Goal: Book appointment/travel/reservation

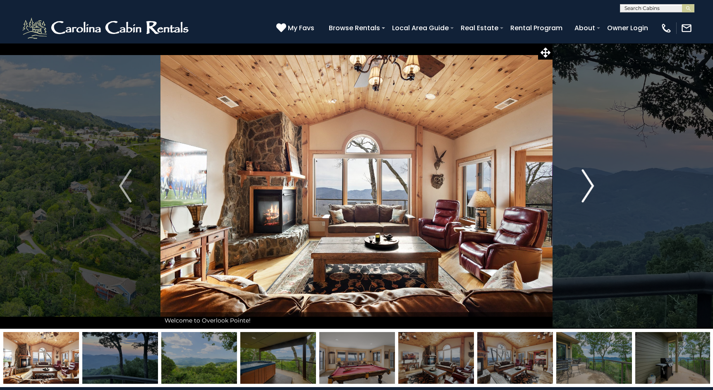
click at [587, 187] on img "Next" at bounding box center [587, 185] width 12 height 33
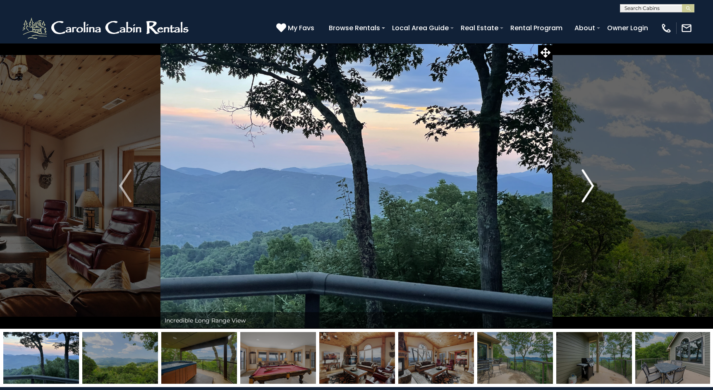
click at [587, 187] on img "Next" at bounding box center [587, 185] width 12 height 33
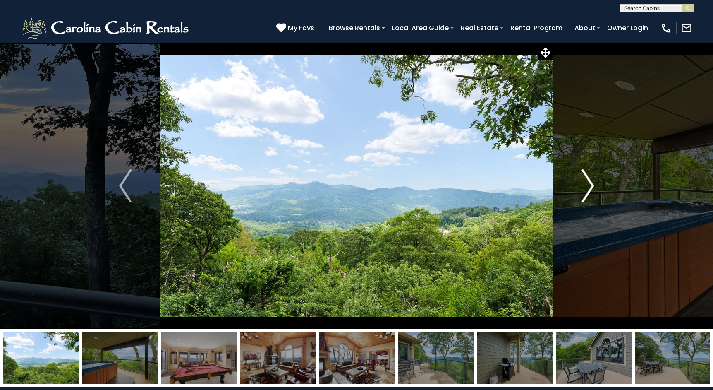
click at [587, 187] on img "Next" at bounding box center [587, 185] width 12 height 33
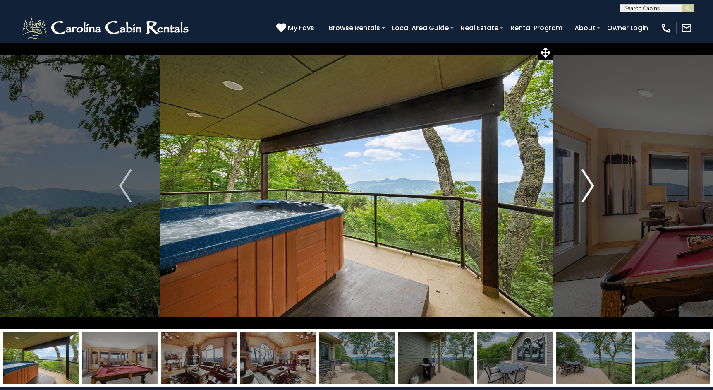
click at [587, 187] on img "Next" at bounding box center [587, 185] width 12 height 33
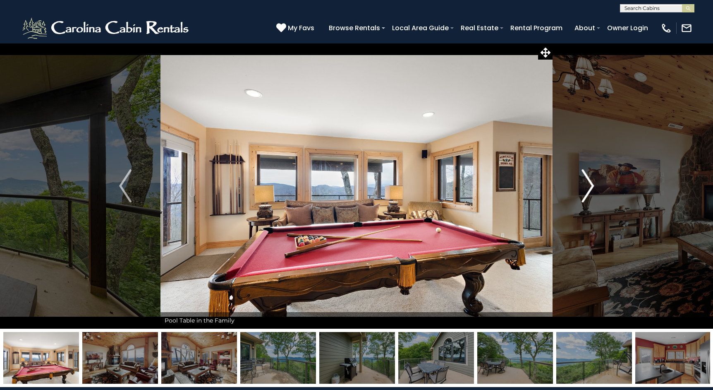
click at [587, 187] on img "Next" at bounding box center [587, 185] width 12 height 33
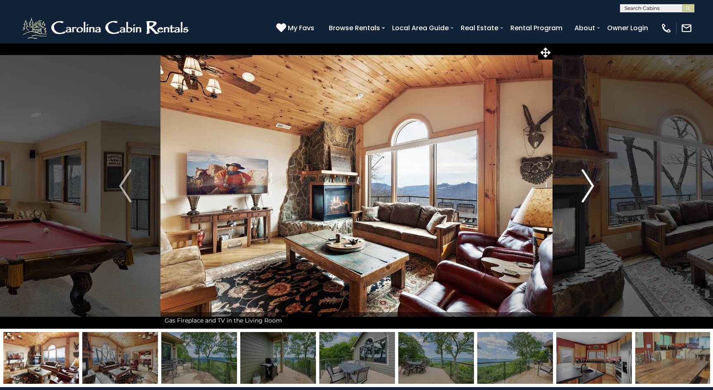
click at [587, 187] on img "Next" at bounding box center [587, 185] width 12 height 33
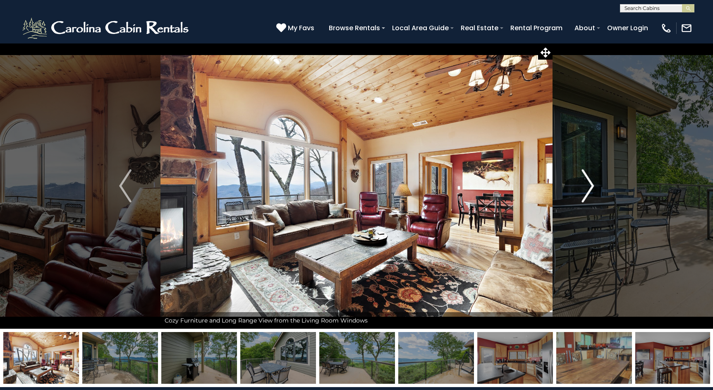
click at [587, 187] on img "Next" at bounding box center [587, 185] width 12 height 33
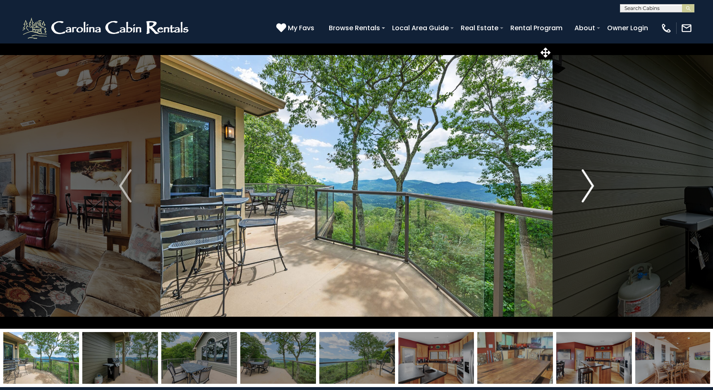
click at [587, 187] on img "Next" at bounding box center [587, 185] width 12 height 33
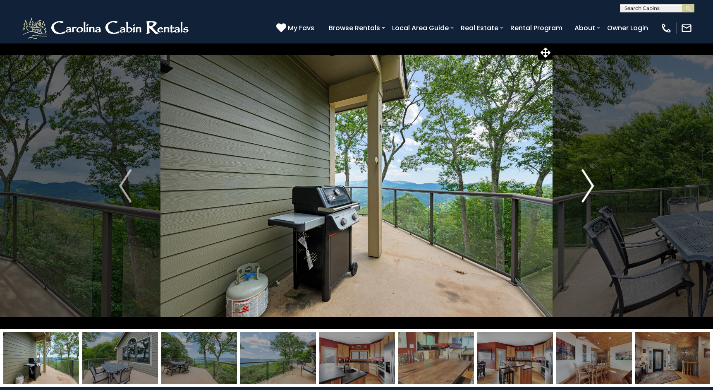
click at [587, 187] on img "Next" at bounding box center [587, 185] width 12 height 33
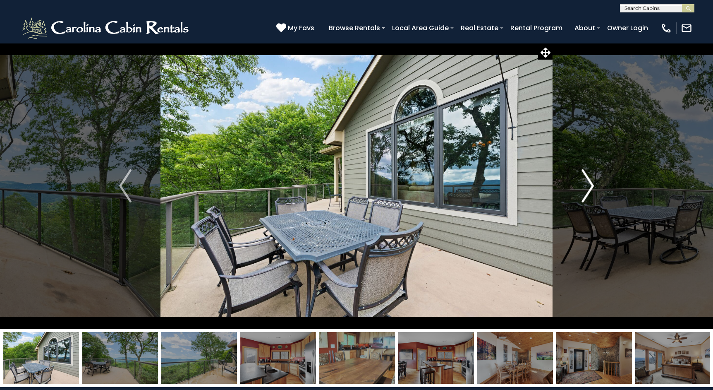
click at [587, 187] on img "Next" at bounding box center [587, 185] width 12 height 33
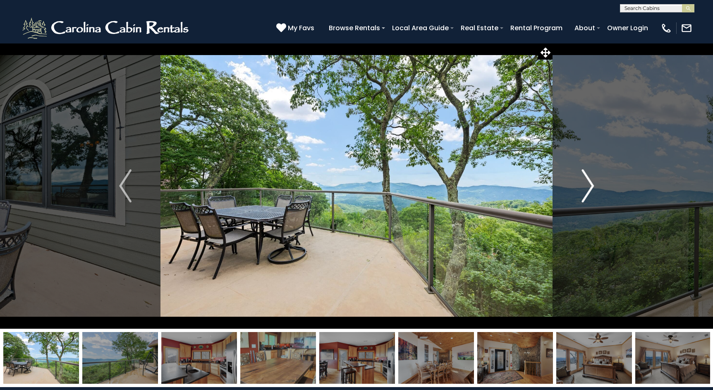
click at [587, 187] on img "Next" at bounding box center [587, 185] width 12 height 33
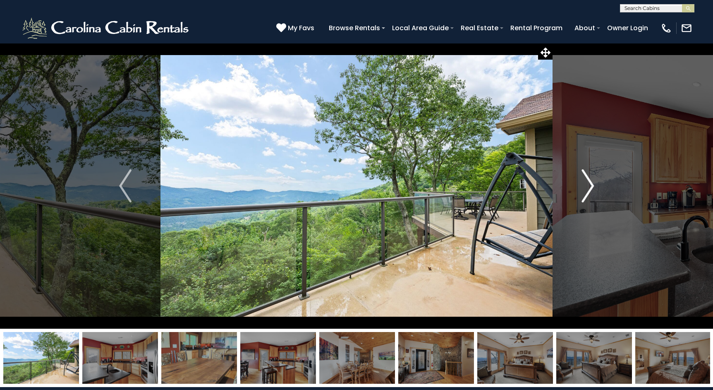
click at [587, 187] on img "Next" at bounding box center [587, 185] width 12 height 33
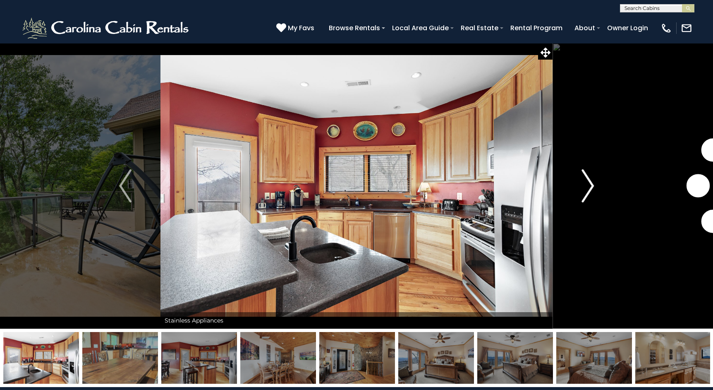
click at [587, 187] on img "Next" at bounding box center [587, 185] width 12 height 33
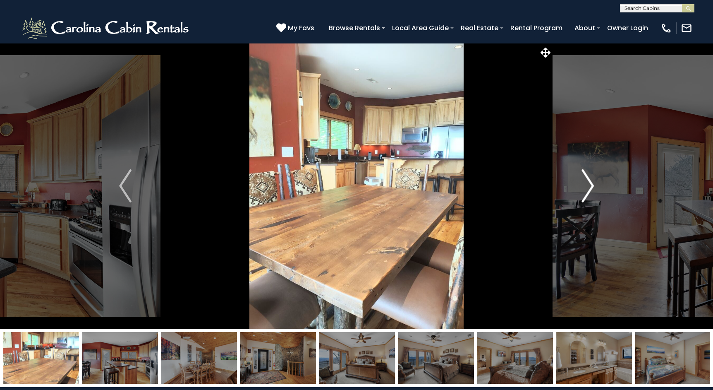
click at [587, 187] on img "Next" at bounding box center [587, 185] width 12 height 33
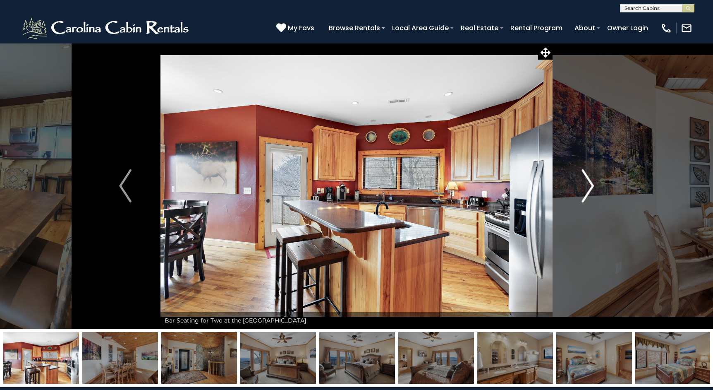
click at [587, 187] on img "Next" at bounding box center [587, 185] width 12 height 33
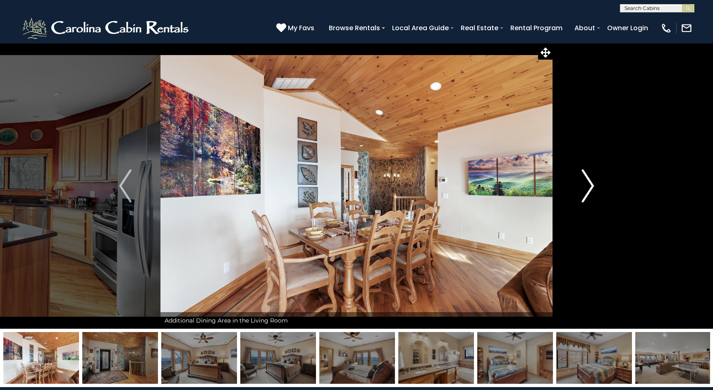
click at [587, 187] on img "Next" at bounding box center [587, 185] width 12 height 33
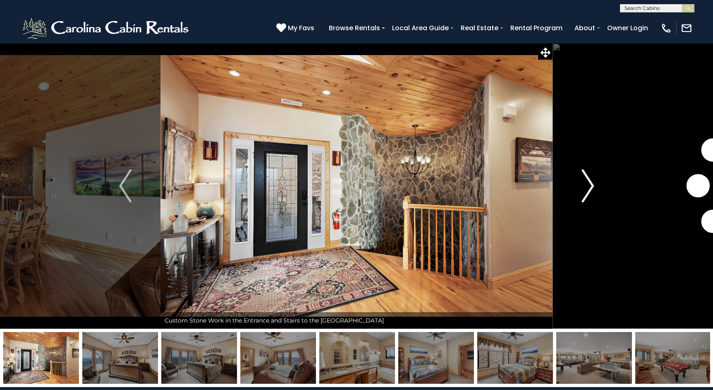
click at [587, 187] on img "Next" at bounding box center [587, 185] width 12 height 33
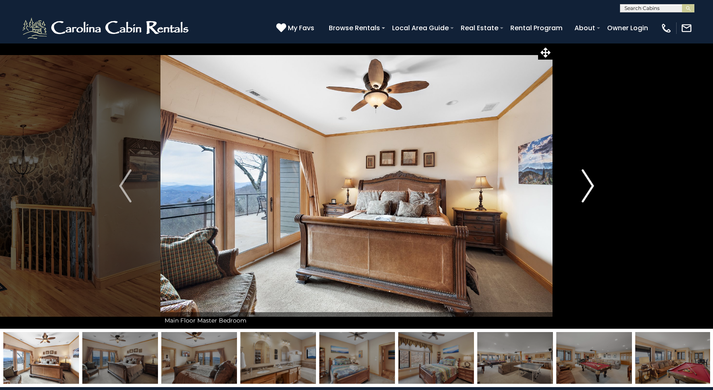
click at [587, 187] on img "Next" at bounding box center [587, 185] width 12 height 33
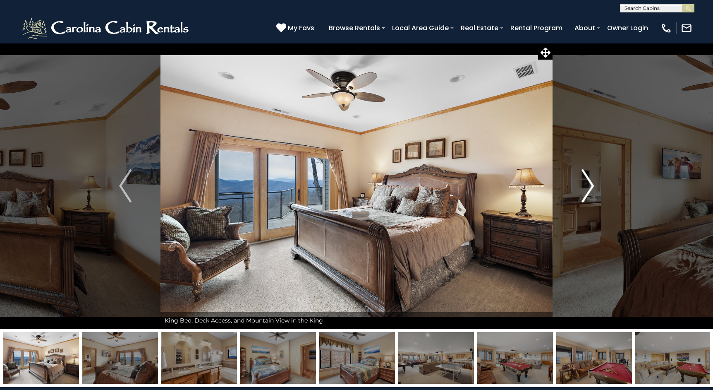
click at [587, 187] on img "Next" at bounding box center [587, 185] width 12 height 33
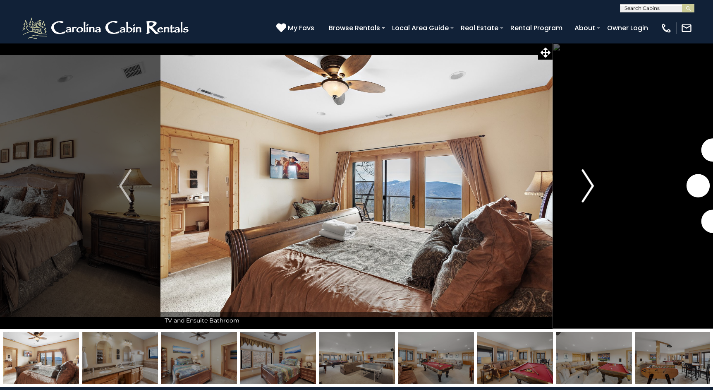
click at [587, 187] on img "Next" at bounding box center [587, 185] width 12 height 33
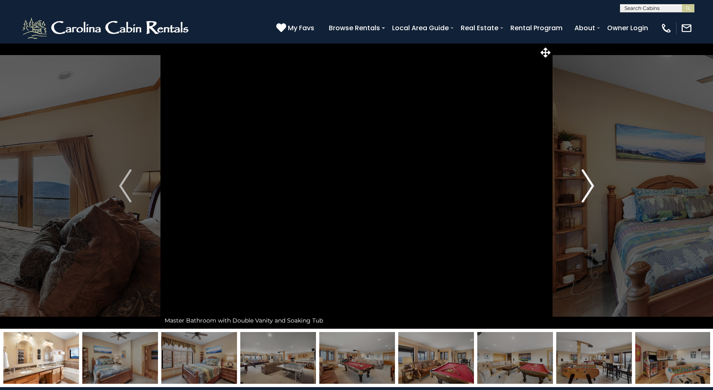
click at [587, 187] on img "Next" at bounding box center [587, 185] width 12 height 33
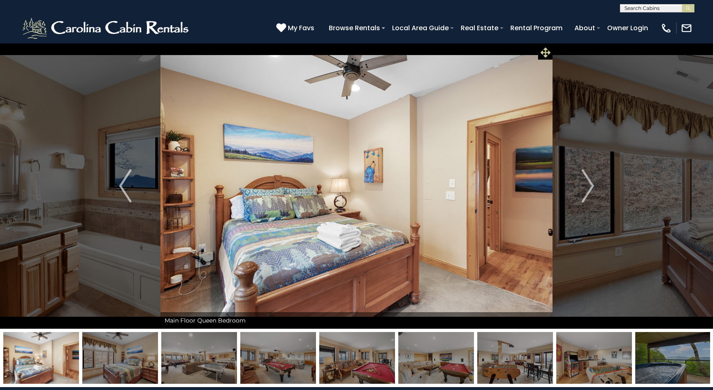
click at [546, 51] on icon at bounding box center [546, 53] width 10 height 10
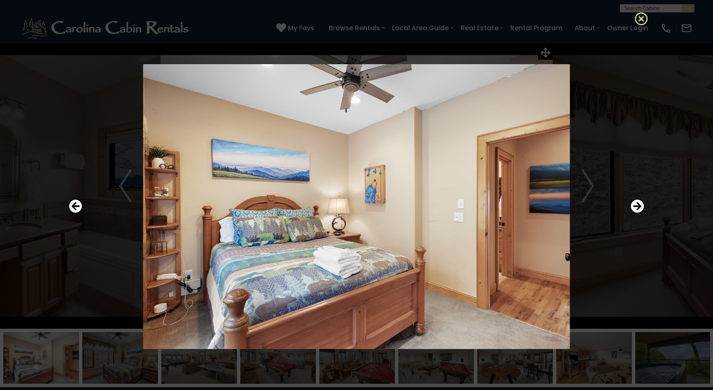
click at [642, 17] on icon at bounding box center [641, 18] width 13 height 13
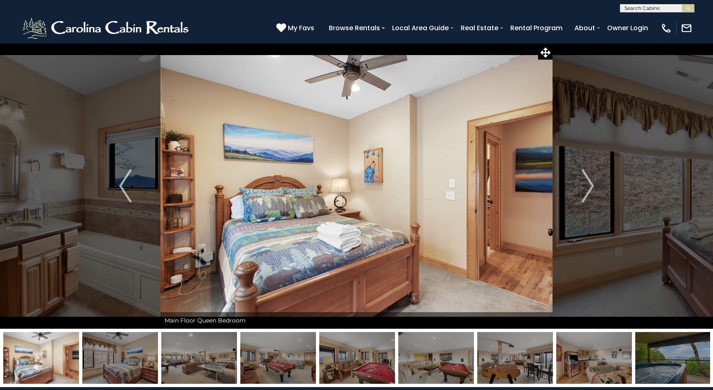
click at [302, 28] on span "My Favs" at bounding box center [301, 28] width 26 height 10
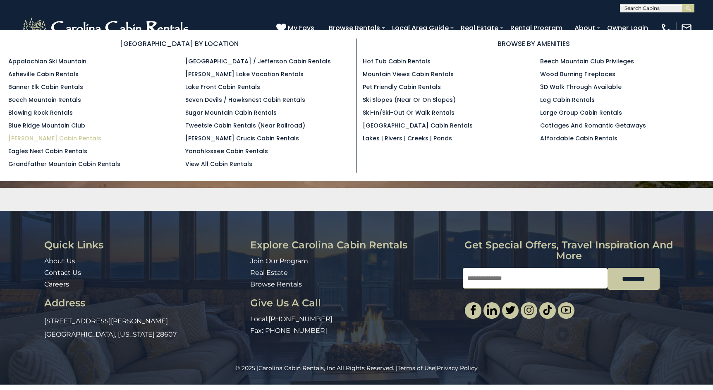
click at [59, 138] on link "[PERSON_NAME] Cabin Rentals" at bounding box center [54, 138] width 93 height 8
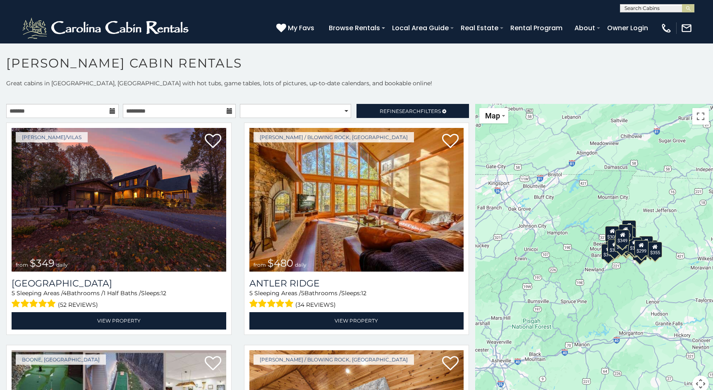
click at [110, 109] on icon at bounding box center [113, 111] width 6 height 6
click at [111, 111] on icon at bounding box center [113, 111] width 6 height 6
click at [96, 112] on input "text" at bounding box center [62, 111] width 112 height 14
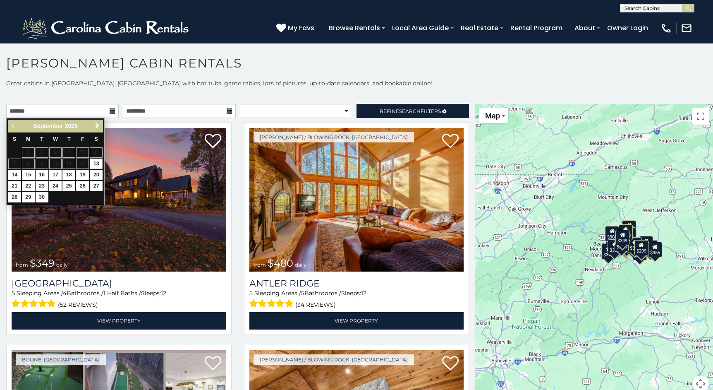
click at [98, 125] on span "Next" at bounding box center [97, 125] width 7 height 7
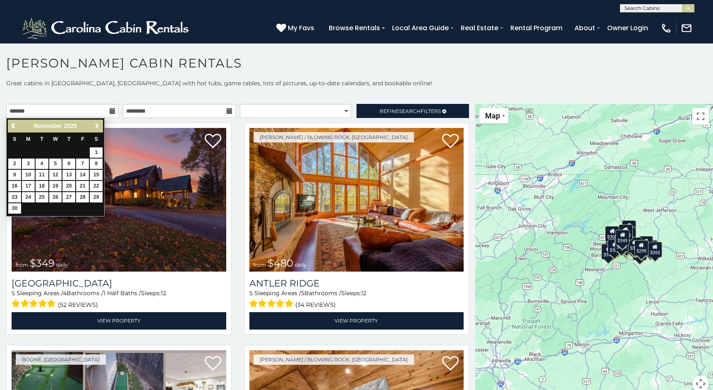
click at [98, 126] on span "Next" at bounding box center [97, 125] width 7 height 7
click at [31, 150] on link "1" at bounding box center [28, 152] width 13 height 10
type input "**********"
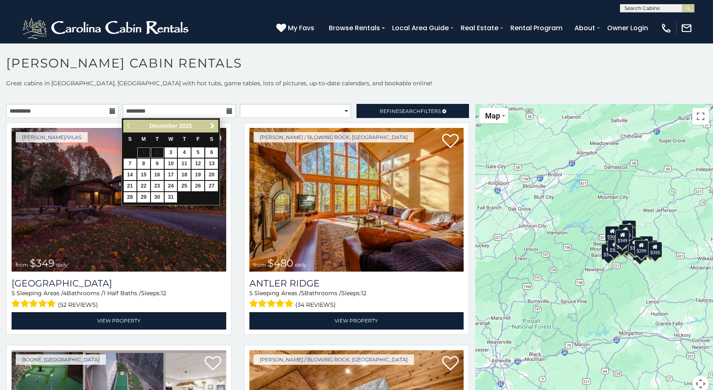
click at [211, 151] on link "6" at bounding box center [211, 152] width 13 height 10
type input "**********"
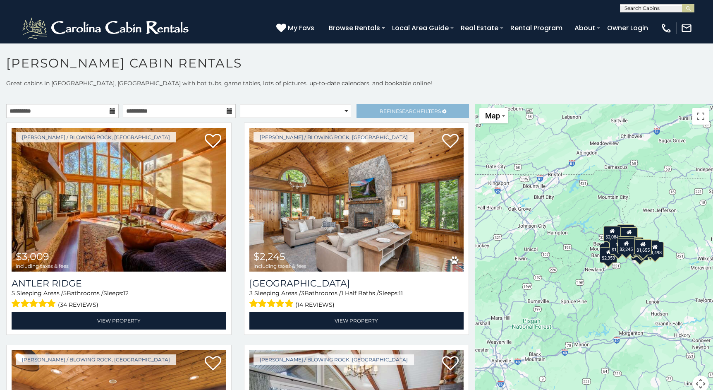
click at [407, 112] on span "Search" at bounding box center [410, 111] width 22 height 6
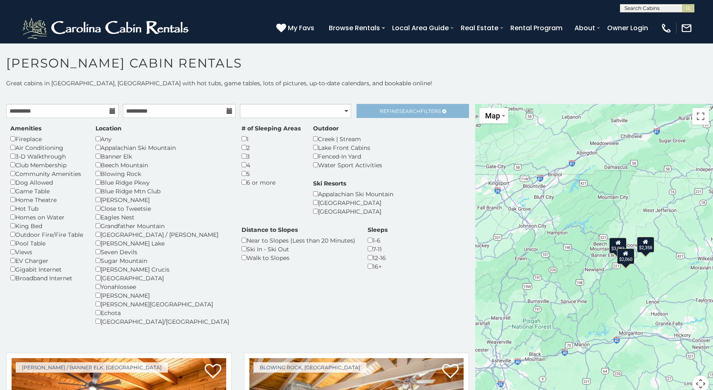
click at [390, 114] on span "Refine Search Filters" at bounding box center [410, 111] width 61 height 6
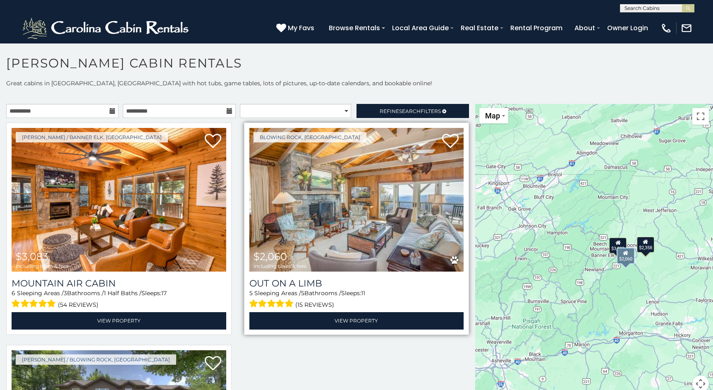
click at [304, 229] on img at bounding box center [356, 200] width 215 height 144
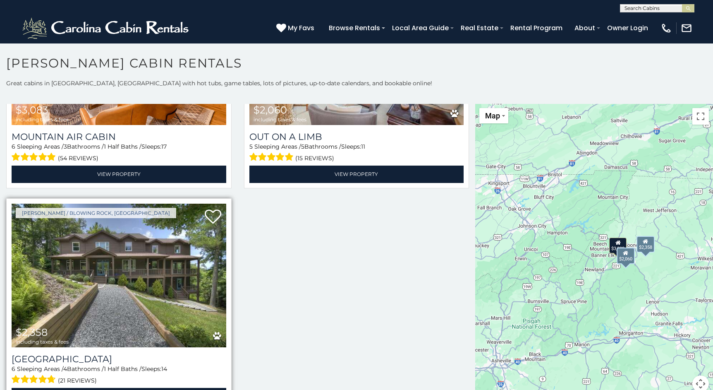
click at [119, 254] on img at bounding box center [119, 275] width 215 height 144
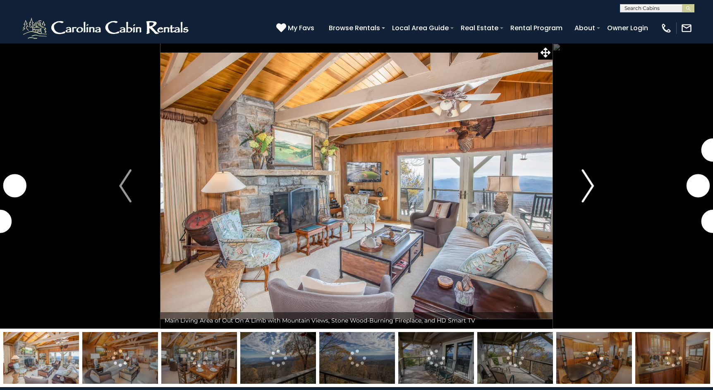
click at [592, 184] on img "Next" at bounding box center [587, 185] width 12 height 33
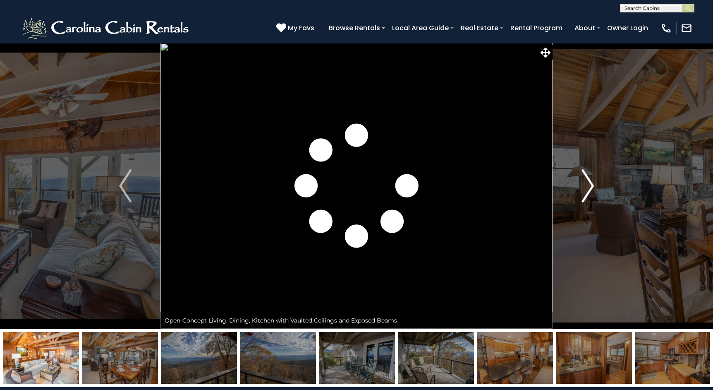
click at [592, 184] on img "Next" at bounding box center [587, 185] width 12 height 33
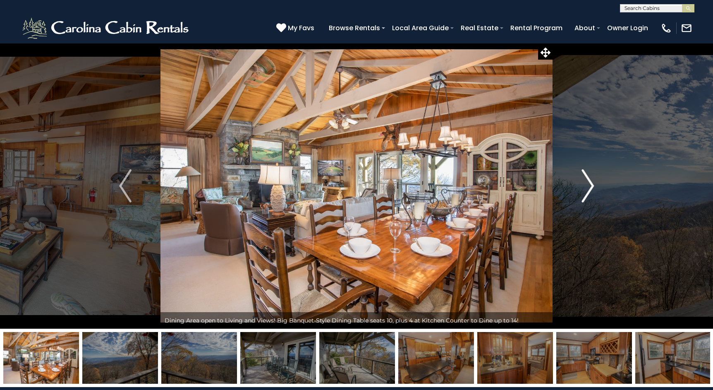
click at [592, 184] on img "Next" at bounding box center [587, 185] width 12 height 33
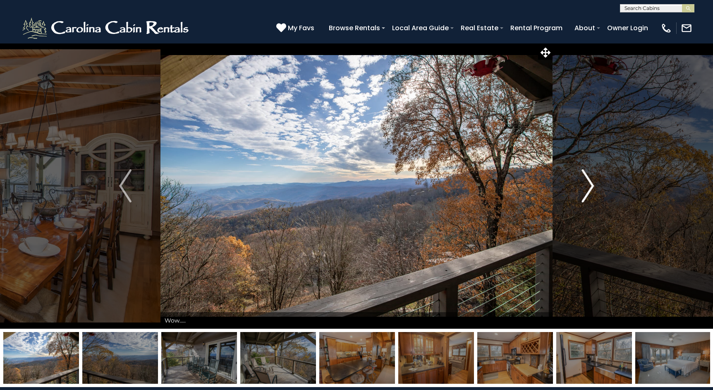
click at [592, 184] on img "Next" at bounding box center [587, 185] width 12 height 33
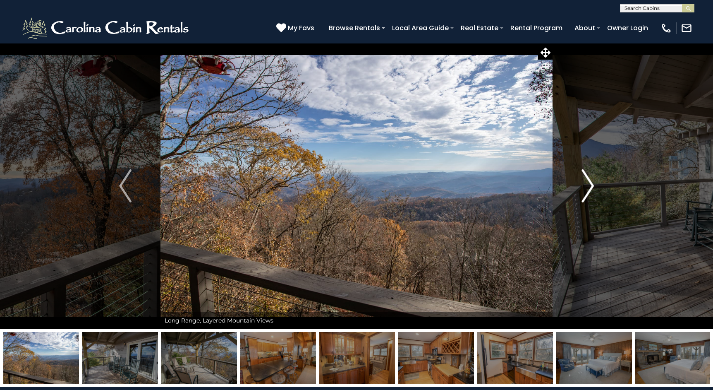
click at [592, 184] on img "Next" at bounding box center [587, 185] width 12 height 33
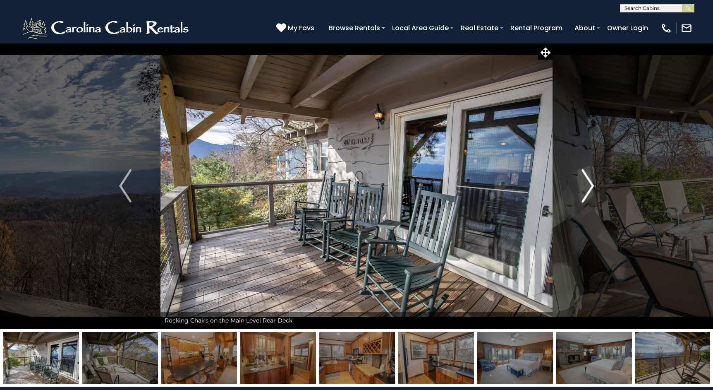
click at [592, 184] on img "Next" at bounding box center [587, 185] width 12 height 33
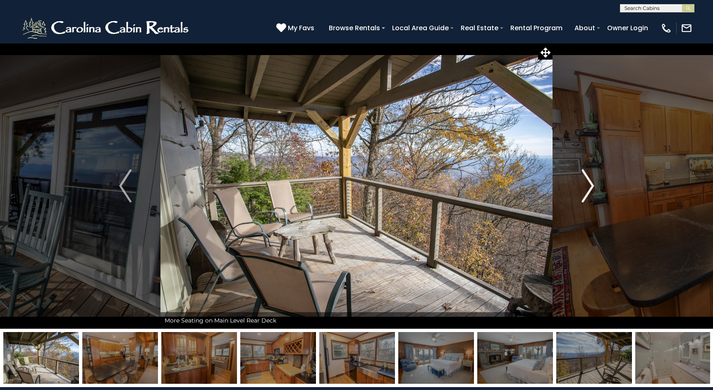
click at [592, 184] on img "Next" at bounding box center [587, 185] width 12 height 33
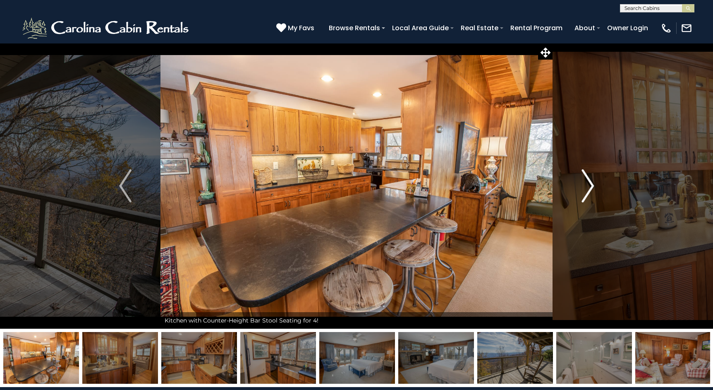
click at [592, 184] on img "Next" at bounding box center [587, 185] width 12 height 33
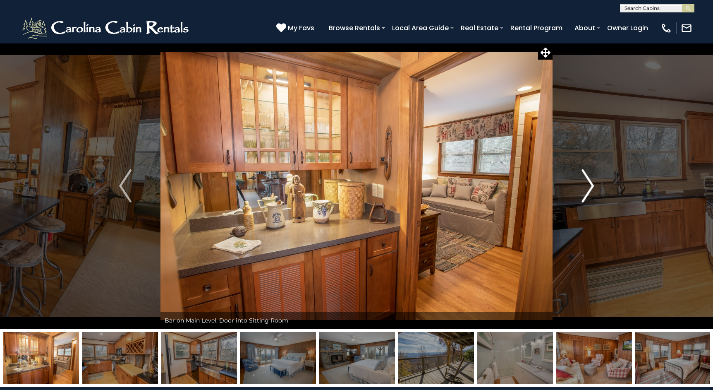
click at [592, 184] on img "Next" at bounding box center [587, 185] width 12 height 33
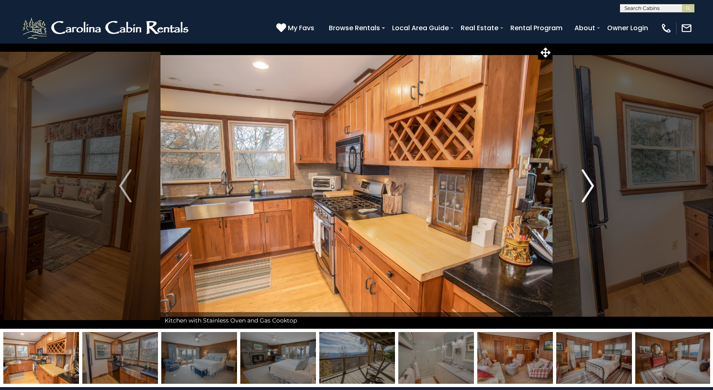
click at [592, 184] on img "Next" at bounding box center [587, 185] width 12 height 33
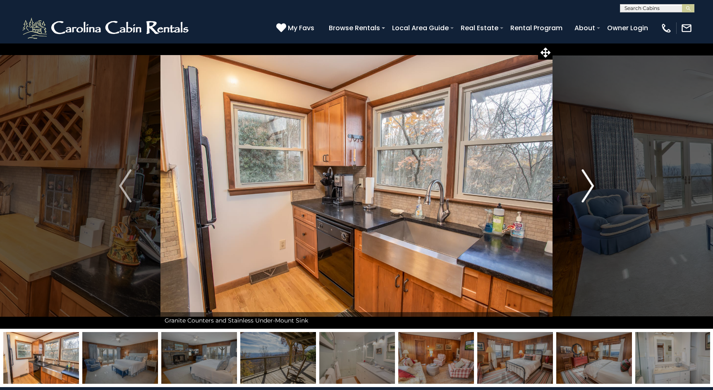
click at [592, 184] on img "Next" at bounding box center [587, 185] width 12 height 33
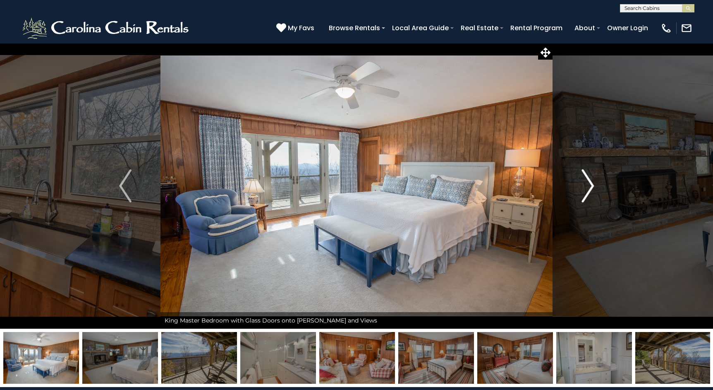
click at [592, 184] on img "Next" at bounding box center [587, 185] width 12 height 33
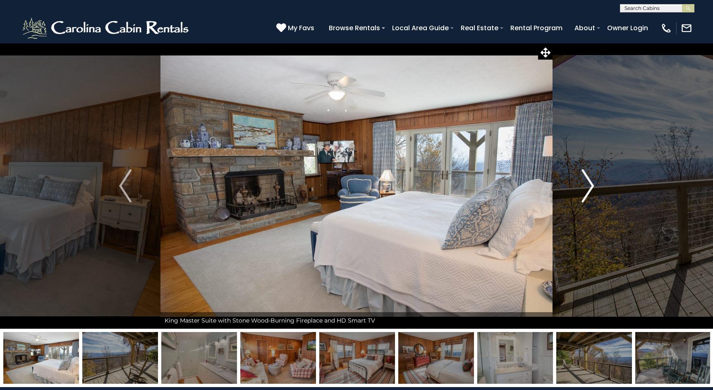
click at [592, 184] on img "Next" at bounding box center [587, 185] width 12 height 33
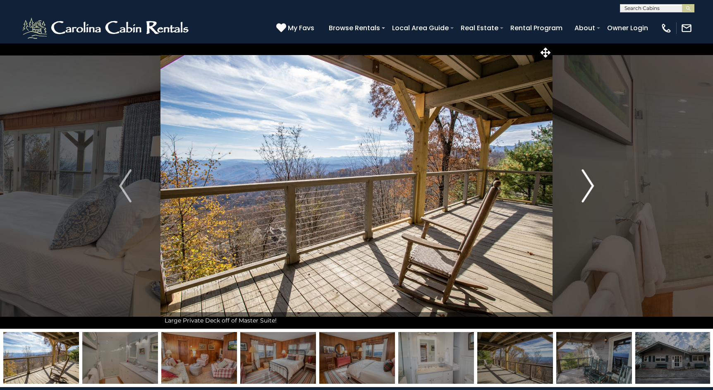
click at [592, 184] on img "Next" at bounding box center [587, 185] width 12 height 33
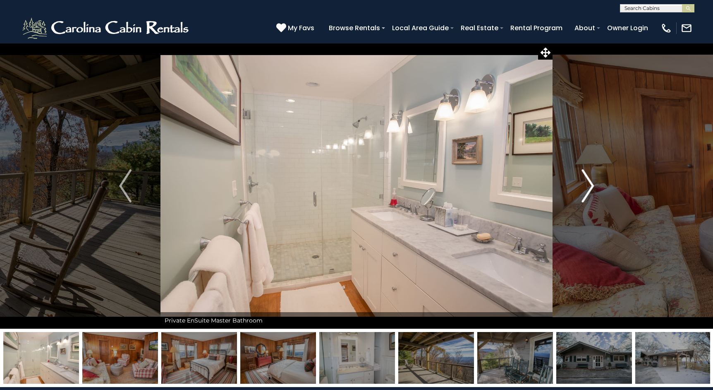
click at [592, 184] on img "Next" at bounding box center [587, 185] width 12 height 33
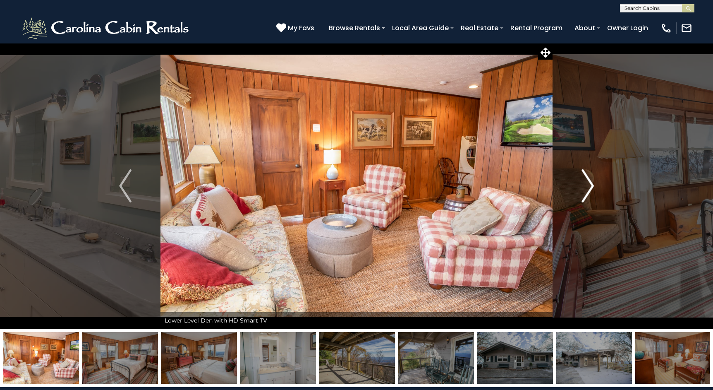
click at [592, 184] on img "Next" at bounding box center [587, 185] width 12 height 33
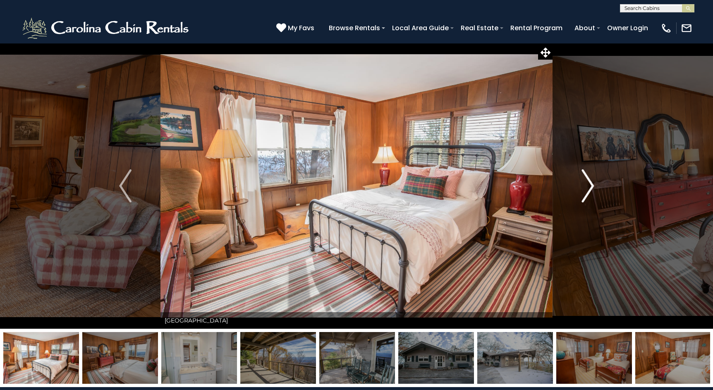
click at [592, 184] on img "Next" at bounding box center [587, 185] width 12 height 33
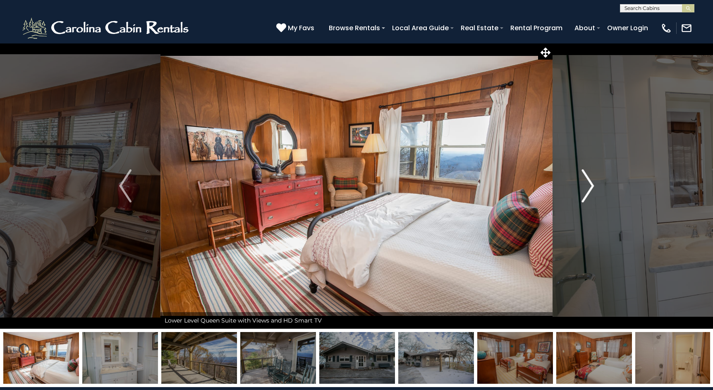
click at [592, 184] on img "Next" at bounding box center [587, 185] width 12 height 33
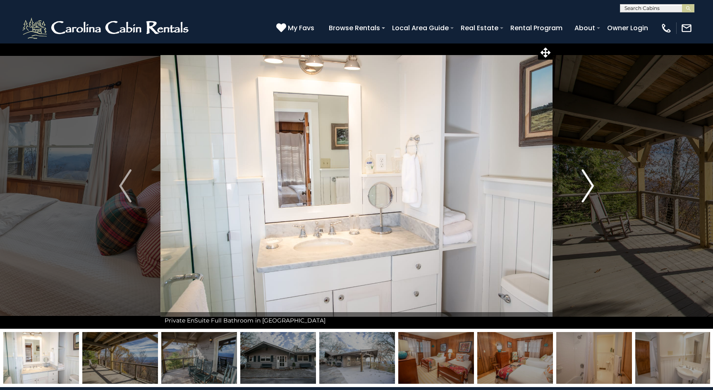
click at [592, 184] on img "Next" at bounding box center [587, 185] width 12 height 33
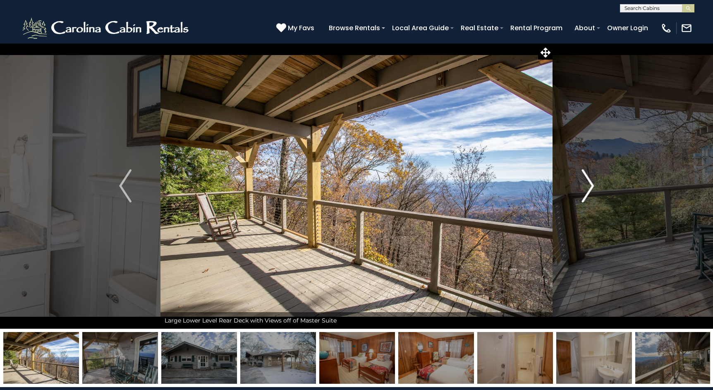
click at [592, 184] on img "Next" at bounding box center [587, 185] width 12 height 33
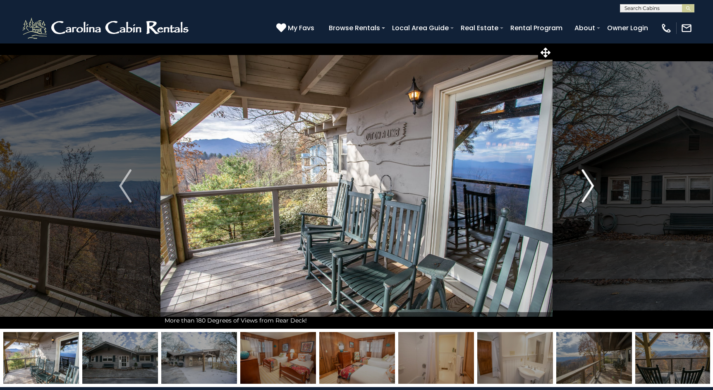
click at [592, 184] on img "Next" at bounding box center [587, 185] width 12 height 33
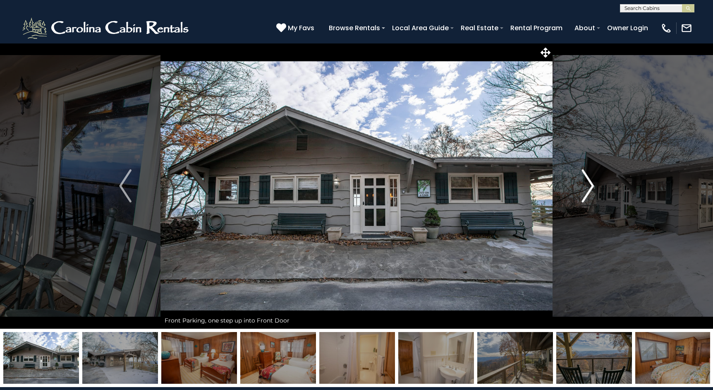
click at [592, 184] on img "Next" at bounding box center [587, 185] width 12 height 33
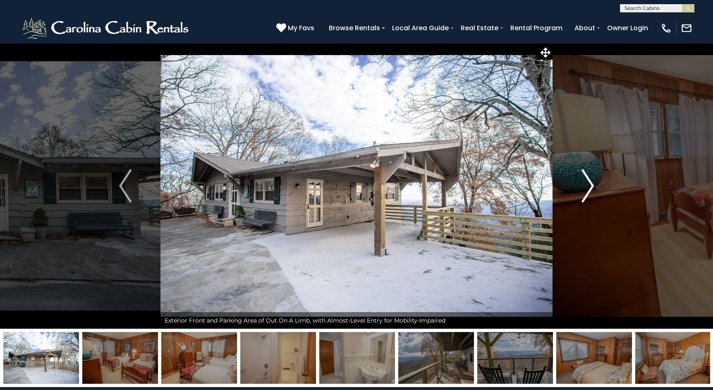
click at [592, 184] on img "Next" at bounding box center [587, 185] width 12 height 33
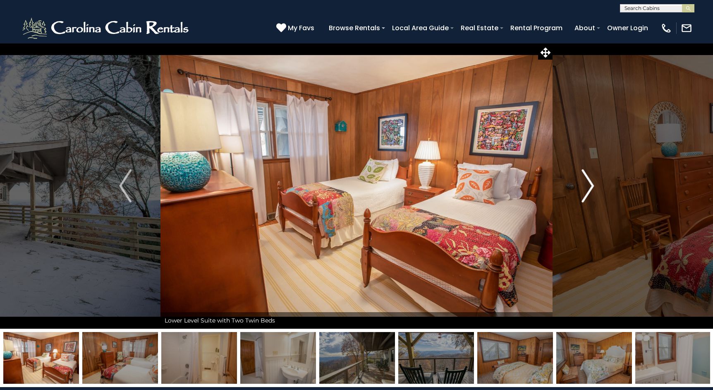
click at [592, 184] on img "Next" at bounding box center [587, 185] width 12 height 33
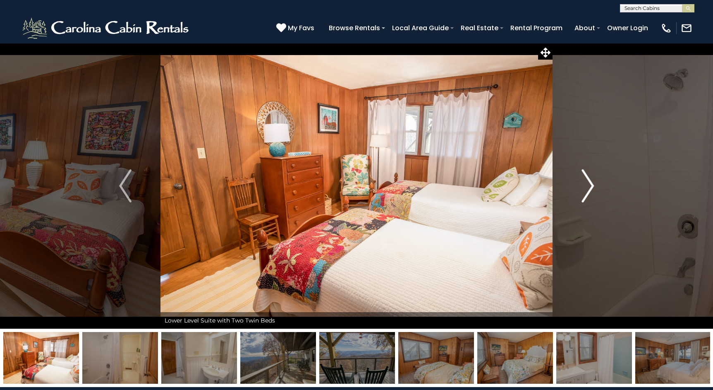
click at [592, 184] on img "Next" at bounding box center [587, 185] width 12 height 33
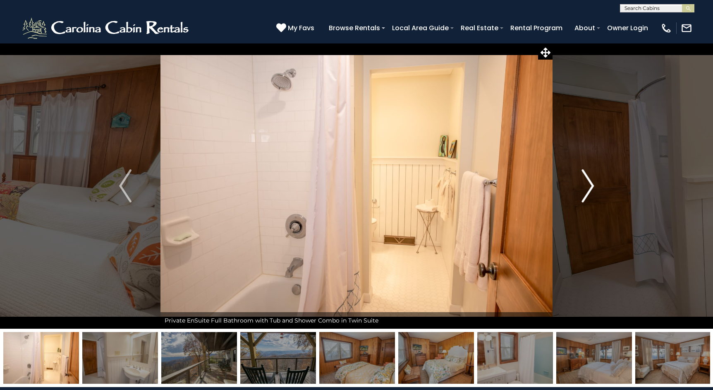
click at [592, 184] on img "Next" at bounding box center [587, 185] width 12 height 33
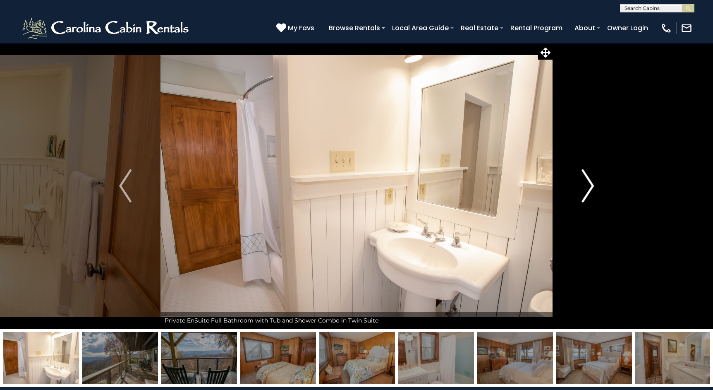
click at [592, 184] on img "Next" at bounding box center [587, 185] width 12 height 33
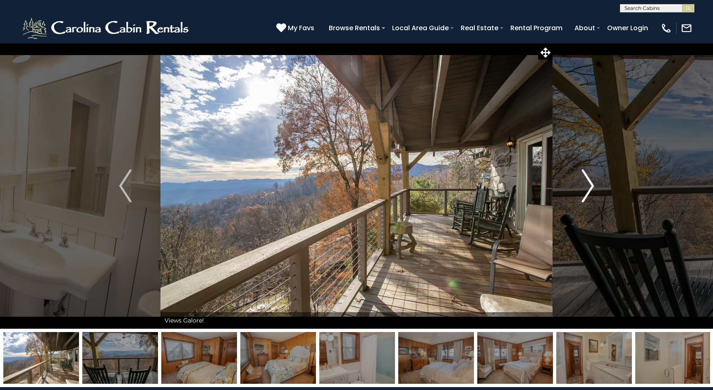
click at [592, 184] on img "Next" at bounding box center [587, 185] width 12 height 33
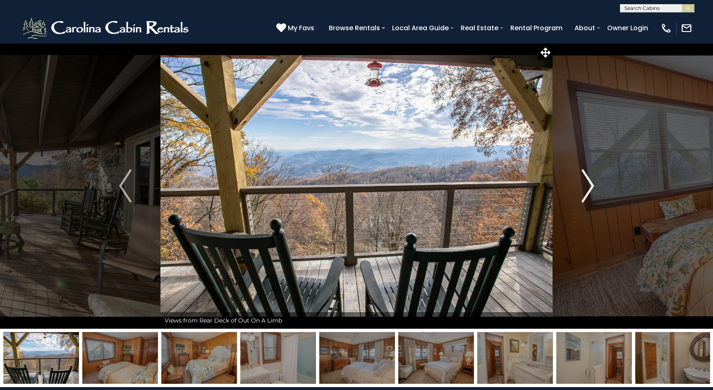
click at [592, 184] on img "Next" at bounding box center [587, 185] width 12 height 33
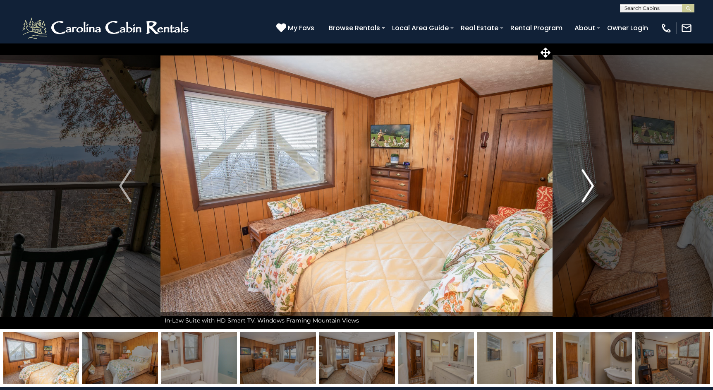
click at [592, 184] on img "Next" at bounding box center [587, 185] width 12 height 33
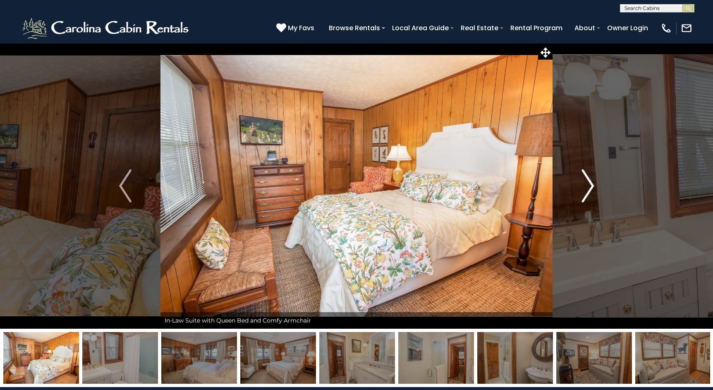
click at [592, 184] on img "Next" at bounding box center [587, 185] width 12 height 33
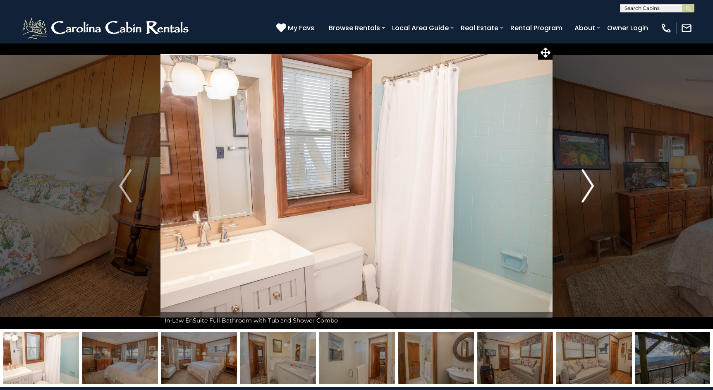
click at [592, 184] on img "Next" at bounding box center [587, 185] width 12 height 33
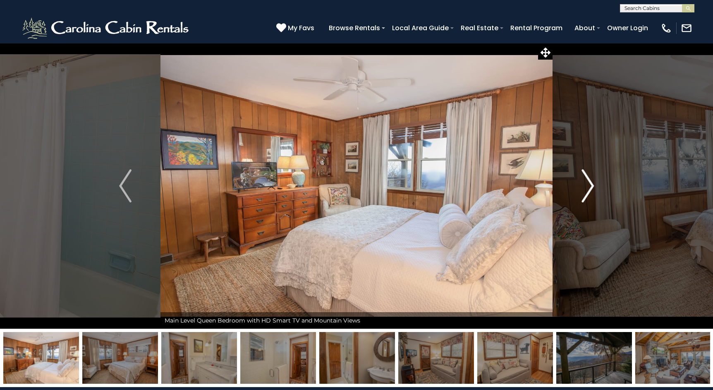
click at [592, 184] on img "Next" at bounding box center [587, 185] width 12 height 33
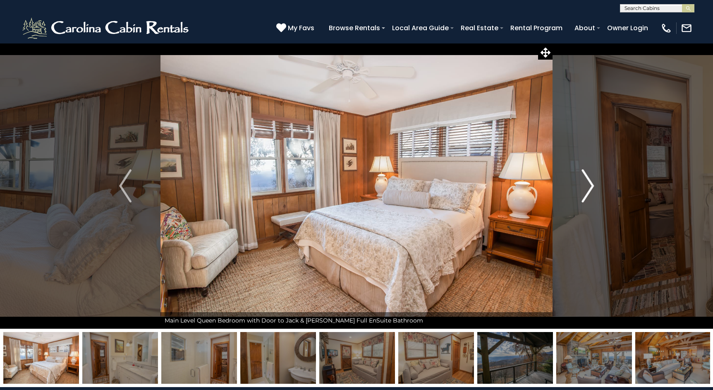
click at [592, 184] on img "Next" at bounding box center [587, 185] width 12 height 33
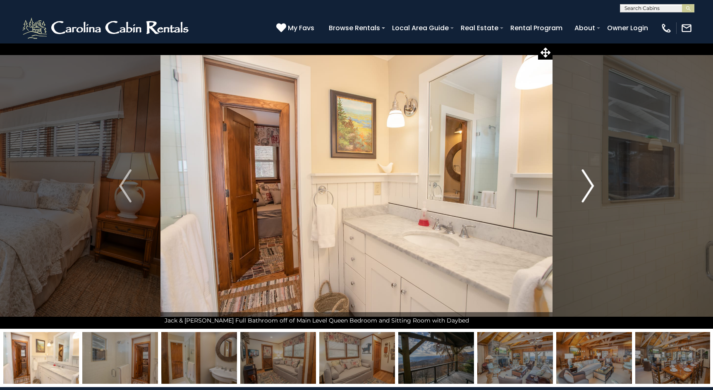
click at [592, 184] on img "Next" at bounding box center [587, 185] width 12 height 33
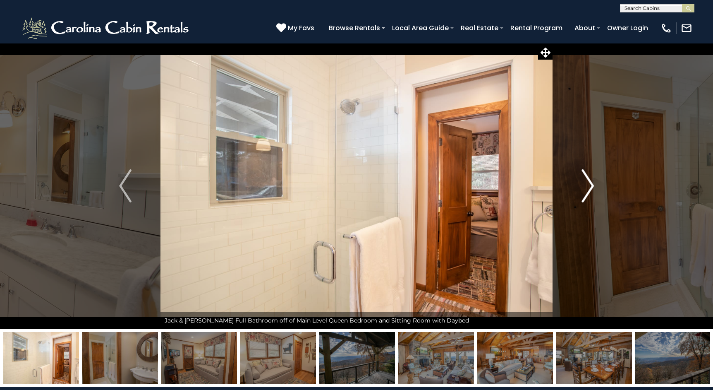
click at [592, 184] on img "Next" at bounding box center [587, 185] width 12 height 33
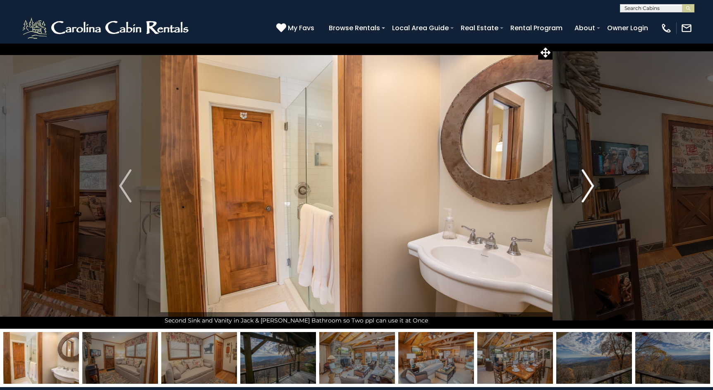
click at [592, 184] on img "Next" at bounding box center [587, 185] width 12 height 33
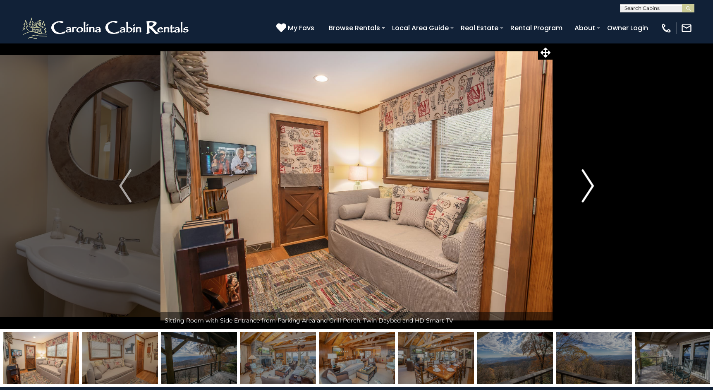
click at [592, 184] on img "Next" at bounding box center [587, 185] width 12 height 33
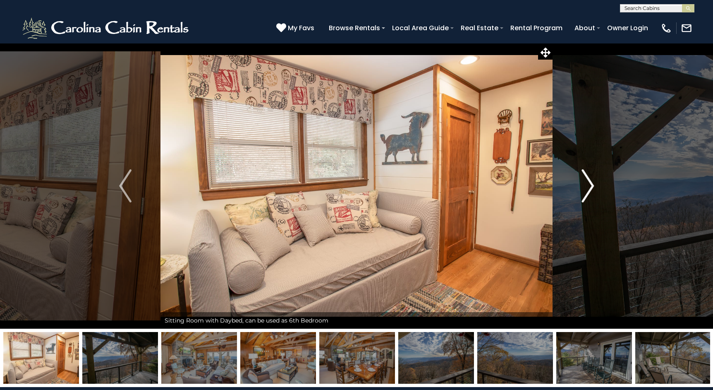
click at [592, 184] on img "Next" at bounding box center [587, 185] width 12 height 33
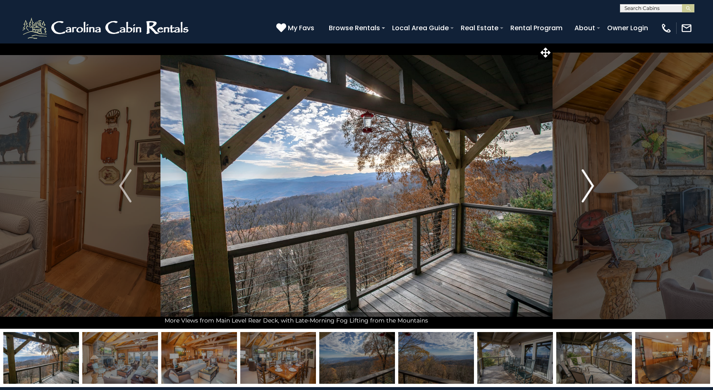
click at [592, 184] on img "Next" at bounding box center [587, 185] width 12 height 33
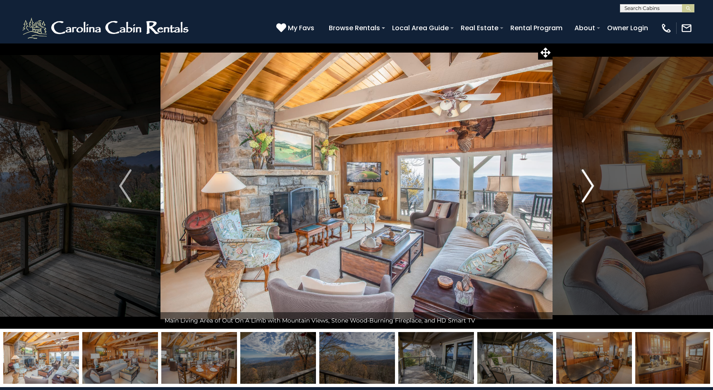
click at [592, 184] on img "Next" at bounding box center [587, 185] width 12 height 33
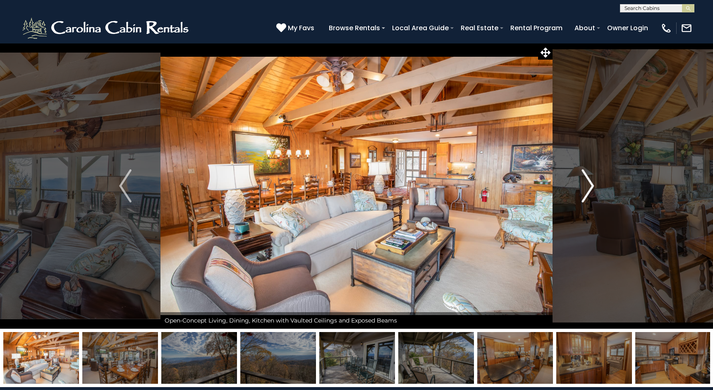
click at [592, 184] on img "Next" at bounding box center [587, 185] width 12 height 33
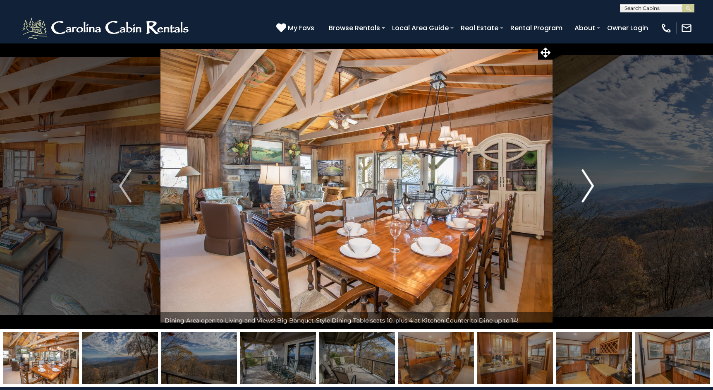
click at [592, 184] on img "Next" at bounding box center [587, 185] width 12 height 33
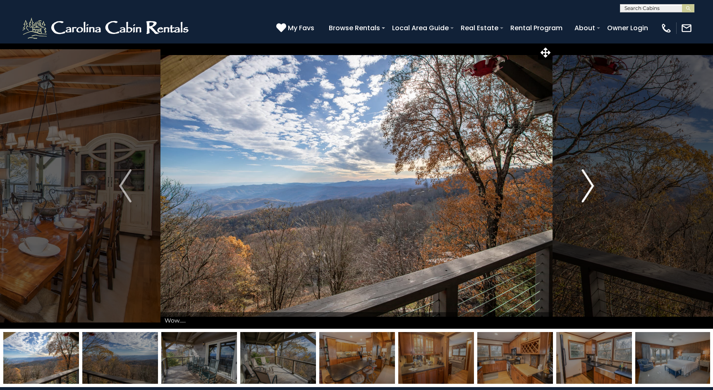
click at [592, 184] on img "Next" at bounding box center [587, 185] width 12 height 33
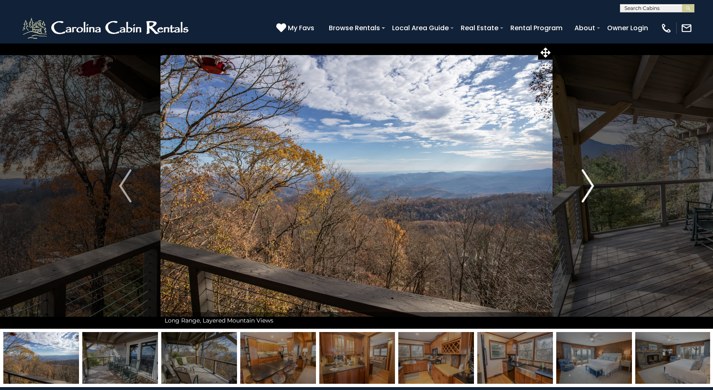
click at [592, 184] on img "Next" at bounding box center [587, 185] width 12 height 33
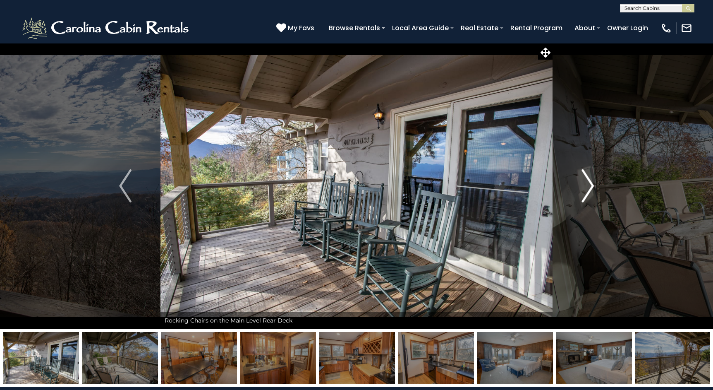
click at [592, 184] on img "Next" at bounding box center [587, 185] width 12 height 33
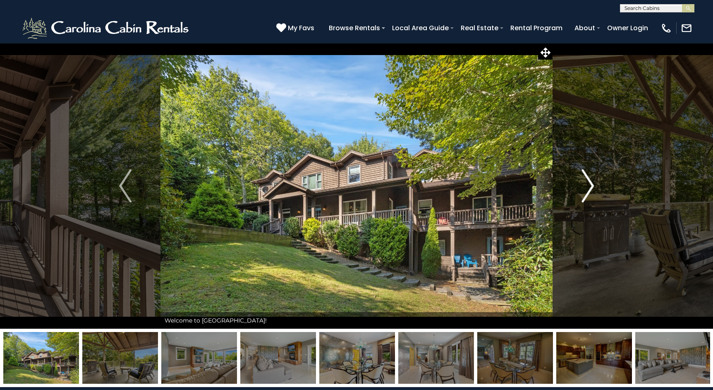
click at [589, 189] on img "Next" at bounding box center [587, 185] width 12 height 33
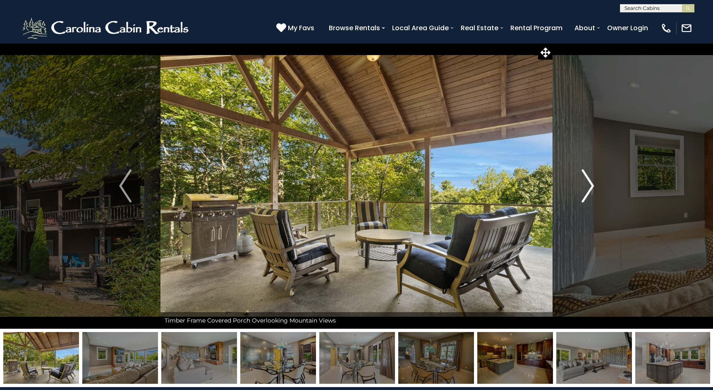
click at [589, 189] on img "Next" at bounding box center [587, 185] width 12 height 33
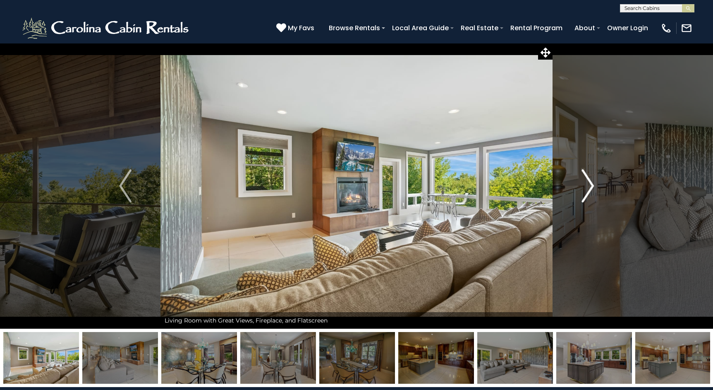
click at [589, 189] on img "Next" at bounding box center [587, 185] width 12 height 33
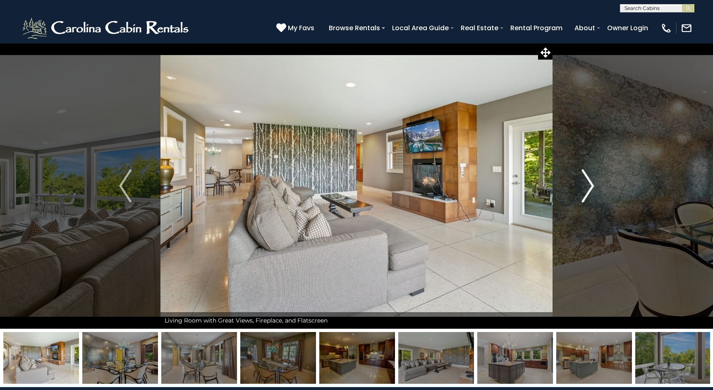
click at [589, 189] on img "Next" at bounding box center [587, 185] width 12 height 33
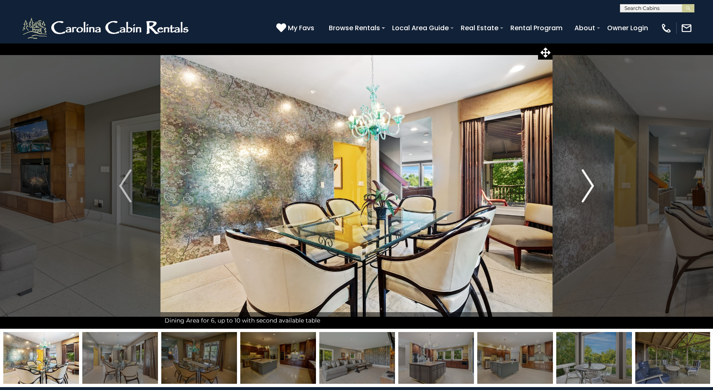
click at [589, 189] on img "Next" at bounding box center [587, 185] width 12 height 33
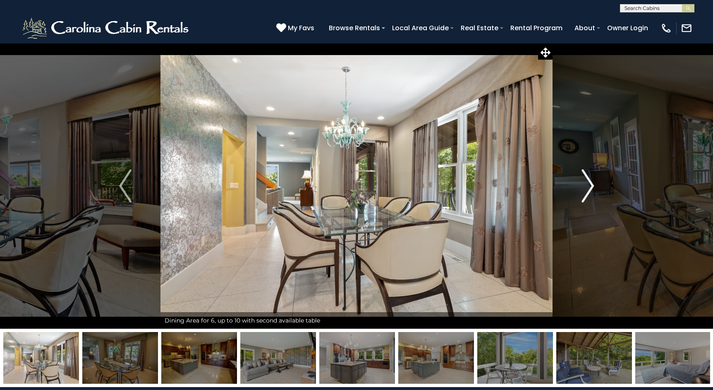
click at [589, 189] on img "Next" at bounding box center [587, 185] width 12 height 33
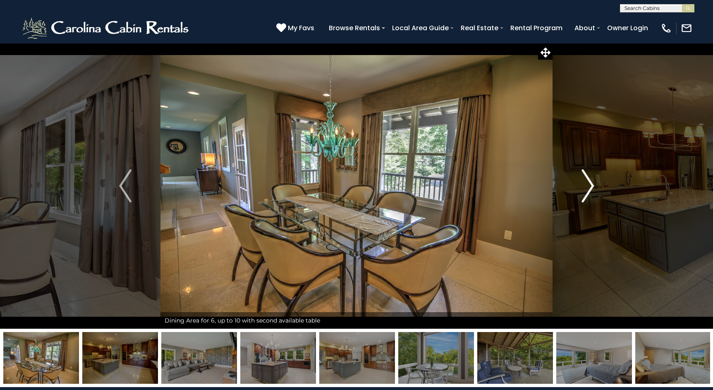
click at [589, 189] on img "Next" at bounding box center [587, 185] width 12 height 33
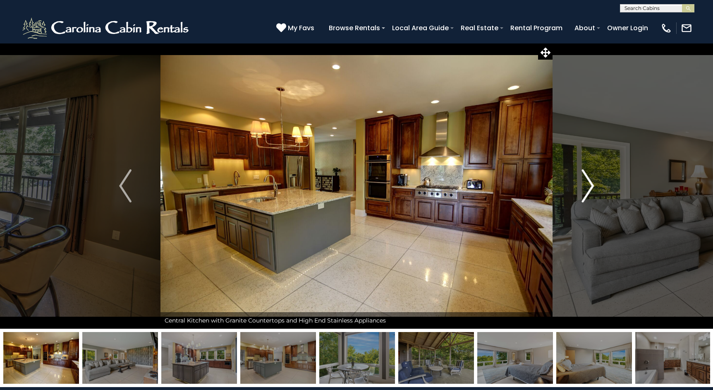
click at [589, 189] on img "Next" at bounding box center [587, 185] width 12 height 33
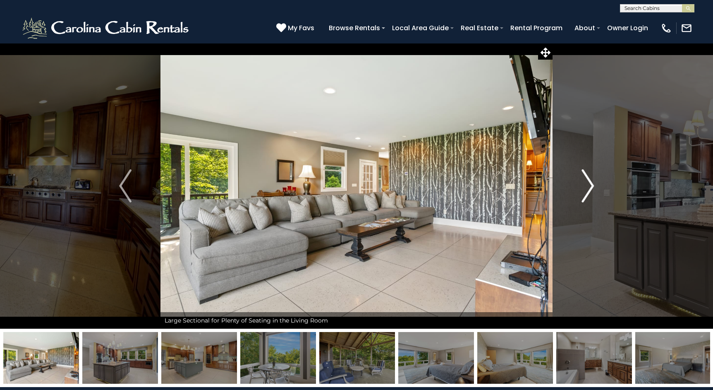
click at [589, 189] on img "Next" at bounding box center [587, 185] width 12 height 33
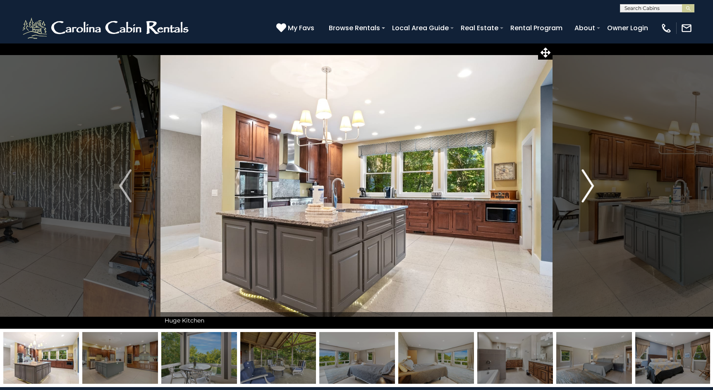
click at [589, 189] on img "Next" at bounding box center [587, 185] width 12 height 33
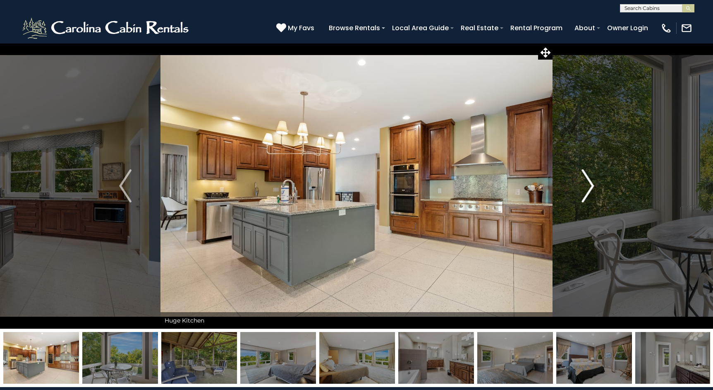
click at [589, 189] on img "Next" at bounding box center [587, 185] width 12 height 33
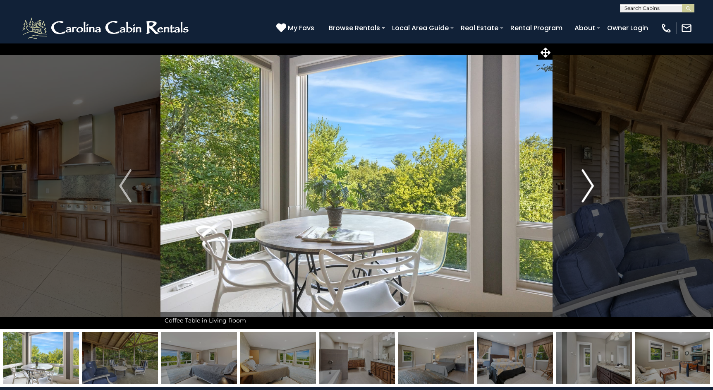
click at [589, 189] on img "Next" at bounding box center [587, 185] width 12 height 33
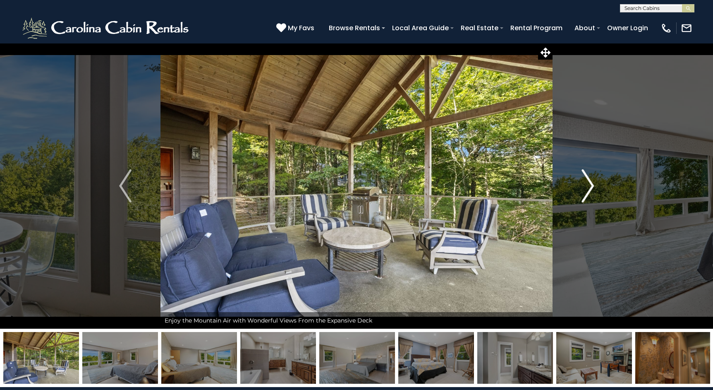
click at [589, 189] on img "Next" at bounding box center [587, 185] width 12 height 33
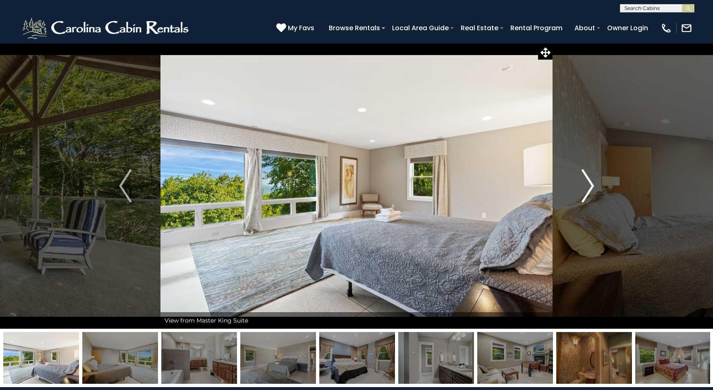
click at [589, 189] on img "Next" at bounding box center [587, 185] width 12 height 33
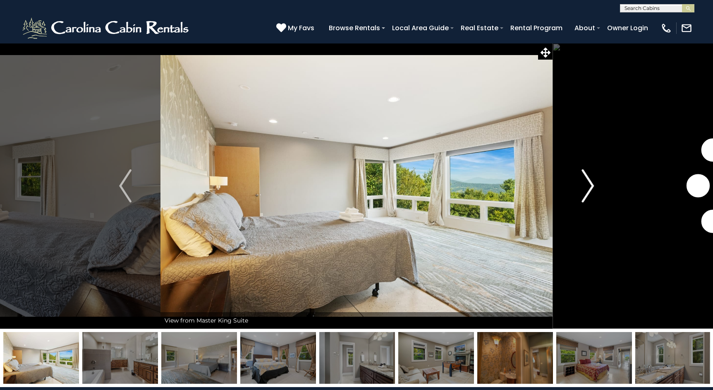
click at [589, 189] on img "Next" at bounding box center [587, 185] width 12 height 33
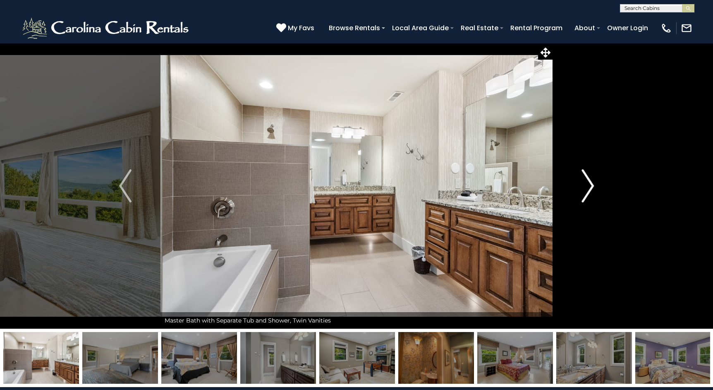
click at [589, 189] on img "Next" at bounding box center [587, 185] width 12 height 33
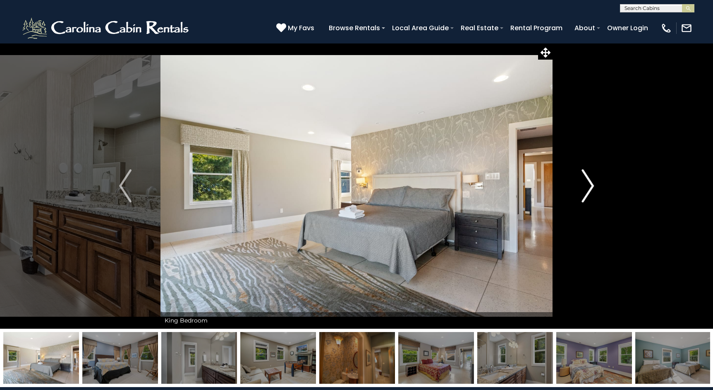
click at [589, 189] on img "Next" at bounding box center [587, 185] width 12 height 33
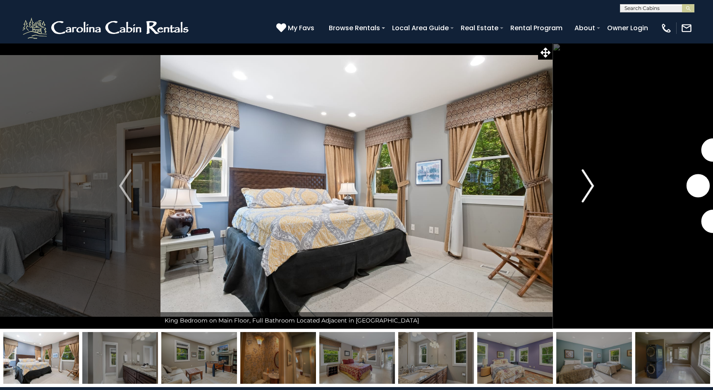
click at [589, 189] on img "Next" at bounding box center [587, 185] width 12 height 33
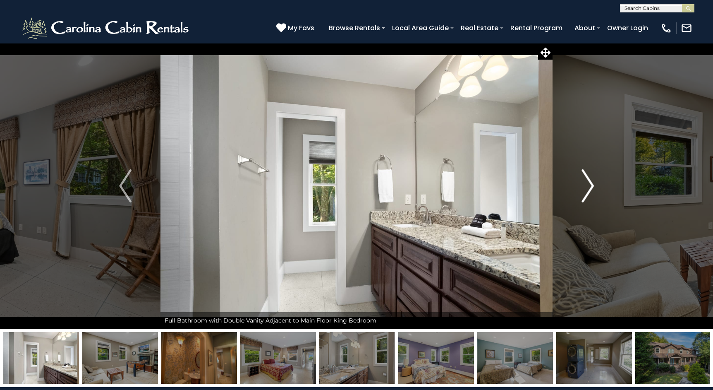
click at [589, 189] on img "Next" at bounding box center [587, 185] width 12 height 33
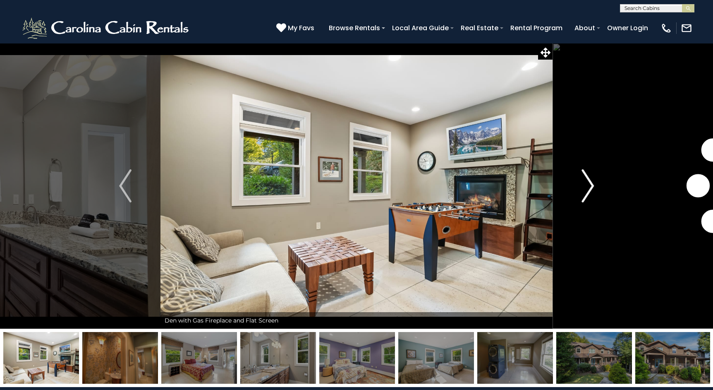
click at [589, 189] on img "Next" at bounding box center [587, 185] width 12 height 33
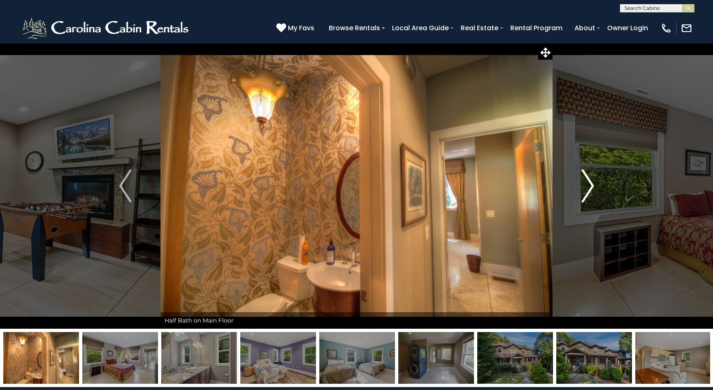
click at [589, 189] on img "Next" at bounding box center [587, 185] width 12 height 33
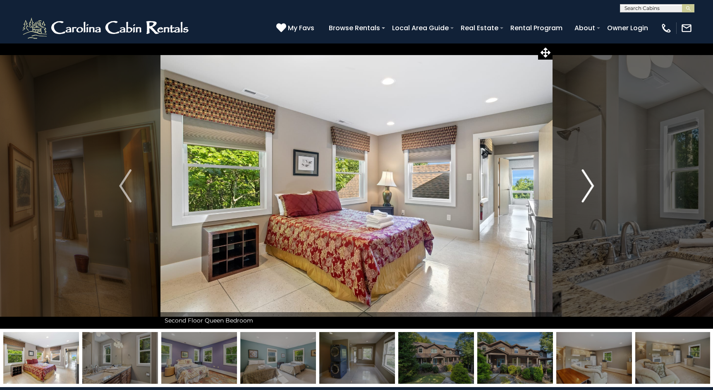
click at [589, 189] on img "Next" at bounding box center [587, 185] width 12 height 33
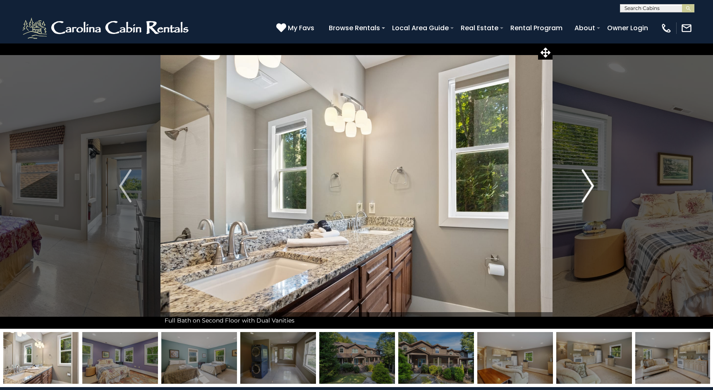
click at [589, 189] on img "Next" at bounding box center [587, 185] width 12 height 33
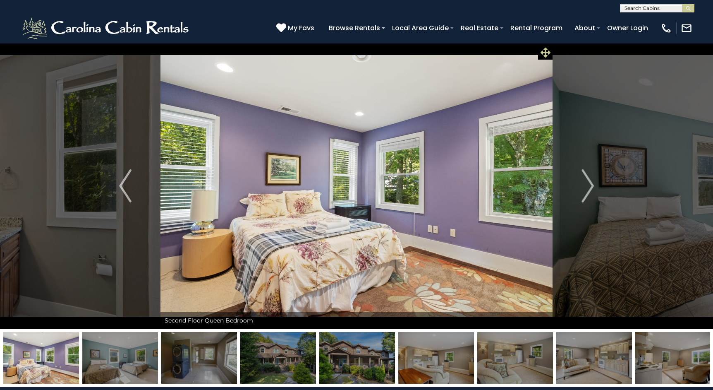
click at [543, 53] on icon at bounding box center [546, 53] width 10 height 10
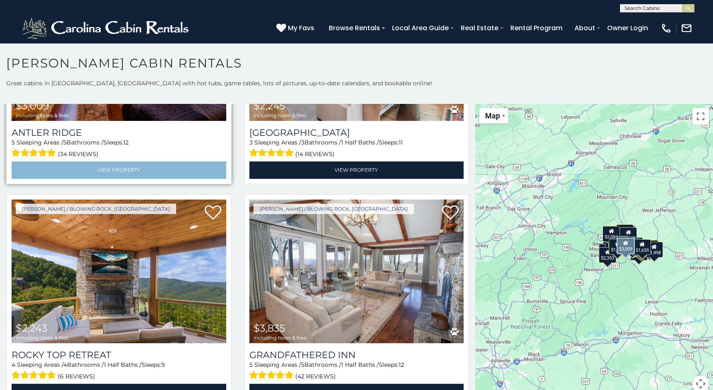
scroll to position [156, 0]
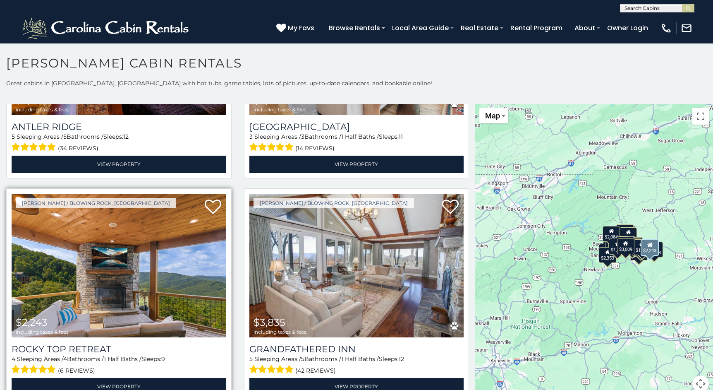
click at [146, 296] on img at bounding box center [119, 266] width 215 height 144
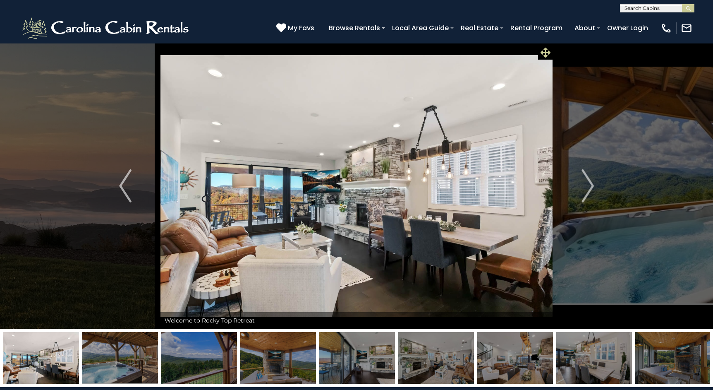
click at [545, 50] on icon at bounding box center [546, 53] width 10 height 10
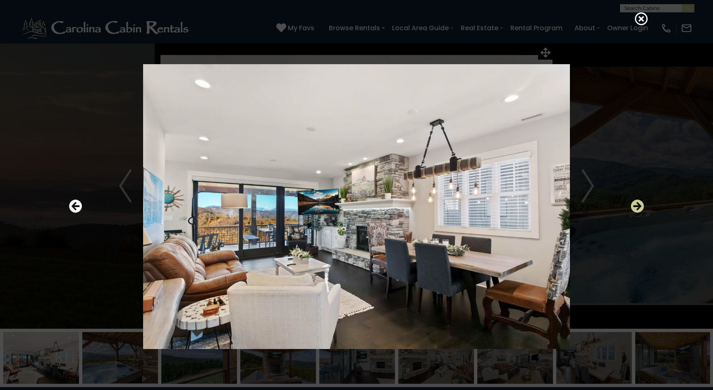
click at [635, 206] on icon "Next" at bounding box center [637, 205] width 13 height 13
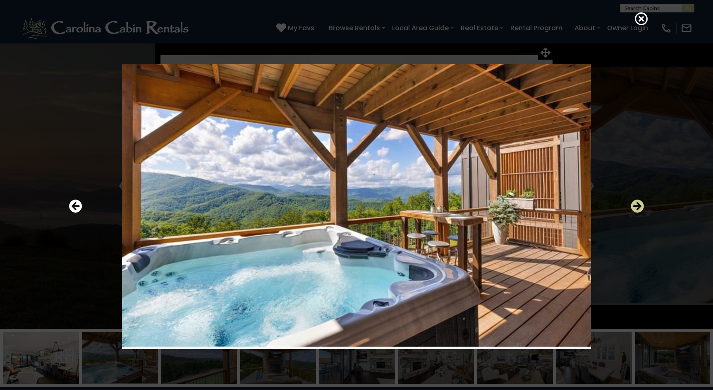
click at [635, 206] on icon "Next" at bounding box center [637, 205] width 13 height 13
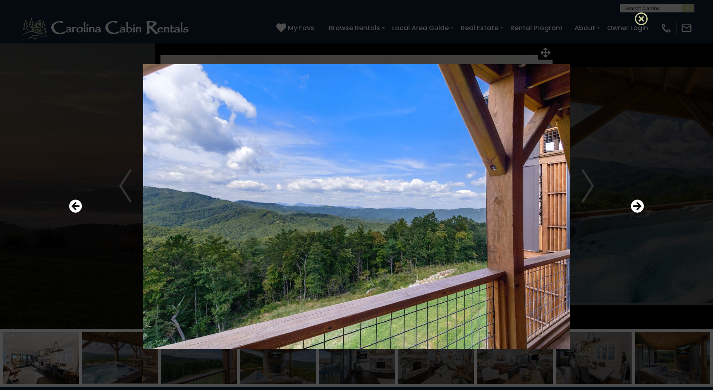
click at [642, 18] on icon at bounding box center [641, 18] width 13 height 13
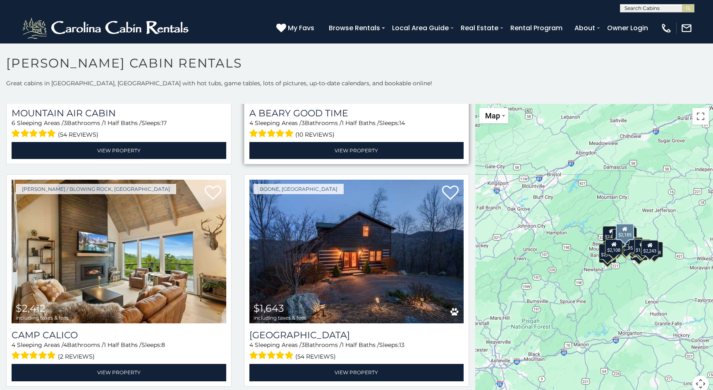
scroll to position [1729, 0]
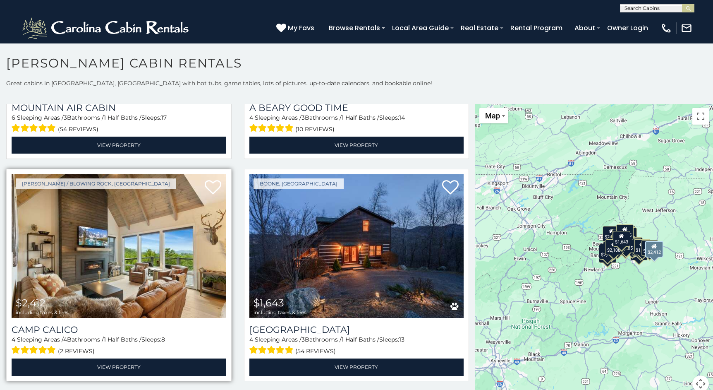
click at [213, 241] on img at bounding box center [119, 246] width 215 height 144
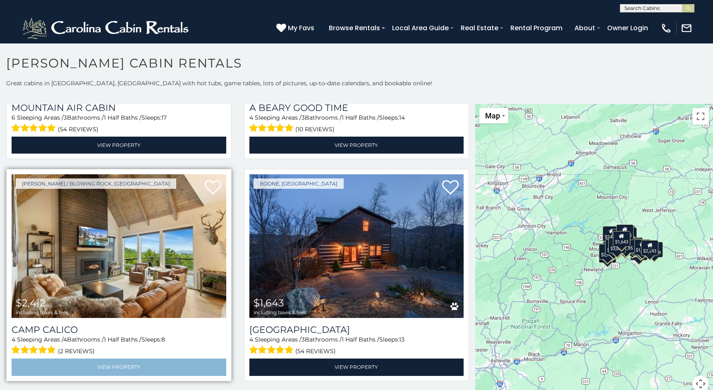
click at [102, 358] on link "View Property" at bounding box center [119, 366] width 215 height 17
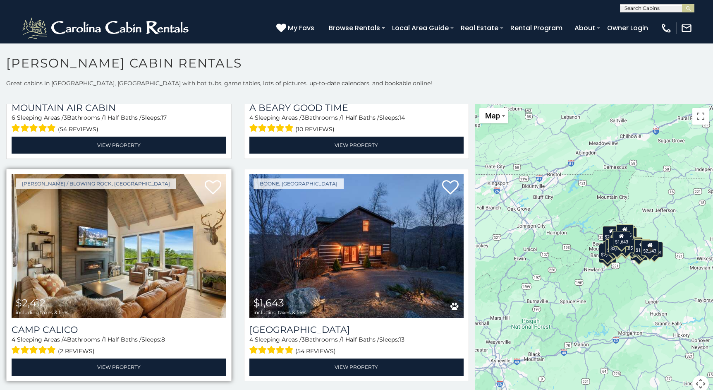
click at [64, 244] on img at bounding box center [119, 246] width 215 height 144
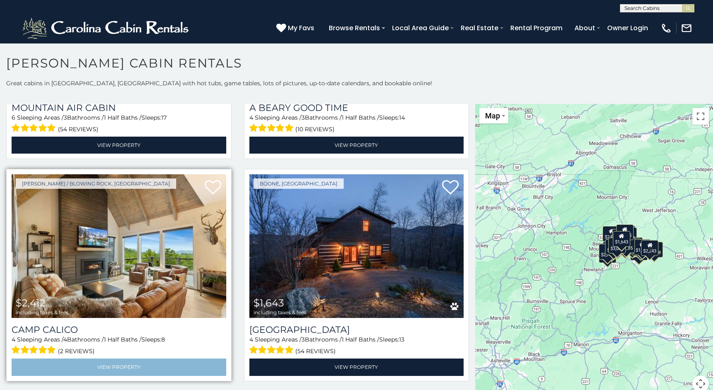
click at [107, 358] on link "View Property" at bounding box center [119, 366] width 215 height 17
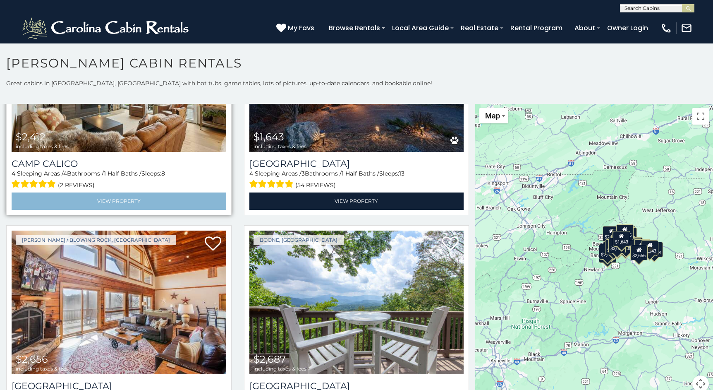
scroll to position [1895, 0]
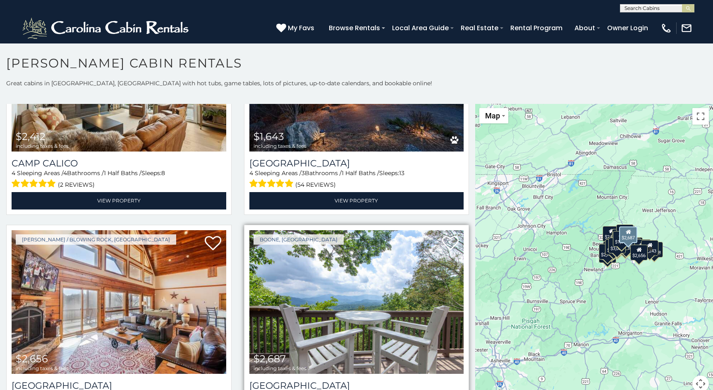
click at [418, 281] on img at bounding box center [356, 302] width 215 height 144
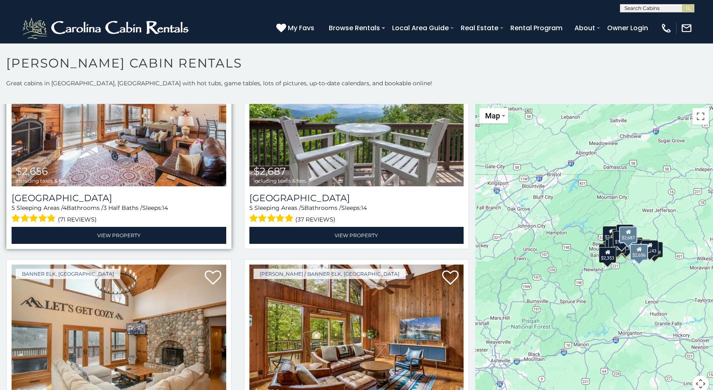
scroll to position [2090, 0]
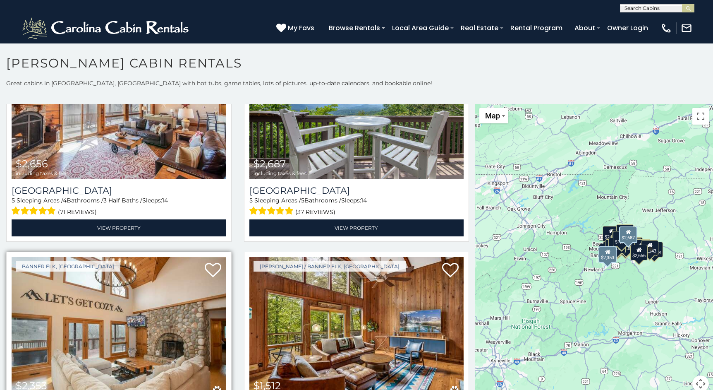
click at [146, 303] on img at bounding box center [119, 329] width 215 height 144
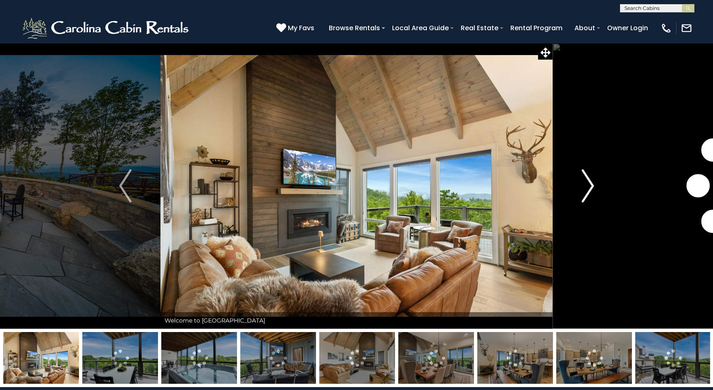
click at [591, 184] on img "Next" at bounding box center [587, 185] width 12 height 33
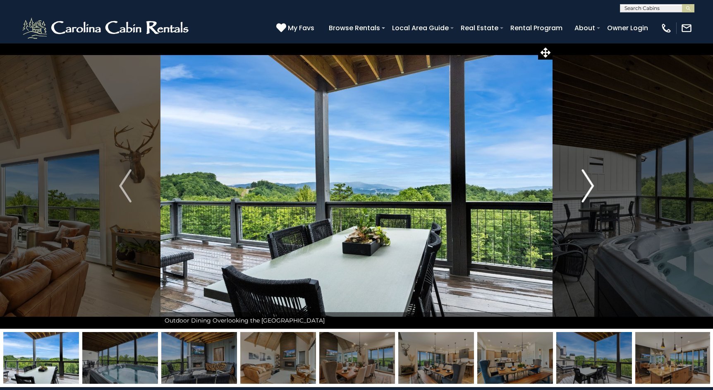
click at [591, 184] on img "Next" at bounding box center [587, 185] width 12 height 33
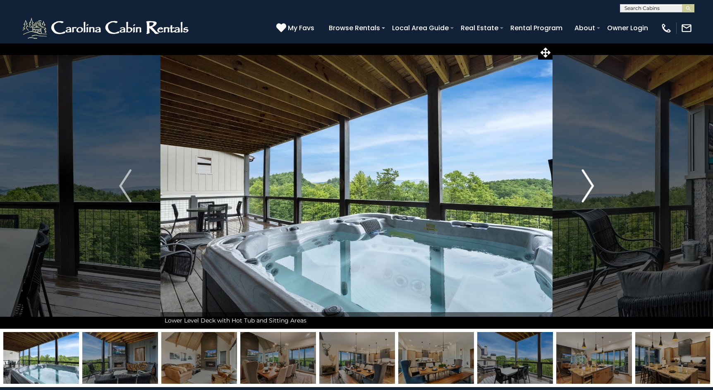
click at [591, 184] on img "Next" at bounding box center [587, 185] width 12 height 33
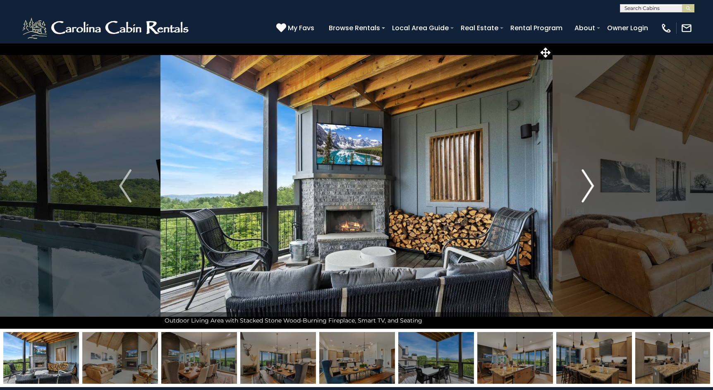
click at [591, 184] on img "Next" at bounding box center [587, 185] width 12 height 33
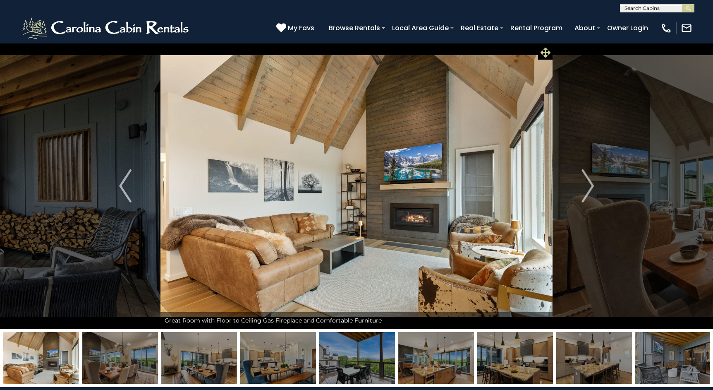
click at [543, 54] on icon at bounding box center [546, 53] width 10 height 10
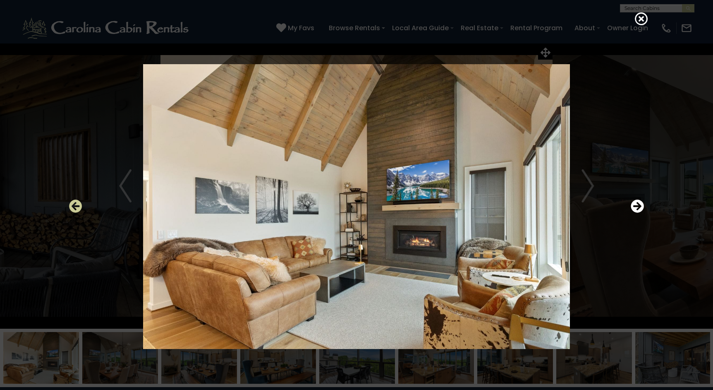
click at [77, 206] on icon "Previous" at bounding box center [75, 205] width 13 height 13
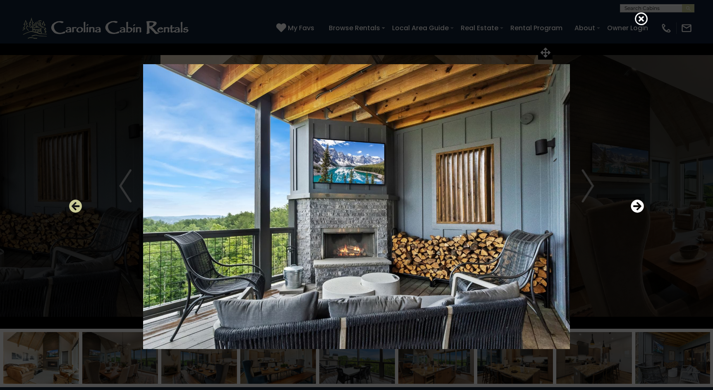
click at [77, 206] on icon "Previous" at bounding box center [75, 205] width 13 height 13
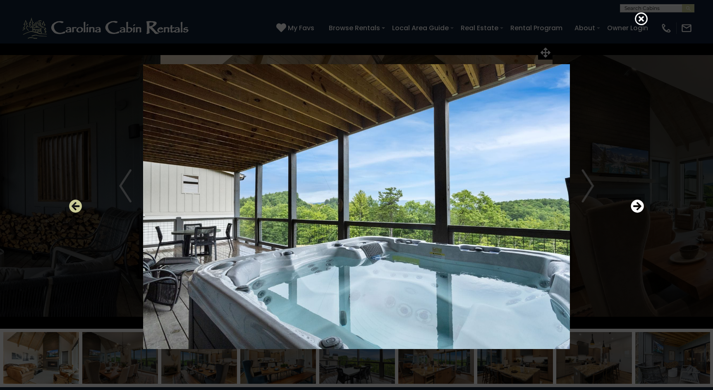
click at [77, 206] on icon "Previous" at bounding box center [75, 205] width 13 height 13
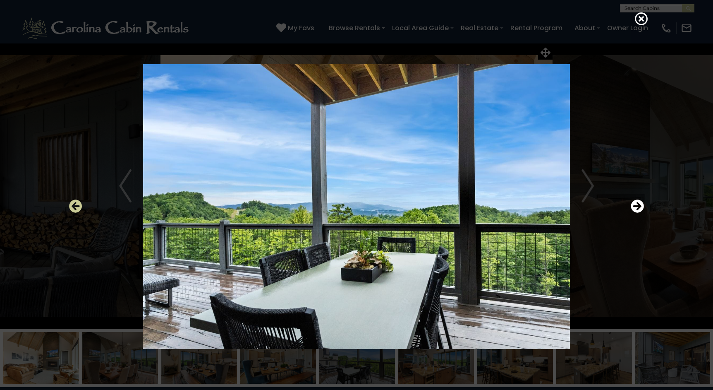
click at [77, 206] on icon "Previous" at bounding box center [75, 205] width 13 height 13
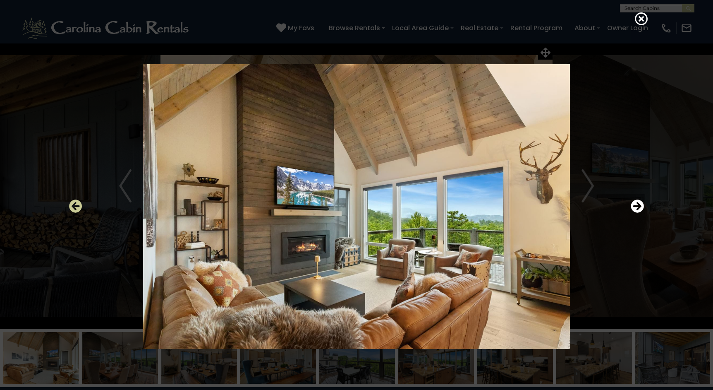
click at [77, 206] on icon "Previous" at bounding box center [75, 205] width 13 height 13
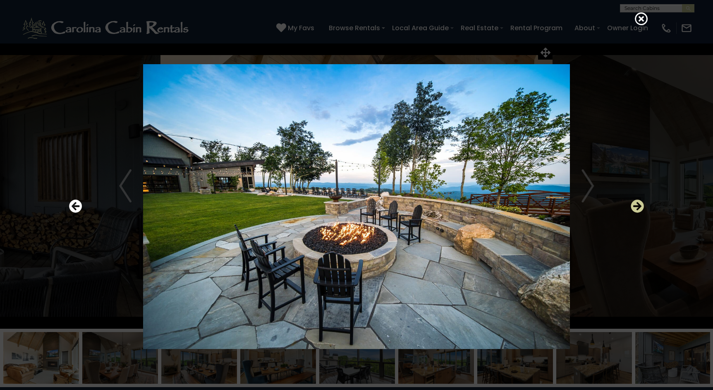
click at [637, 209] on icon "Next" at bounding box center [637, 205] width 13 height 13
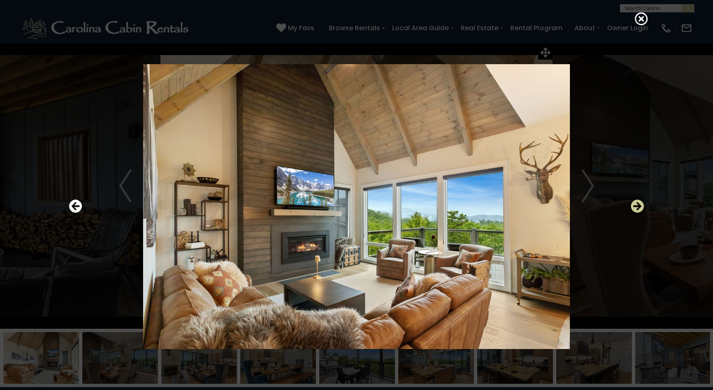
click at [637, 209] on icon "Next" at bounding box center [637, 205] width 13 height 13
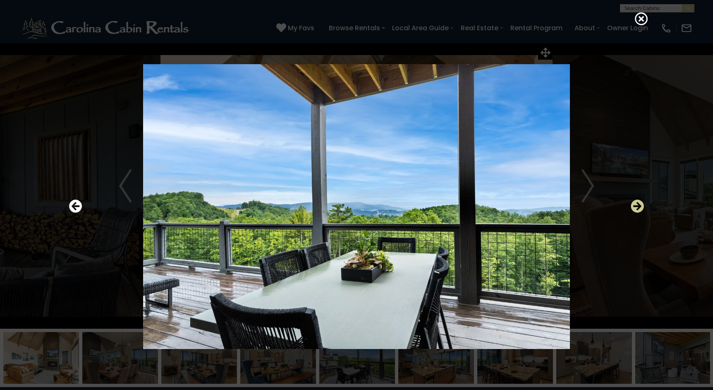
click at [637, 209] on icon "Next" at bounding box center [637, 205] width 13 height 13
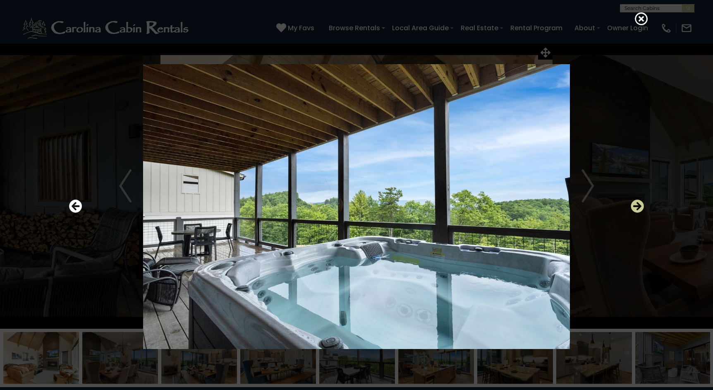
click at [637, 209] on icon "Next" at bounding box center [637, 205] width 13 height 13
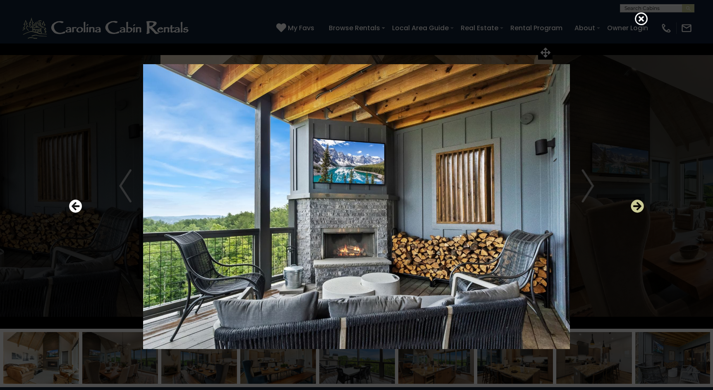
click at [637, 209] on icon "Next" at bounding box center [637, 205] width 13 height 13
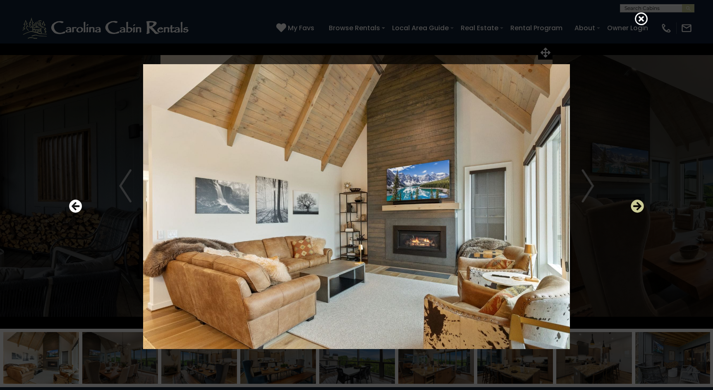
click at [637, 209] on icon "Next" at bounding box center [637, 205] width 13 height 13
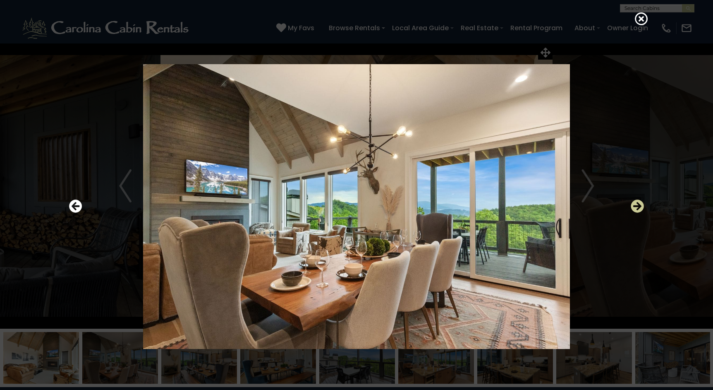
click at [637, 209] on icon "Next" at bounding box center [637, 205] width 13 height 13
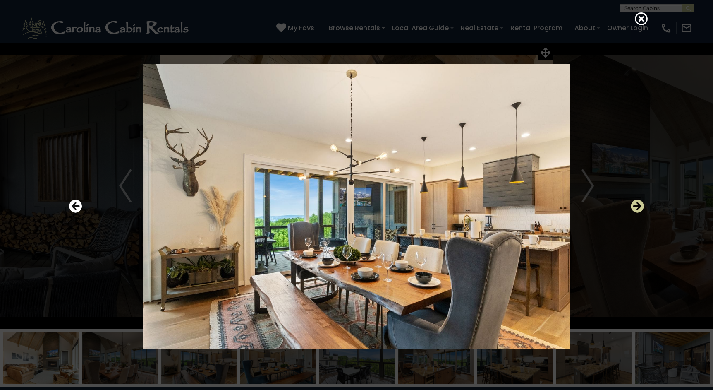
click at [637, 209] on icon "Next" at bounding box center [637, 205] width 13 height 13
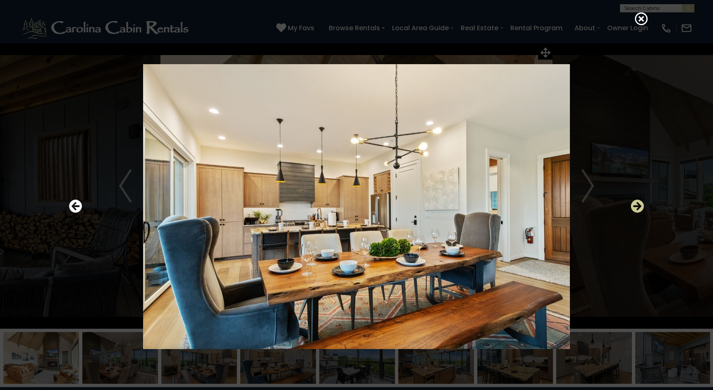
click at [637, 209] on icon "Next" at bounding box center [637, 205] width 13 height 13
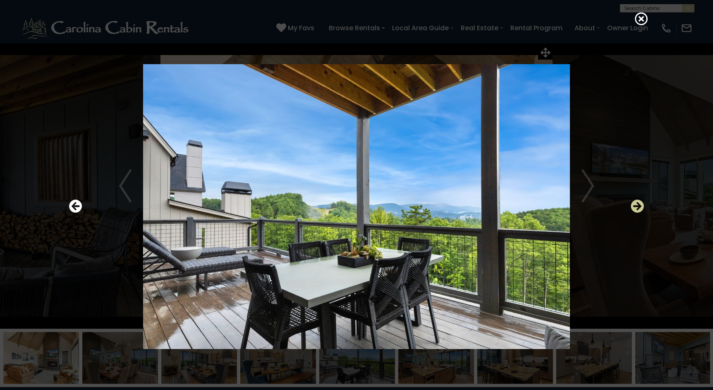
click at [637, 209] on icon "Next" at bounding box center [637, 205] width 13 height 13
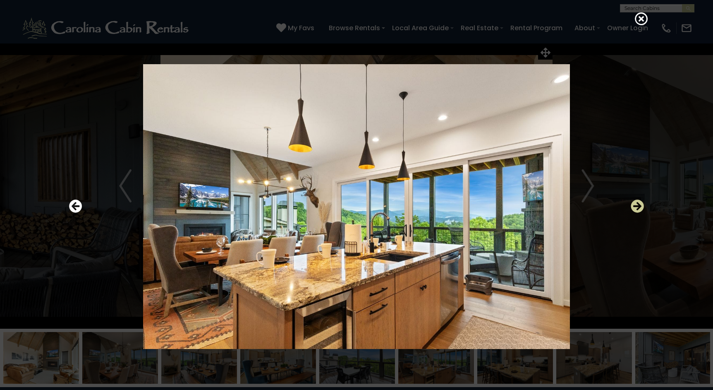
click at [637, 209] on icon "Next" at bounding box center [637, 205] width 13 height 13
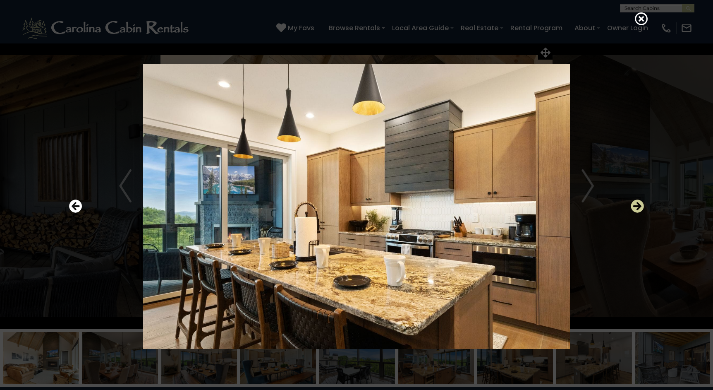
click at [637, 209] on icon "Next" at bounding box center [637, 205] width 13 height 13
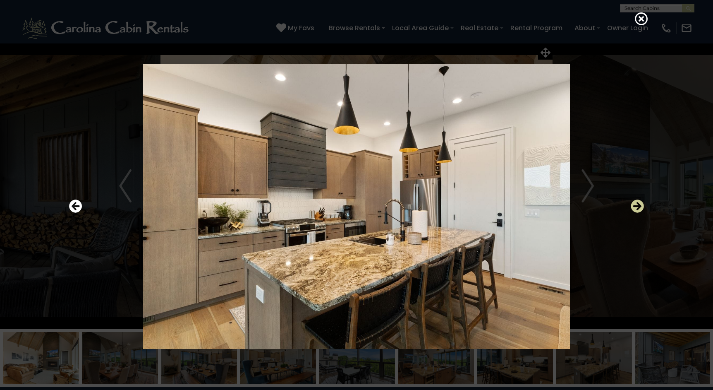
click at [637, 209] on icon "Next" at bounding box center [637, 205] width 13 height 13
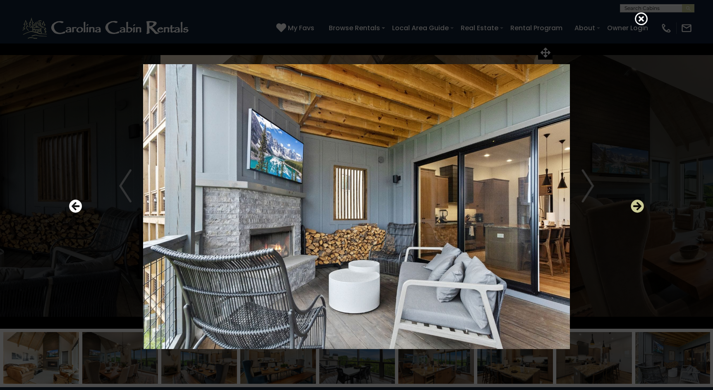
click at [637, 209] on icon "Next" at bounding box center [637, 205] width 13 height 13
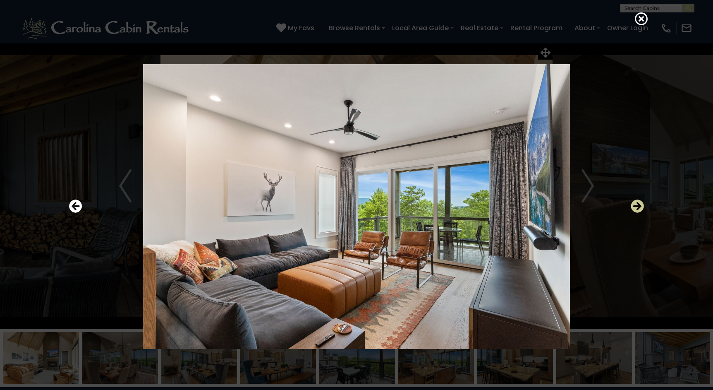
click at [637, 209] on icon "Next" at bounding box center [637, 205] width 13 height 13
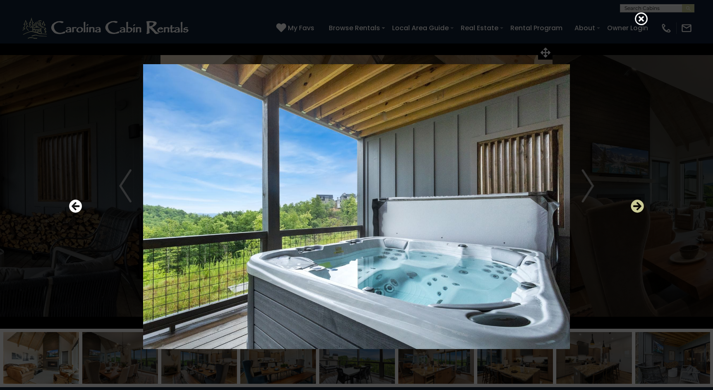
click at [637, 209] on icon "Next" at bounding box center [637, 205] width 13 height 13
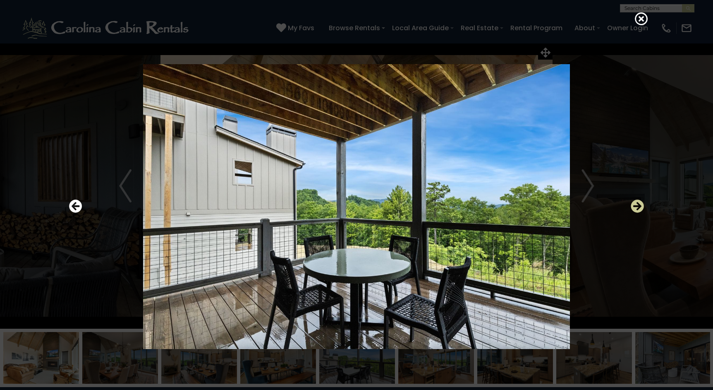
click at [637, 209] on icon "Next" at bounding box center [637, 205] width 13 height 13
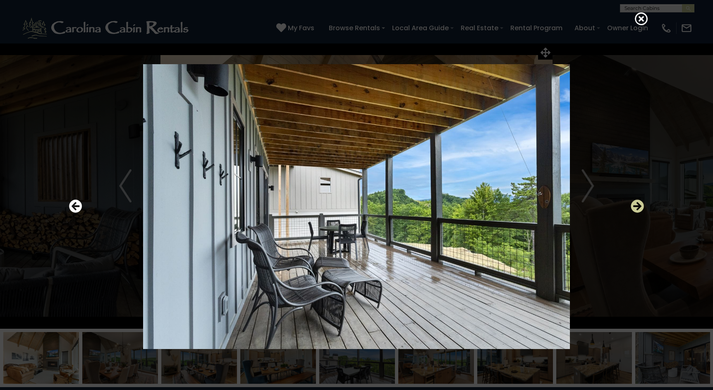
click at [637, 209] on icon "Next" at bounding box center [637, 205] width 13 height 13
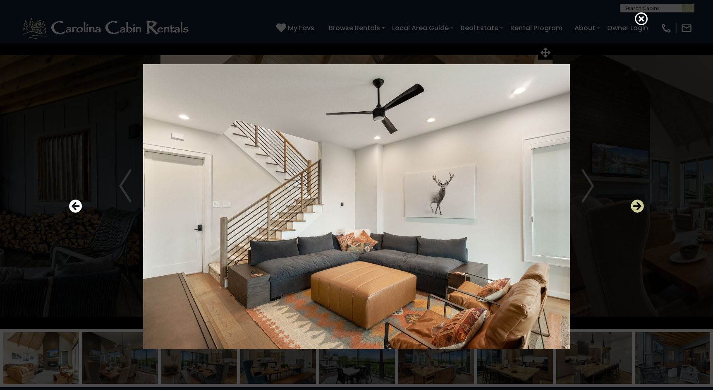
click at [637, 209] on icon "Next" at bounding box center [637, 205] width 13 height 13
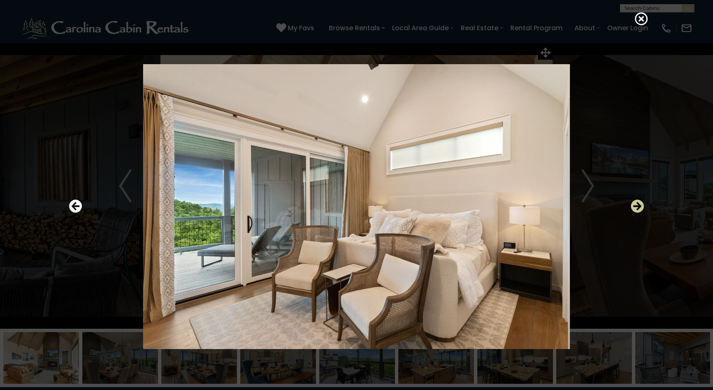
click at [637, 209] on icon "Next" at bounding box center [637, 205] width 13 height 13
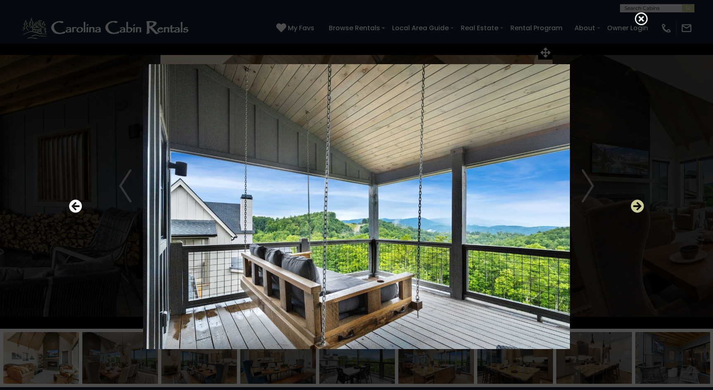
click at [637, 209] on icon "Next" at bounding box center [637, 205] width 13 height 13
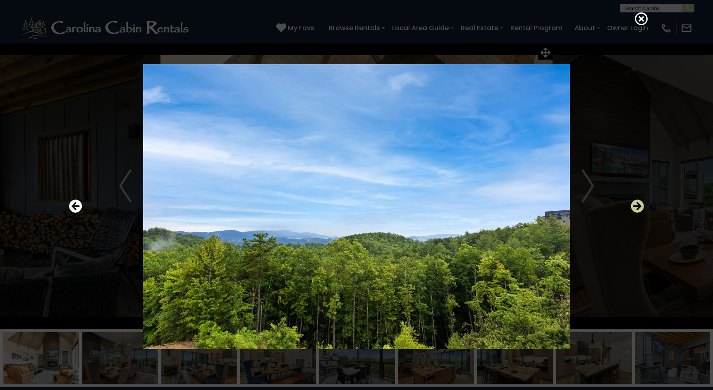
click at [637, 209] on icon "Next" at bounding box center [637, 205] width 13 height 13
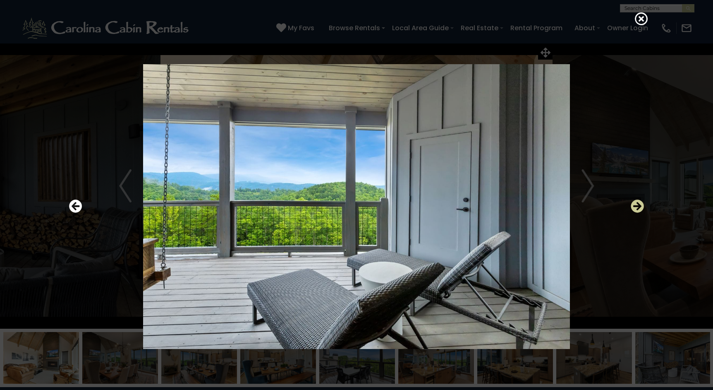
click at [637, 209] on icon "Next" at bounding box center [637, 205] width 13 height 13
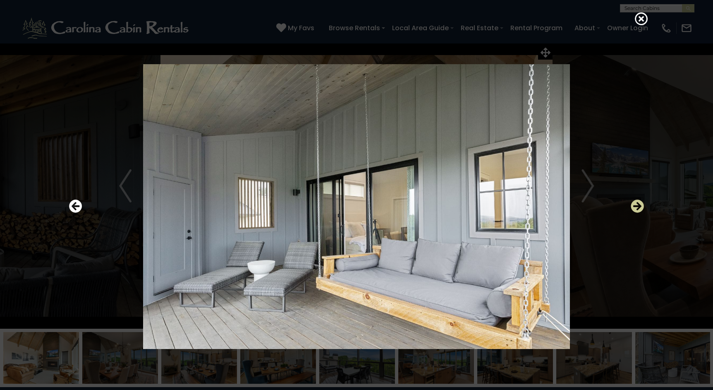
click at [637, 209] on icon "Next" at bounding box center [637, 205] width 13 height 13
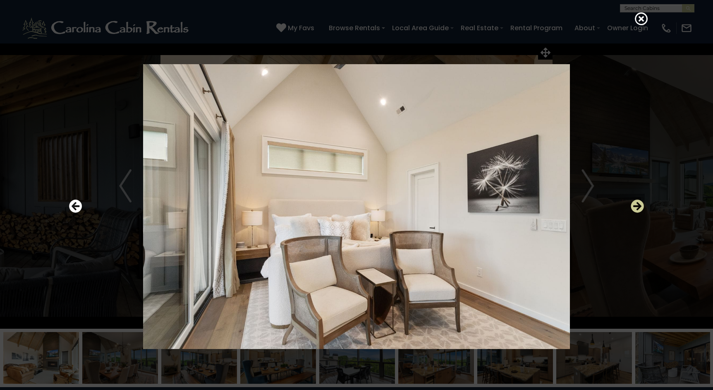
click at [637, 209] on icon "Next" at bounding box center [637, 205] width 13 height 13
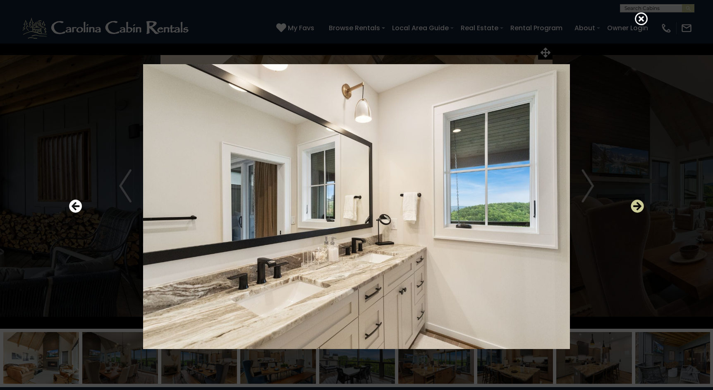
click at [637, 209] on icon "Next" at bounding box center [637, 205] width 13 height 13
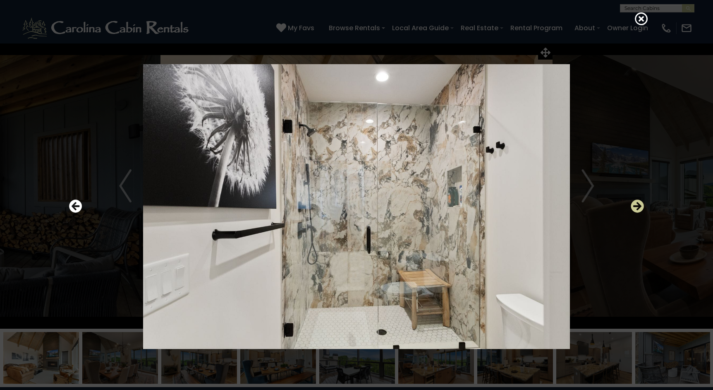
click at [637, 209] on icon "Next" at bounding box center [637, 205] width 13 height 13
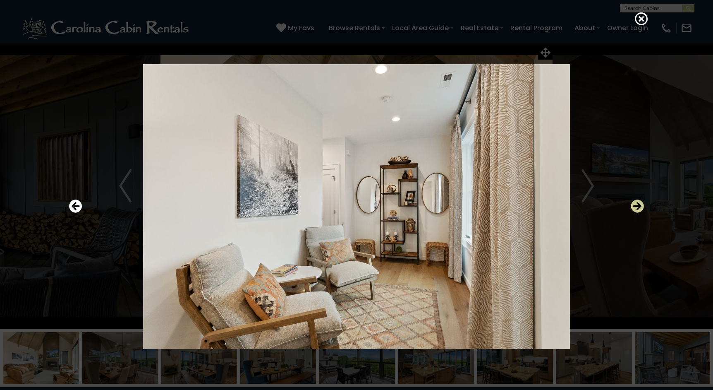
click at [637, 209] on icon "Next" at bounding box center [637, 205] width 13 height 13
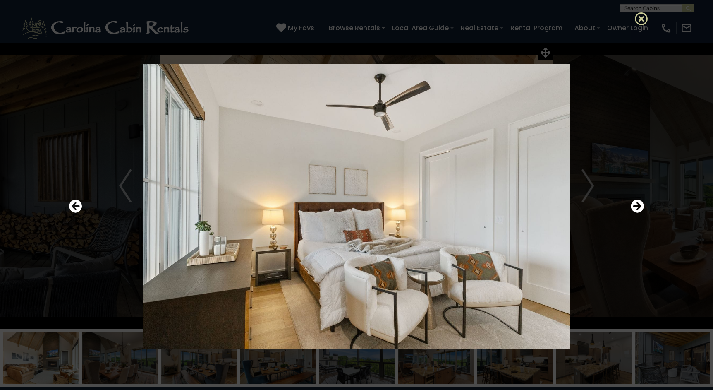
click at [644, 19] on icon at bounding box center [641, 18] width 13 height 13
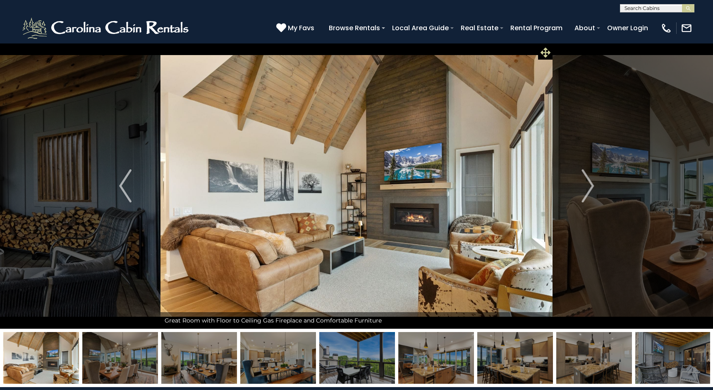
click at [546, 52] on icon at bounding box center [546, 53] width 10 height 10
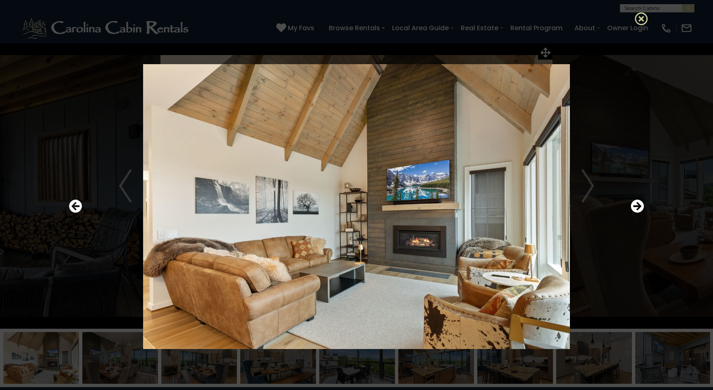
click at [642, 20] on icon at bounding box center [641, 18] width 13 height 13
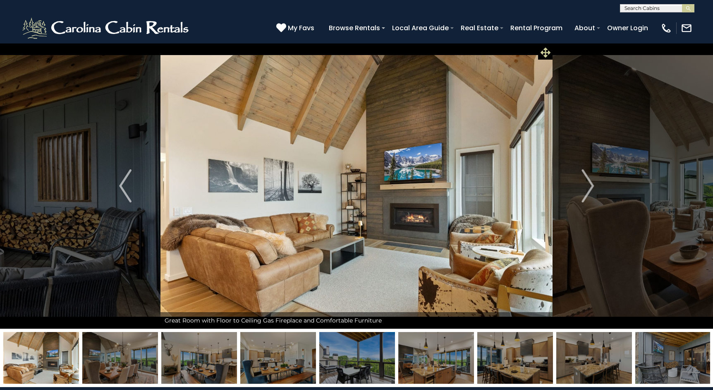
click at [547, 51] on icon at bounding box center [546, 53] width 10 height 10
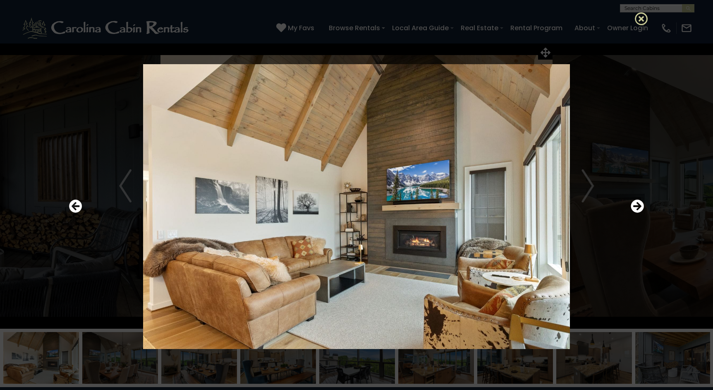
click at [641, 19] on icon at bounding box center [641, 18] width 13 height 13
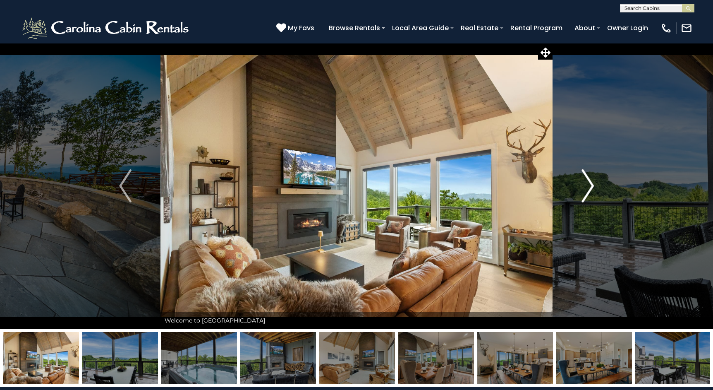
click at [590, 183] on img "Next" at bounding box center [587, 185] width 12 height 33
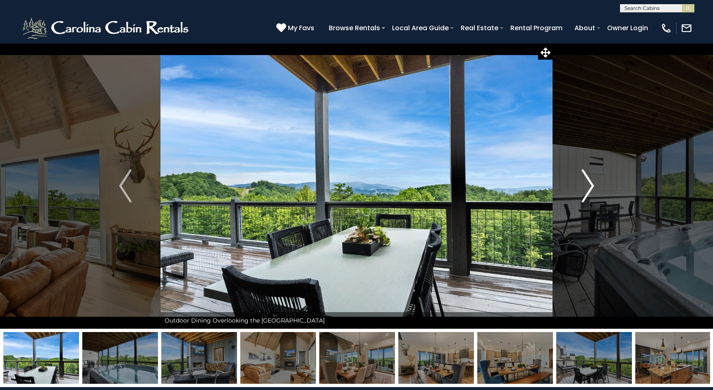
click at [590, 183] on img "Next" at bounding box center [587, 185] width 12 height 33
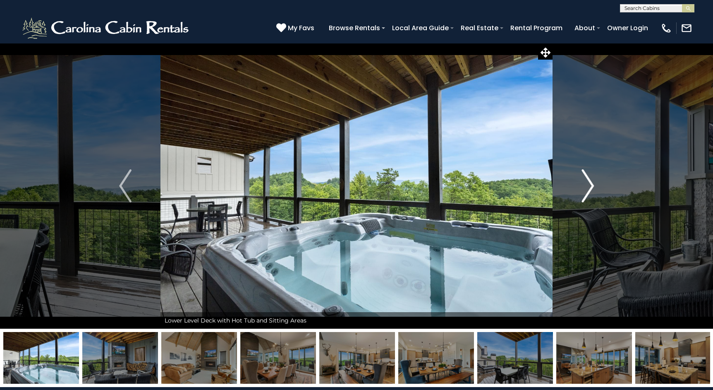
click at [590, 183] on img "Next" at bounding box center [587, 185] width 12 height 33
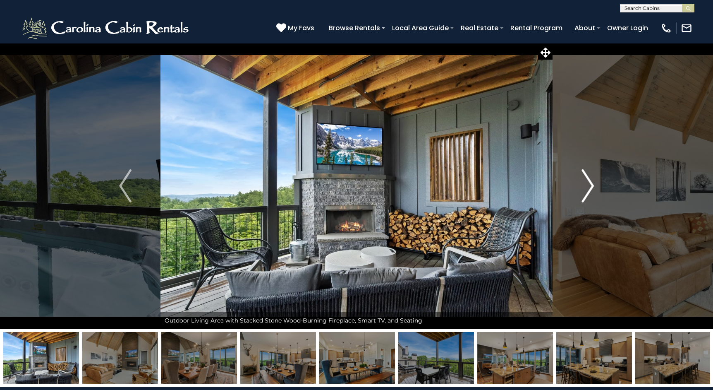
click at [590, 183] on img "Next" at bounding box center [587, 185] width 12 height 33
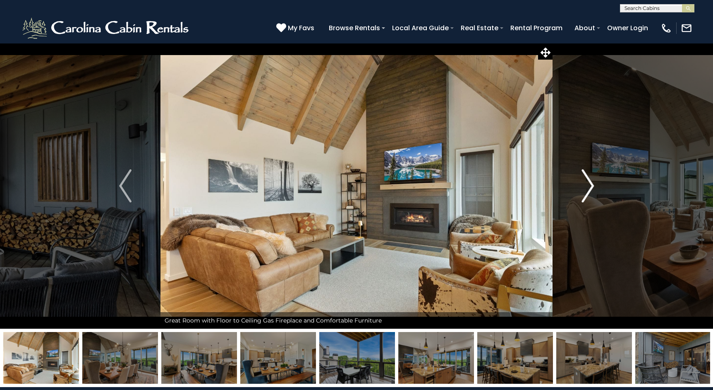
click at [590, 183] on img "Next" at bounding box center [587, 185] width 12 height 33
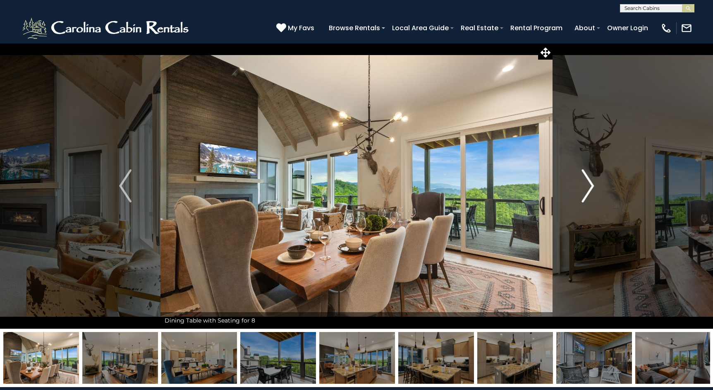
click at [590, 183] on img "Next" at bounding box center [587, 185] width 12 height 33
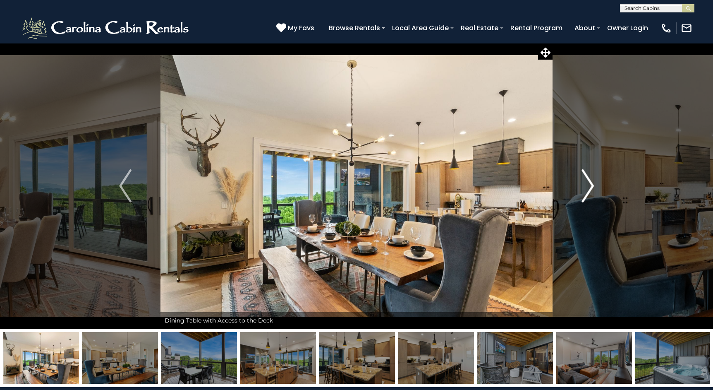
click at [590, 183] on img "Next" at bounding box center [587, 185] width 12 height 33
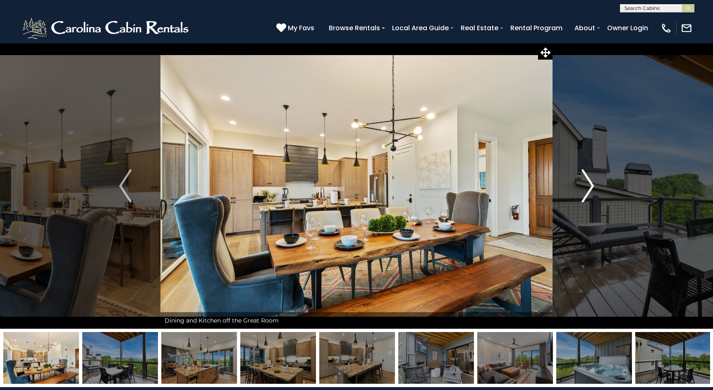
click at [590, 183] on img "Next" at bounding box center [587, 185] width 12 height 33
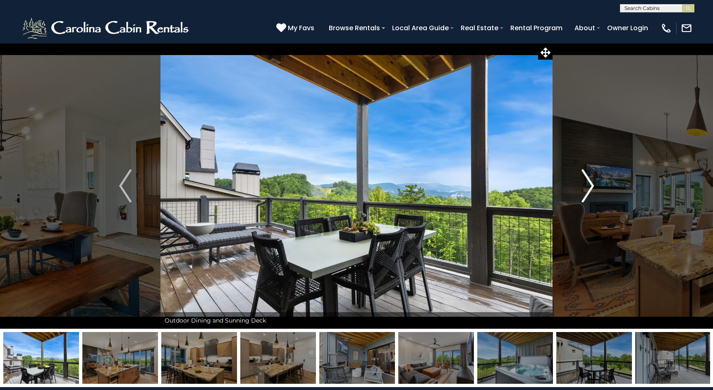
click at [590, 183] on img "Next" at bounding box center [587, 185] width 12 height 33
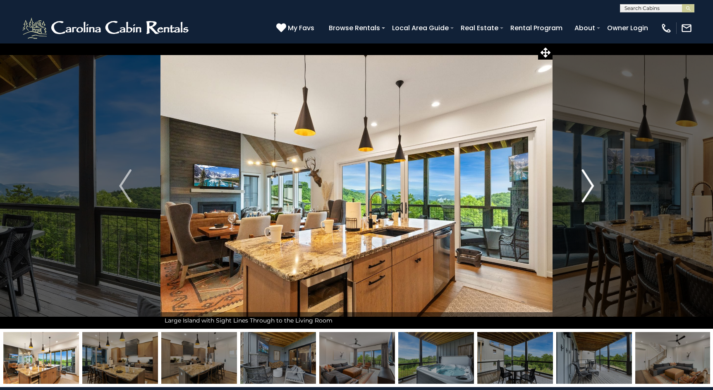
click at [590, 183] on img "Next" at bounding box center [587, 185] width 12 height 33
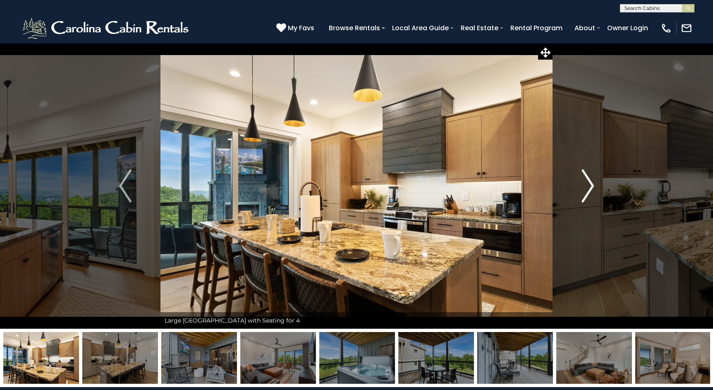
click at [590, 183] on img "Next" at bounding box center [587, 185] width 12 height 33
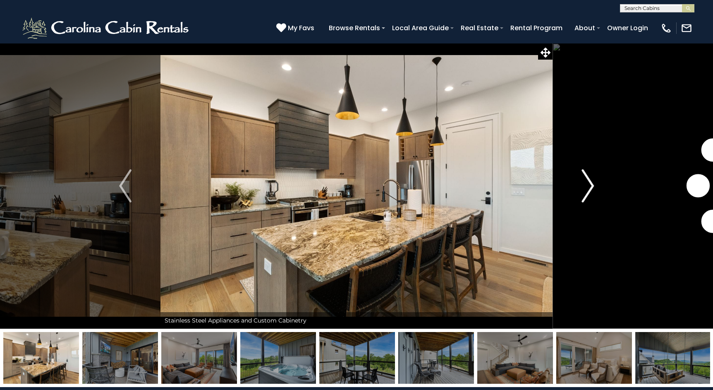
click at [590, 183] on img "Next" at bounding box center [587, 185] width 12 height 33
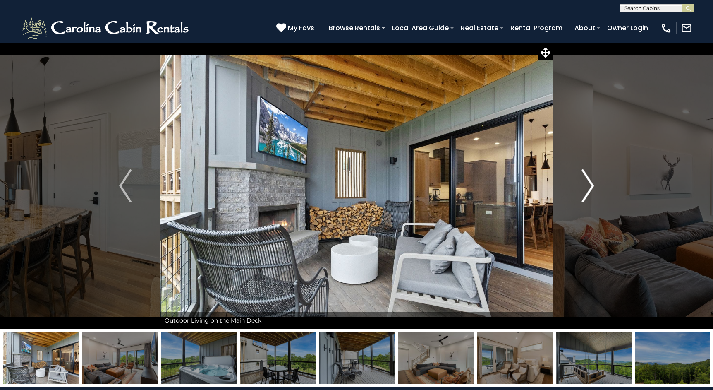
click at [590, 183] on img "Next" at bounding box center [587, 185] width 12 height 33
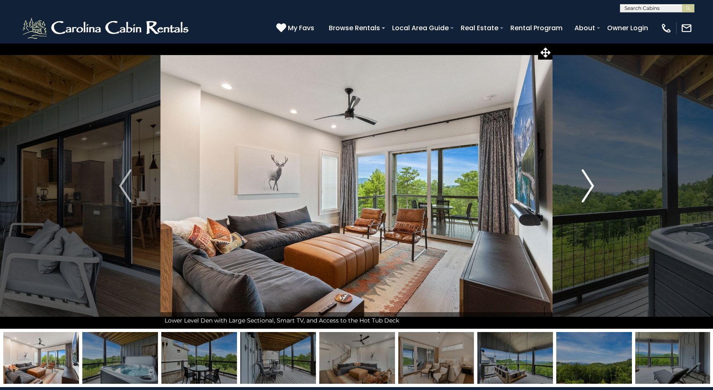
click at [590, 183] on img "Next" at bounding box center [587, 185] width 12 height 33
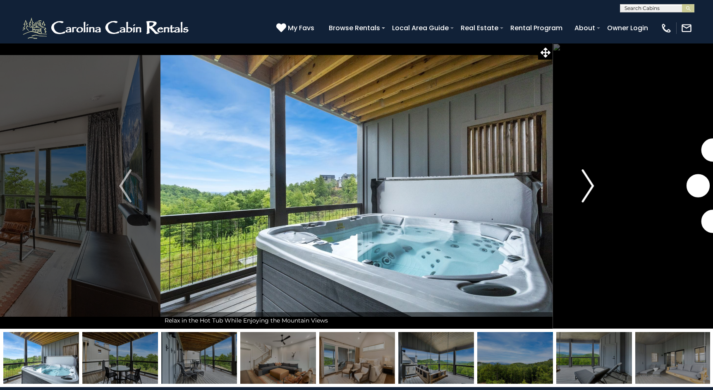
click at [590, 183] on img "Next" at bounding box center [587, 185] width 12 height 33
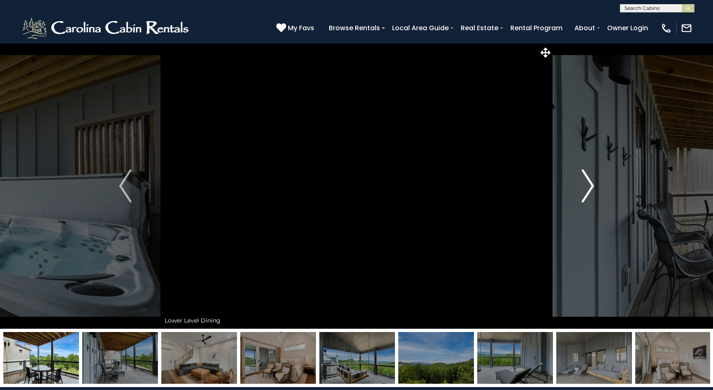
click at [590, 183] on img "Next" at bounding box center [587, 185] width 12 height 33
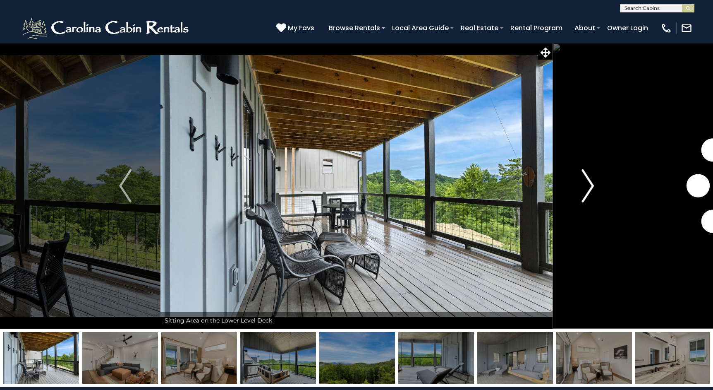
click at [590, 183] on img "Next" at bounding box center [587, 185] width 12 height 33
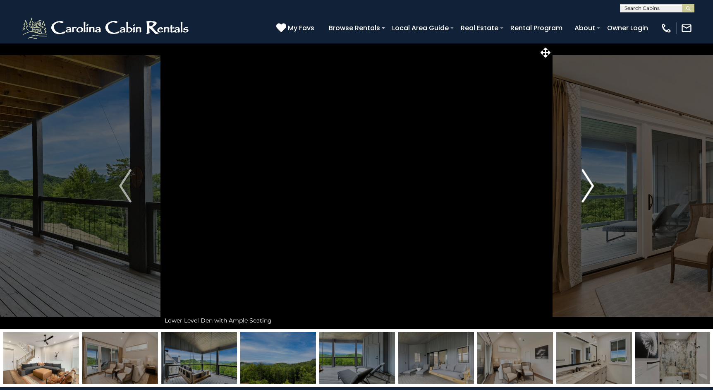
click at [590, 183] on img "Next" at bounding box center [587, 185] width 12 height 33
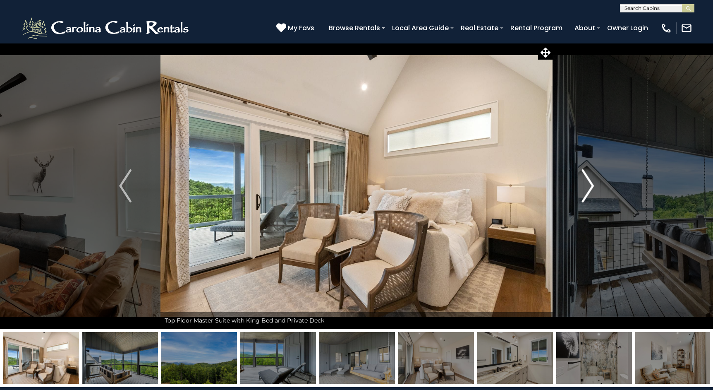
click at [590, 183] on img "Next" at bounding box center [587, 185] width 12 height 33
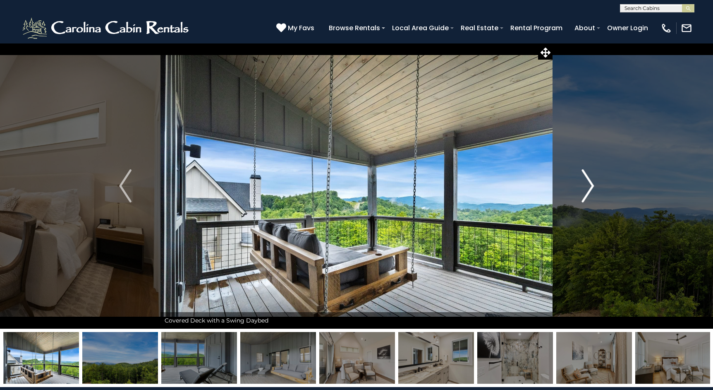
click at [590, 183] on img "Next" at bounding box center [587, 185] width 12 height 33
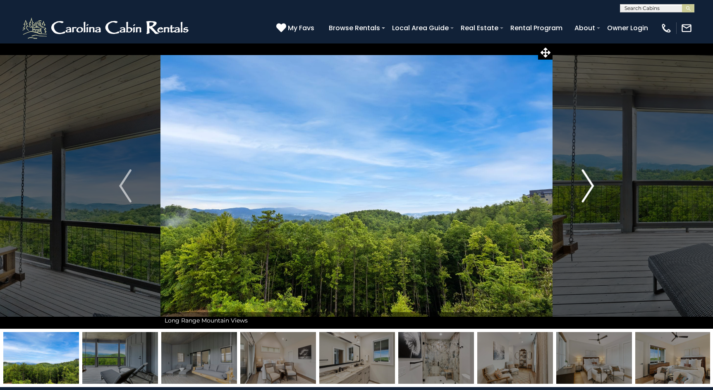
click at [590, 183] on img "Next" at bounding box center [587, 185] width 12 height 33
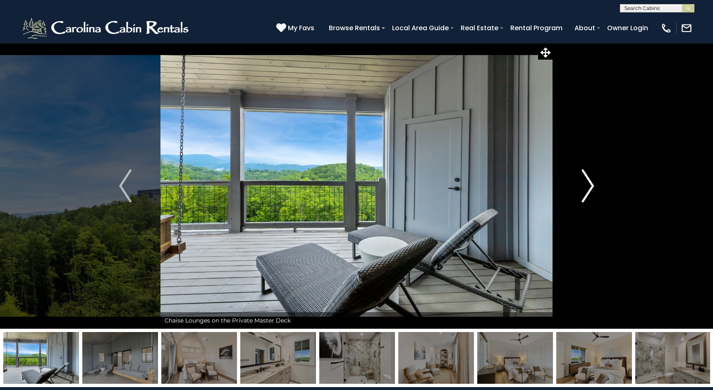
click at [590, 183] on img "Next" at bounding box center [587, 185] width 12 height 33
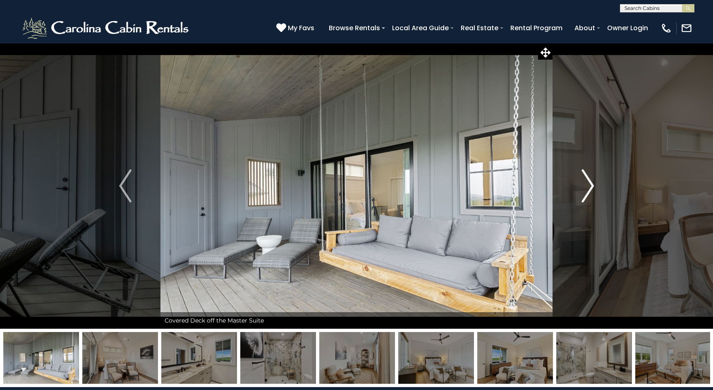
click at [590, 183] on img "Next" at bounding box center [587, 185] width 12 height 33
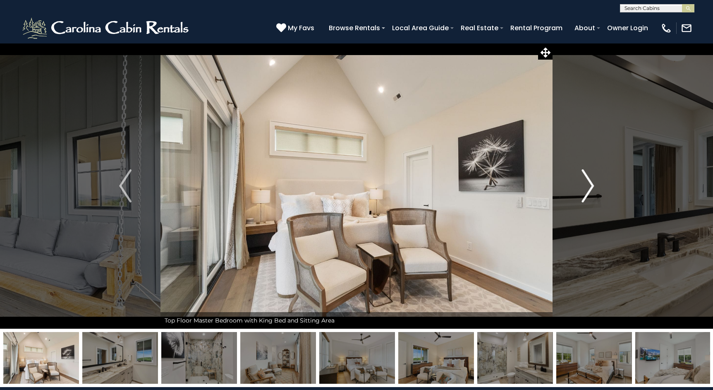
click at [590, 183] on img "Next" at bounding box center [587, 185] width 12 height 33
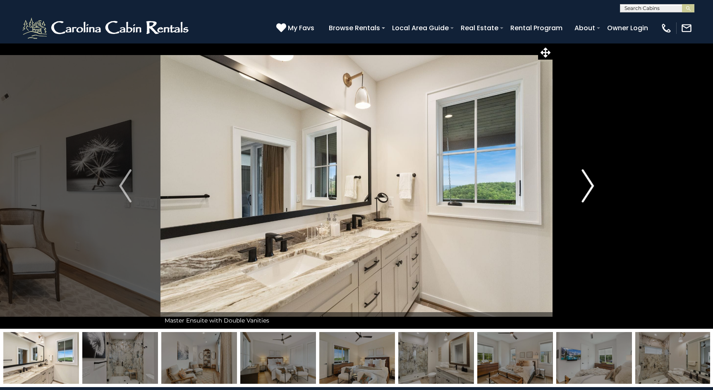
click at [590, 183] on img "Next" at bounding box center [587, 185] width 12 height 33
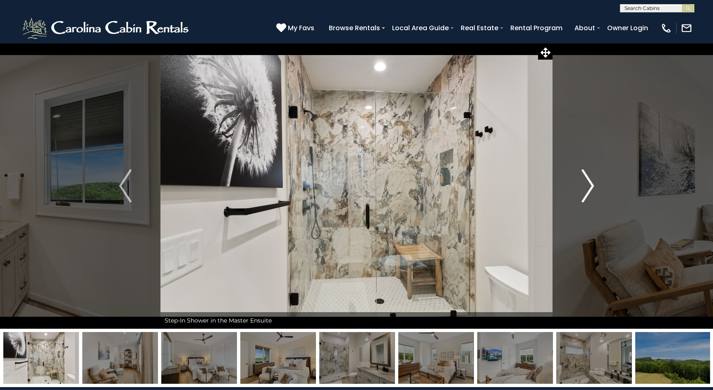
click at [590, 183] on img "Next" at bounding box center [587, 185] width 12 height 33
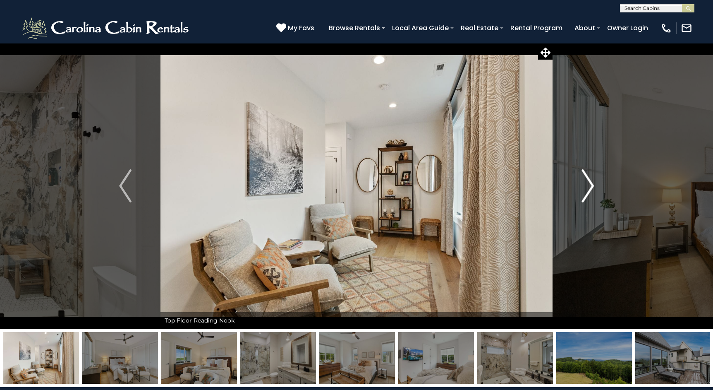
click at [590, 183] on img "Next" at bounding box center [587, 185] width 12 height 33
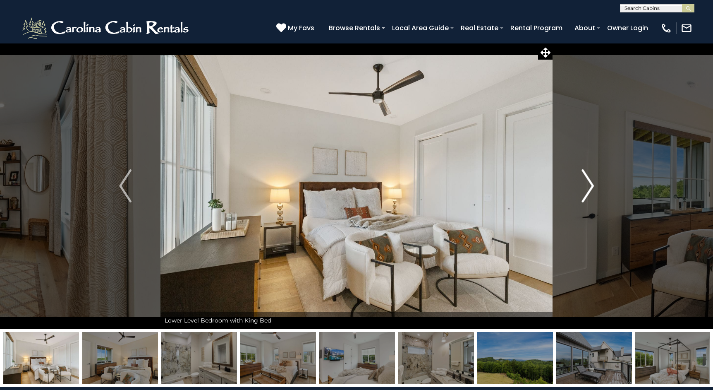
click at [590, 183] on img "Next" at bounding box center [587, 185] width 12 height 33
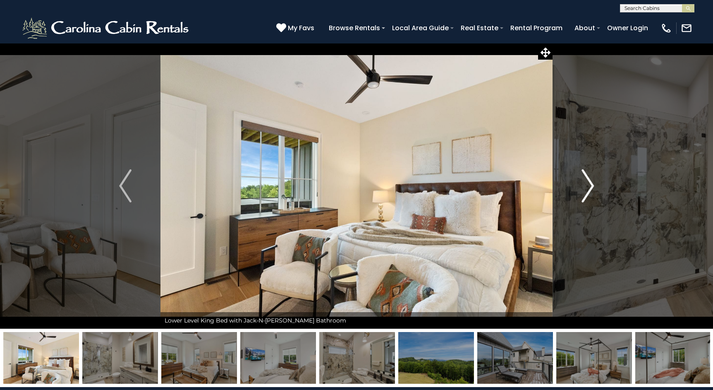
click at [590, 183] on img "Next" at bounding box center [587, 185] width 12 height 33
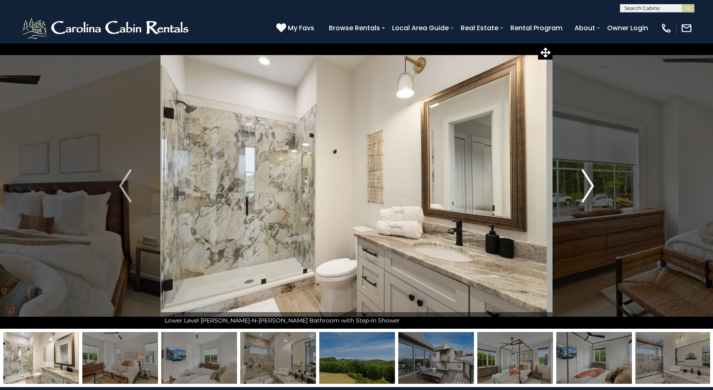
click at [590, 183] on img "Next" at bounding box center [587, 185] width 12 height 33
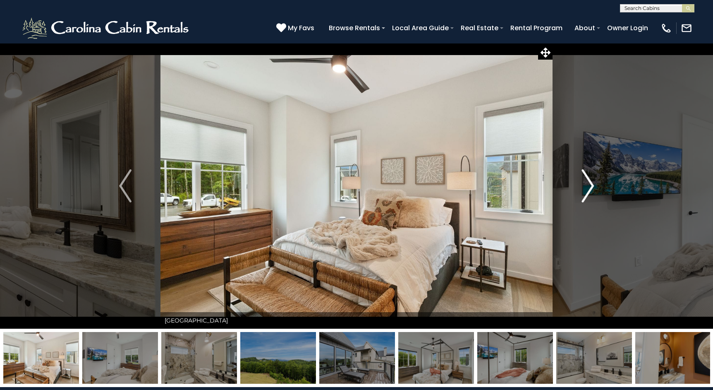
click at [590, 183] on img "Next" at bounding box center [587, 185] width 12 height 33
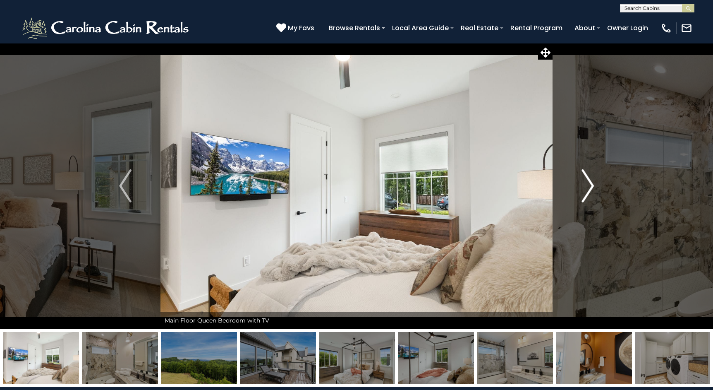
click at [590, 183] on img "Next" at bounding box center [587, 185] width 12 height 33
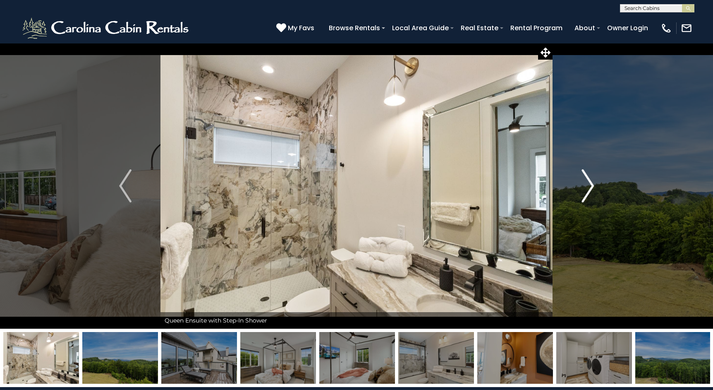
click at [590, 183] on img "Next" at bounding box center [587, 185] width 12 height 33
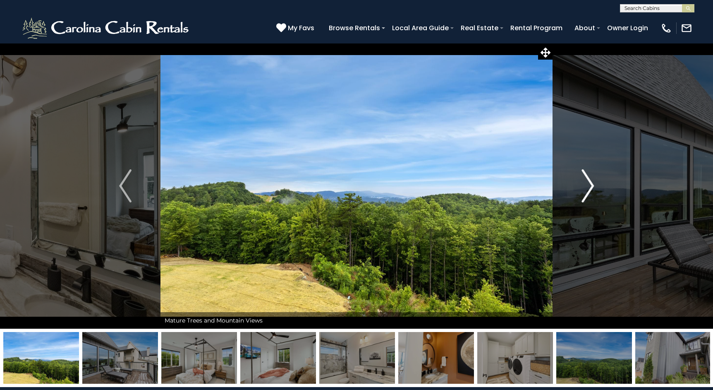
click at [590, 183] on img "Next" at bounding box center [587, 185] width 12 height 33
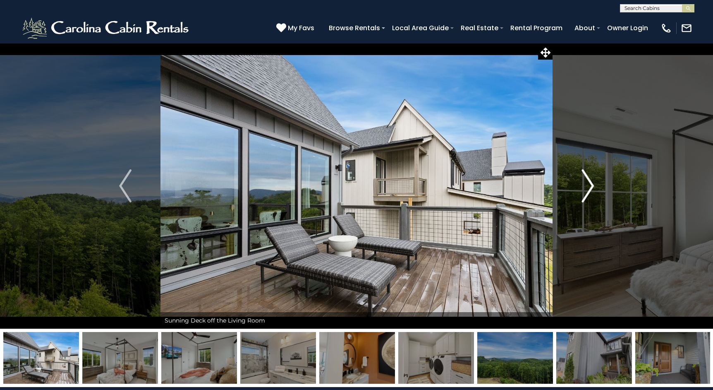
click at [590, 183] on img "Next" at bounding box center [587, 185] width 12 height 33
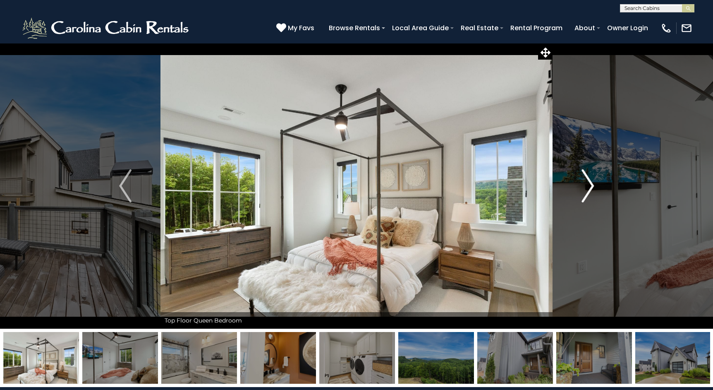
click at [590, 183] on img "Next" at bounding box center [587, 185] width 12 height 33
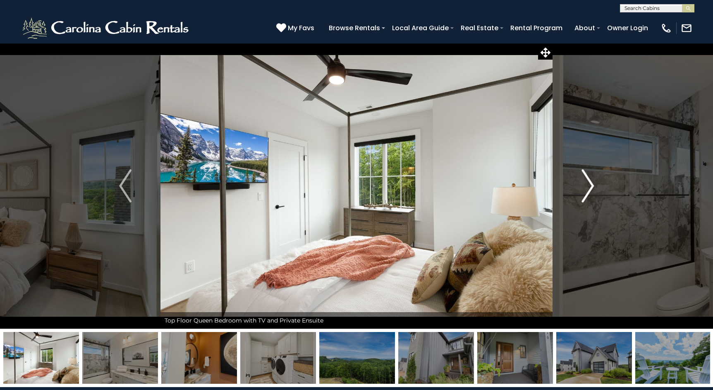
click at [590, 183] on img "Next" at bounding box center [587, 185] width 12 height 33
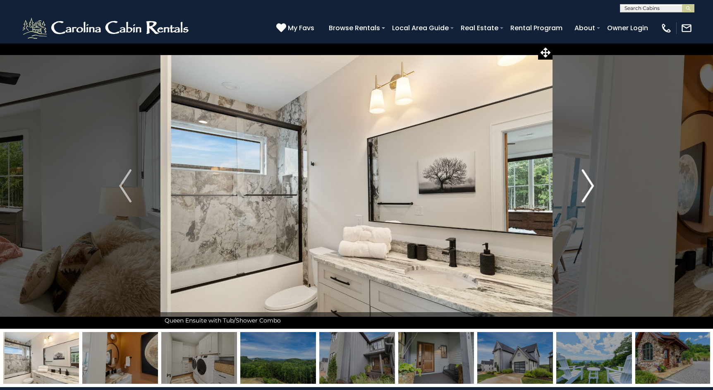
click at [590, 183] on img "Next" at bounding box center [587, 185] width 12 height 33
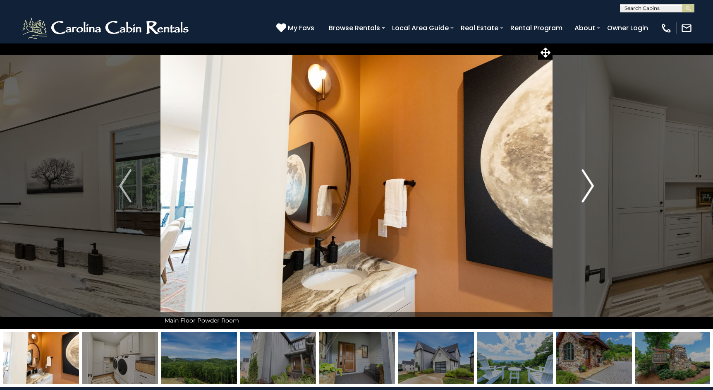
click at [590, 183] on img "Next" at bounding box center [587, 185] width 12 height 33
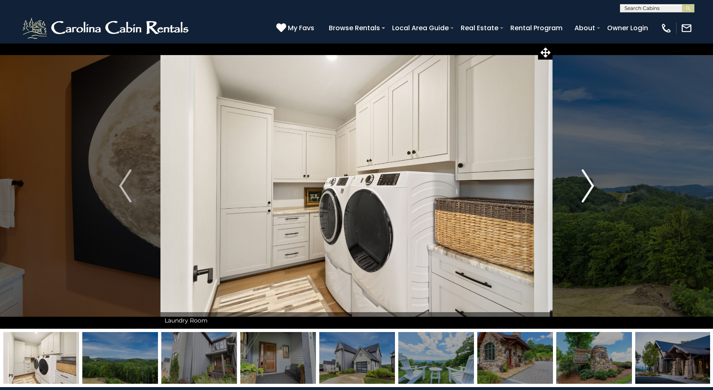
click at [590, 183] on img "Next" at bounding box center [587, 185] width 12 height 33
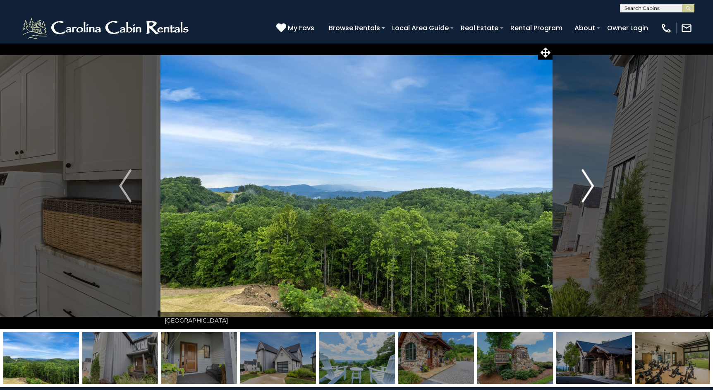
click at [590, 183] on img "Next" at bounding box center [587, 185] width 12 height 33
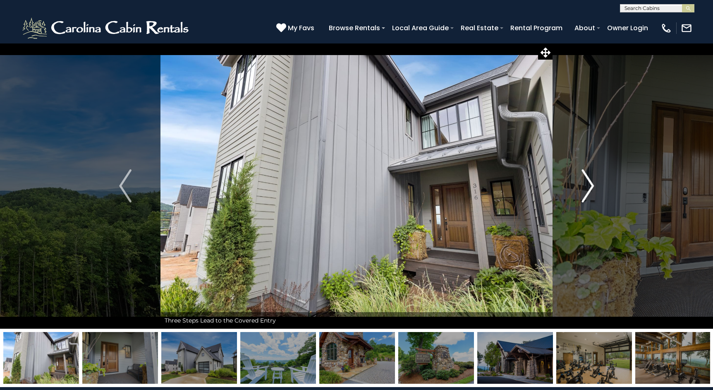
click at [590, 183] on img "Next" at bounding box center [587, 185] width 12 height 33
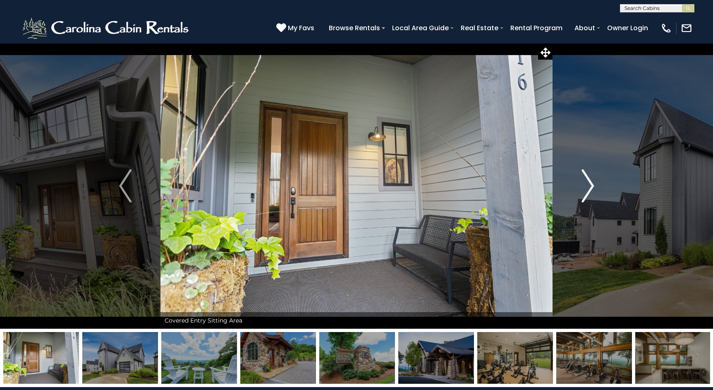
click at [590, 183] on img "Next" at bounding box center [587, 185] width 12 height 33
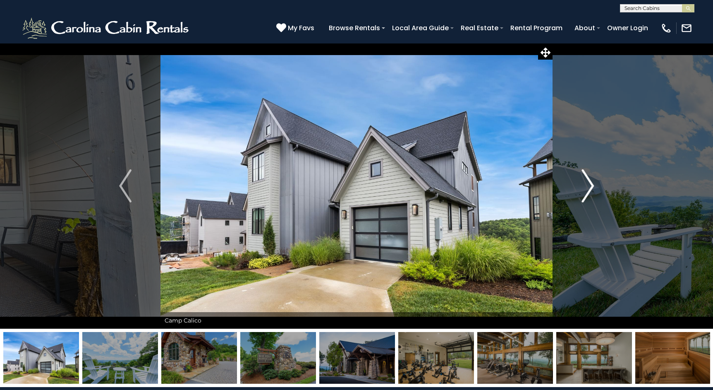
click at [590, 183] on img "Next" at bounding box center [587, 185] width 12 height 33
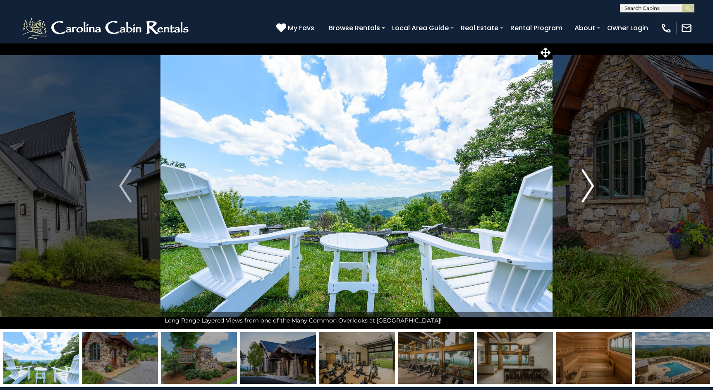
click at [590, 183] on img "Next" at bounding box center [587, 185] width 12 height 33
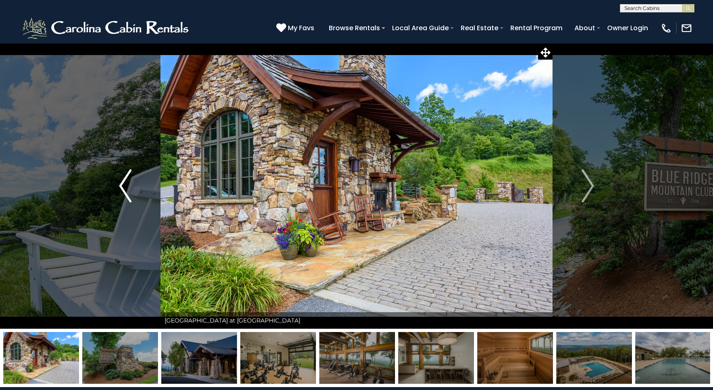
click at [130, 191] on img "Previous" at bounding box center [125, 185] width 12 height 33
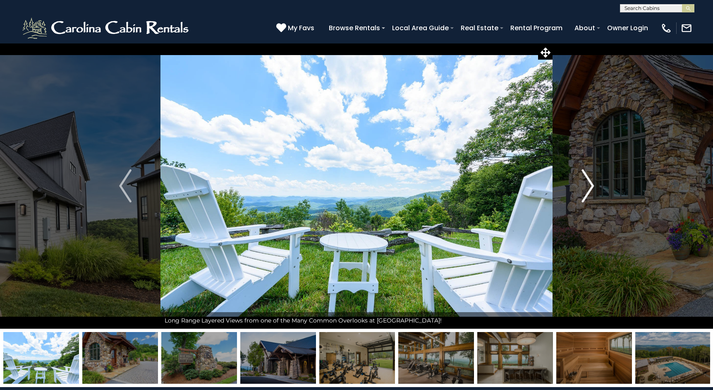
click at [591, 187] on img "Next" at bounding box center [587, 185] width 12 height 33
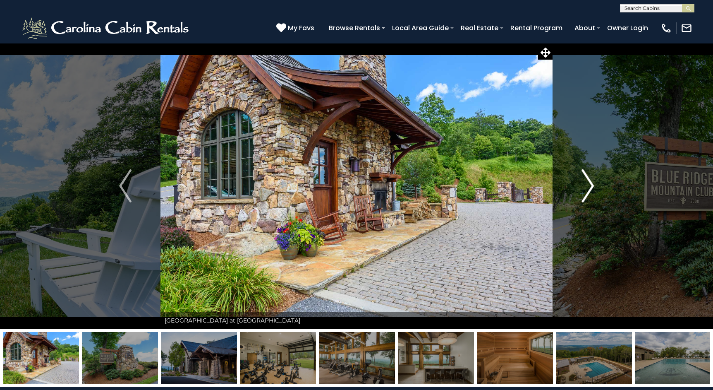
click at [591, 187] on img "Next" at bounding box center [587, 185] width 12 height 33
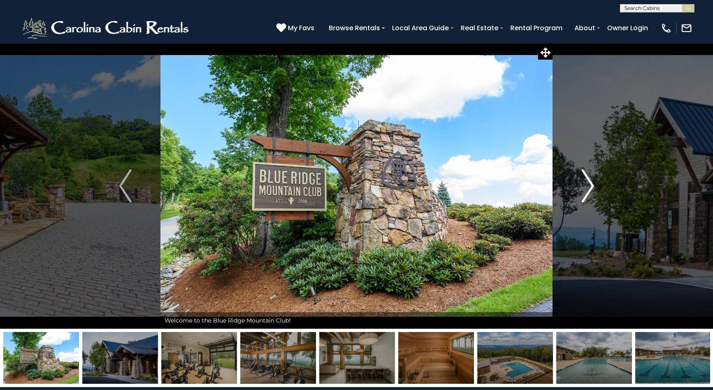
click at [591, 187] on img "Next" at bounding box center [587, 185] width 12 height 33
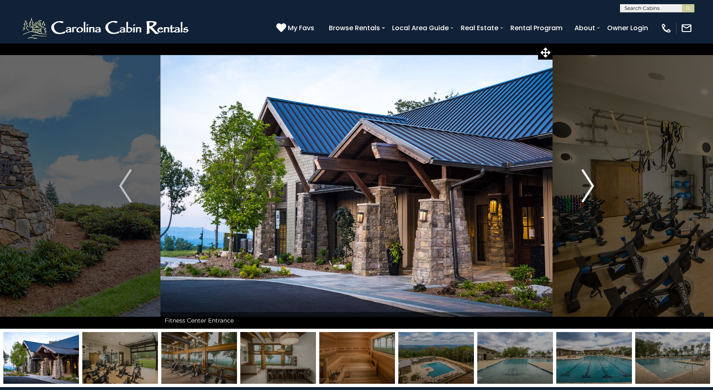
click at [591, 187] on img "Next" at bounding box center [587, 185] width 12 height 33
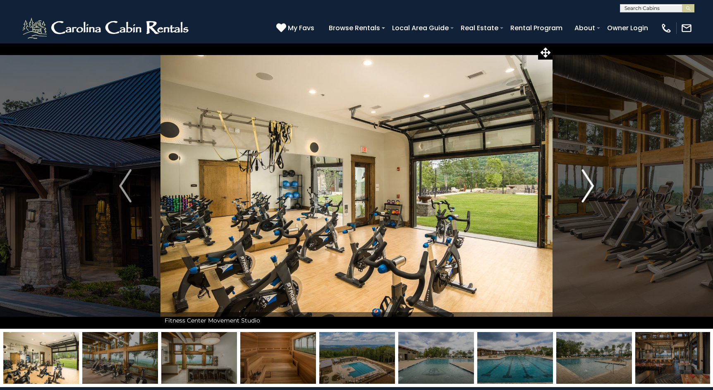
click at [591, 187] on img "Next" at bounding box center [587, 185] width 12 height 33
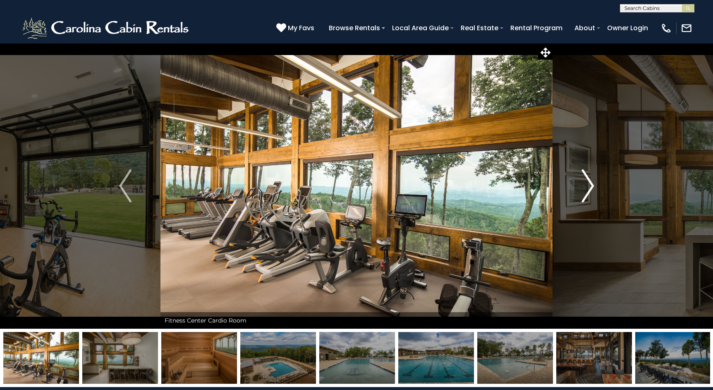
click at [591, 187] on img "Next" at bounding box center [587, 185] width 12 height 33
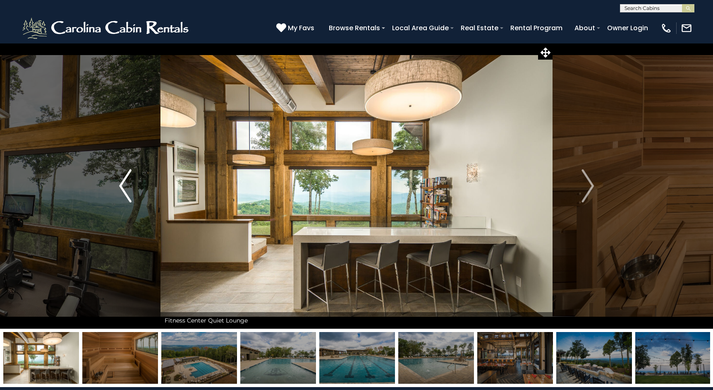
click at [125, 192] on img "Previous" at bounding box center [125, 185] width 12 height 33
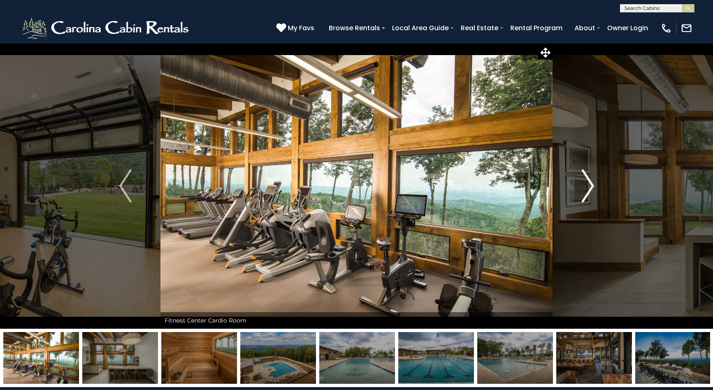
click at [589, 185] on img "Next" at bounding box center [587, 185] width 12 height 33
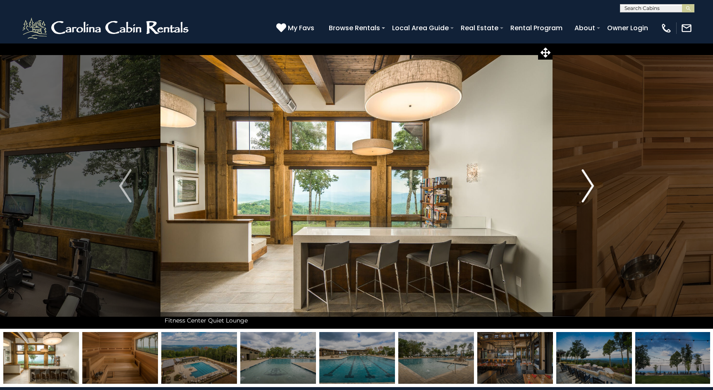
click at [589, 185] on img "Next" at bounding box center [587, 185] width 12 height 33
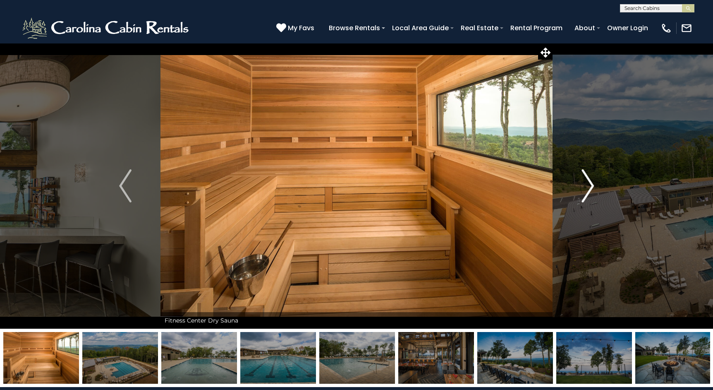
click at [589, 185] on img "Next" at bounding box center [587, 185] width 12 height 33
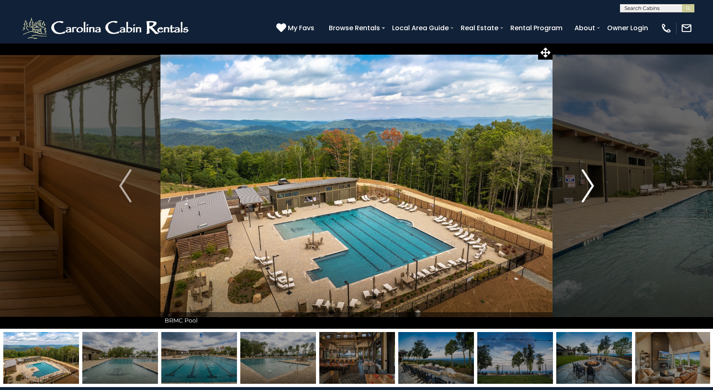
click at [589, 185] on img "Next" at bounding box center [587, 185] width 12 height 33
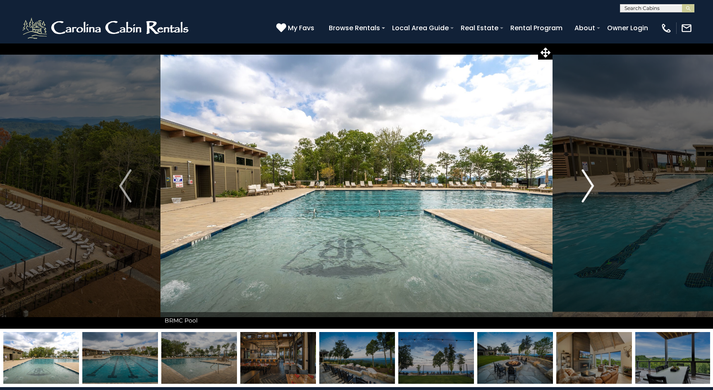
click at [589, 185] on img "Next" at bounding box center [587, 185] width 12 height 33
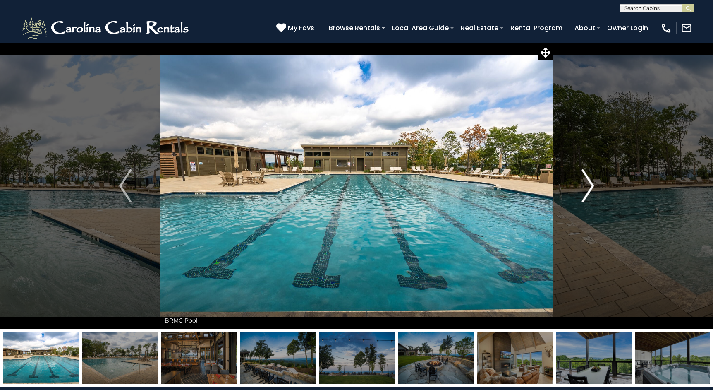
click at [589, 185] on img "Next" at bounding box center [587, 185] width 12 height 33
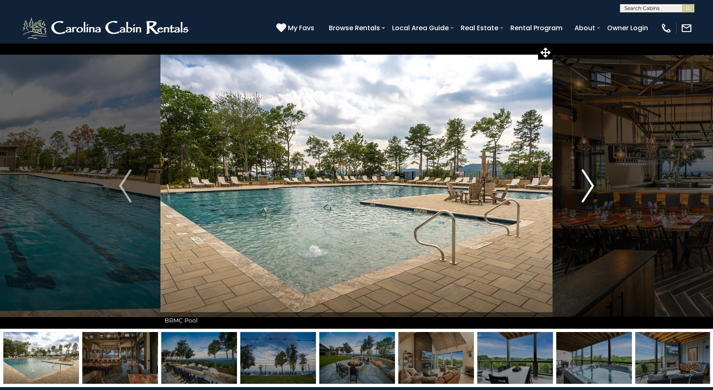
click at [589, 185] on img "Next" at bounding box center [587, 185] width 12 height 33
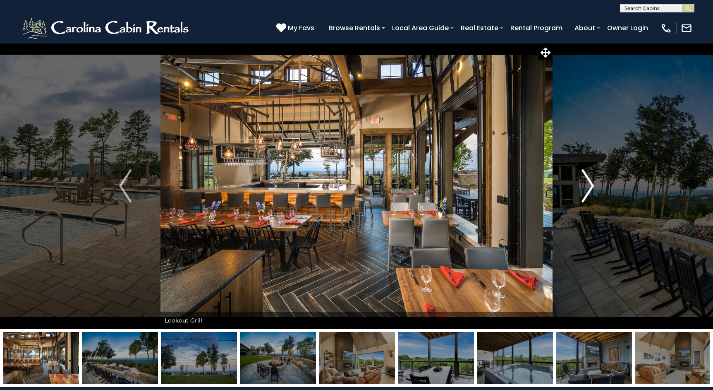
click at [589, 185] on img "Next" at bounding box center [587, 185] width 12 height 33
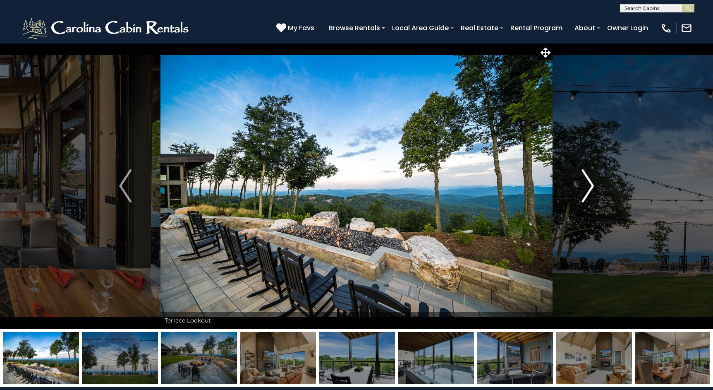
click at [589, 185] on img "Next" at bounding box center [587, 185] width 12 height 33
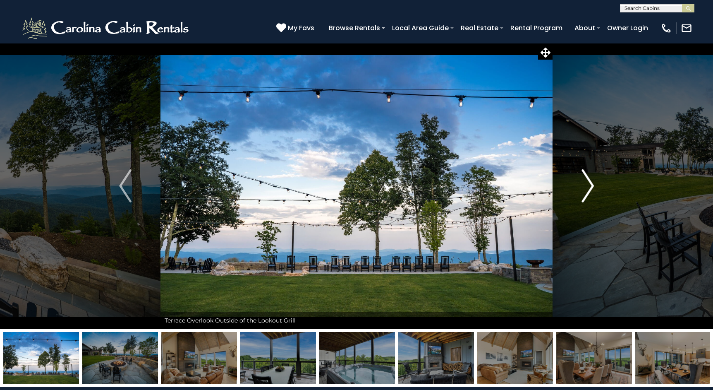
click at [589, 185] on img "Next" at bounding box center [587, 185] width 12 height 33
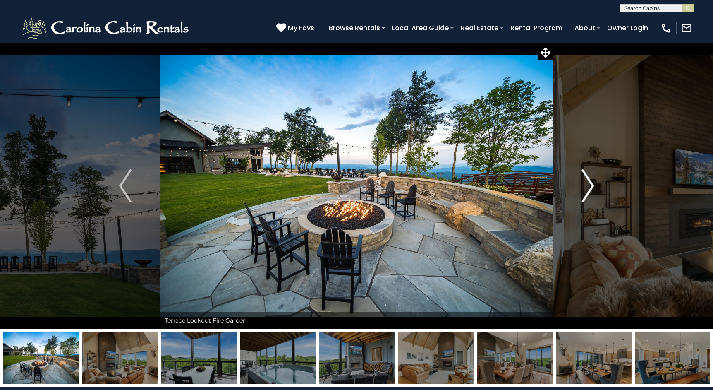
click at [589, 185] on img "Next" at bounding box center [587, 185] width 12 height 33
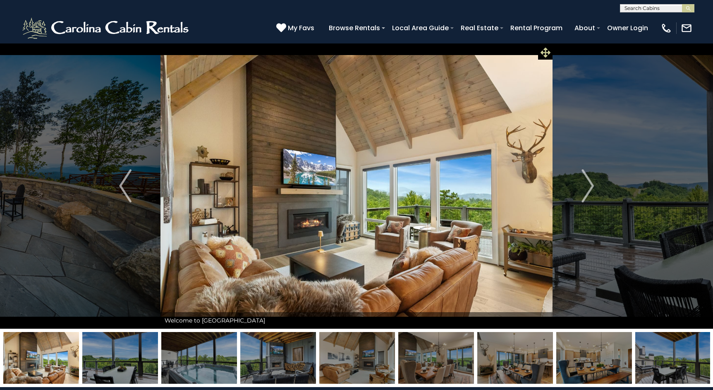
click at [546, 53] on icon at bounding box center [546, 53] width 10 height 10
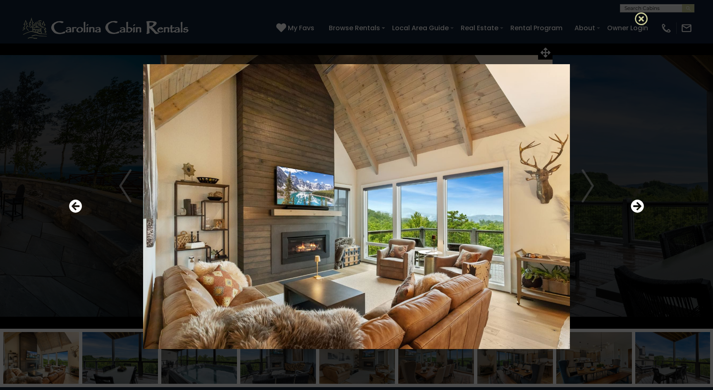
click at [640, 21] on icon at bounding box center [641, 18] width 13 height 13
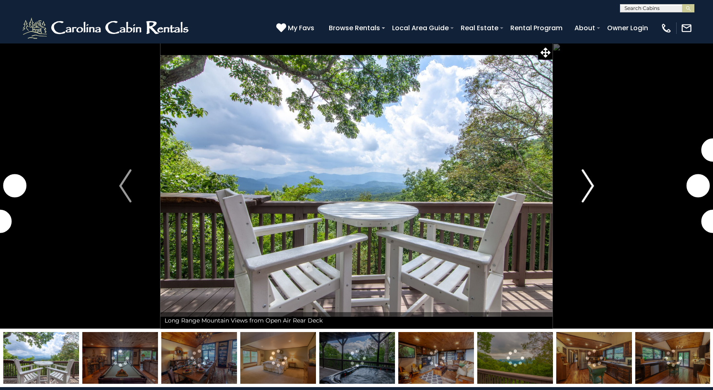
click at [586, 182] on img "Next" at bounding box center [587, 185] width 12 height 33
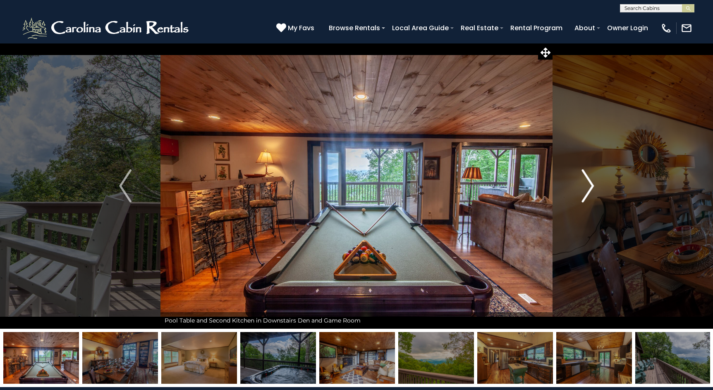
click at [586, 182] on img "Next" at bounding box center [587, 185] width 12 height 33
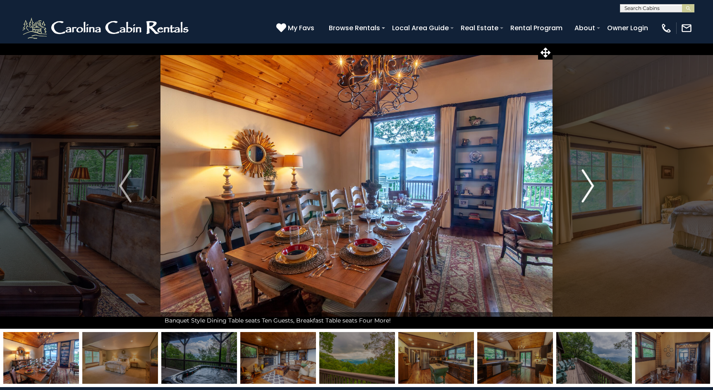
click at [586, 182] on img "Next" at bounding box center [587, 185] width 12 height 33
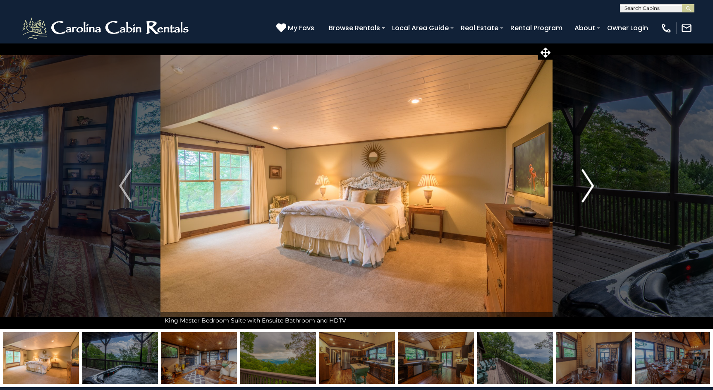
click at [586, 182] on img "Next" at bounding box center [587, 185] width 12 height 33
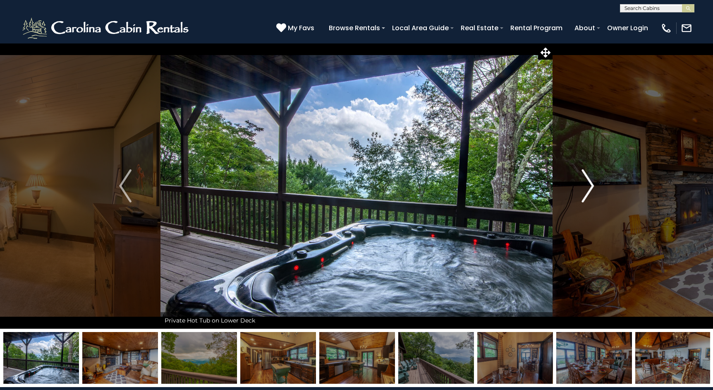
click at [586, 182] on img "Next" at bounding box center [587, 185] width 12 height 33
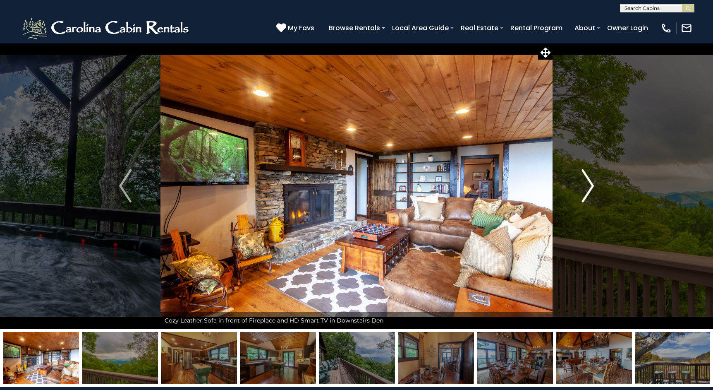
click at [586, 182] on img "Next" at bounding box center [587, 185] width 12 height 33
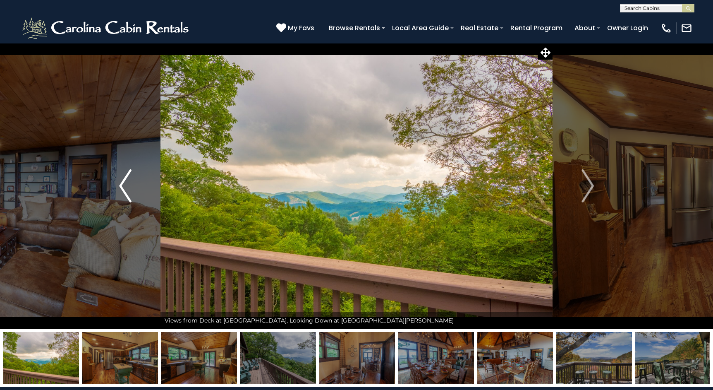
click at [120, 189] on img "Previous" at bounding box center [125, 185] width 12 height 33
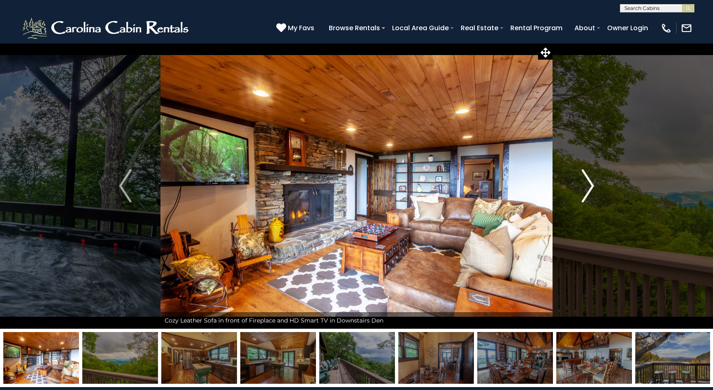
click at [590, 185] on img "Next" at bounding box center [587, 185] width 12 height 33
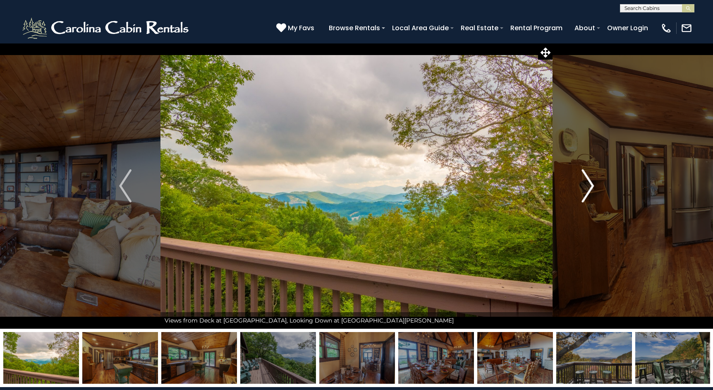
click at [590, 185] on img "Next" at bounding box center [587, 185] width 12 height 33
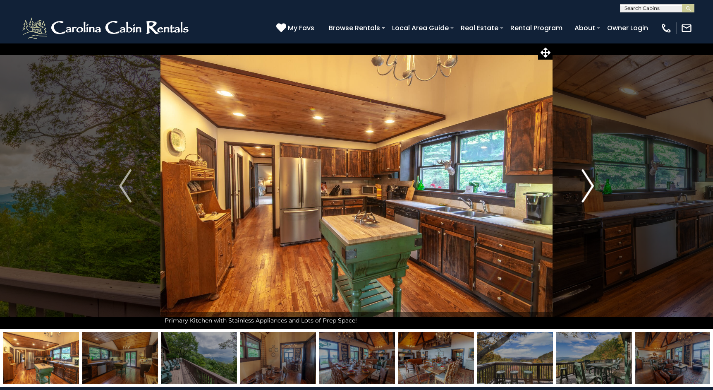
click at [590, 185] on img "Next" at bounding box center [587, 185] width 12 height 33
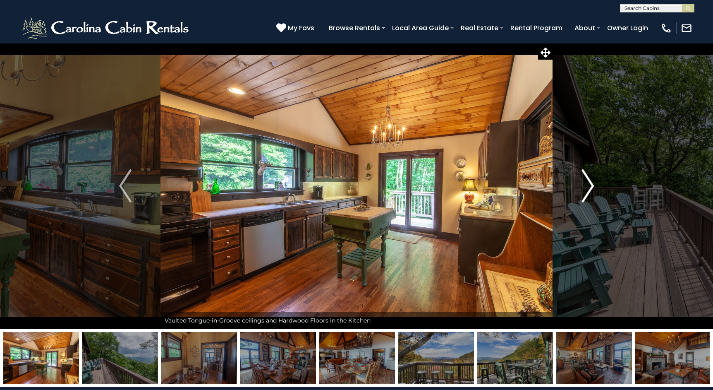
click at [590, 185] on img "Next" at bounding box center [587, 185] width 12 height 33
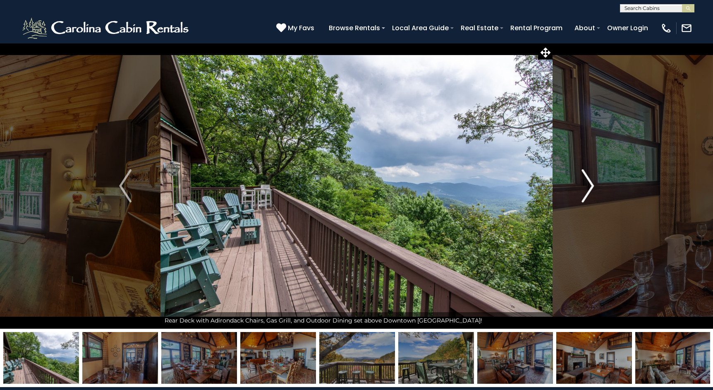
click at [590, 185] on img "Next" at bounding box center [587, 185] width 12 height 33
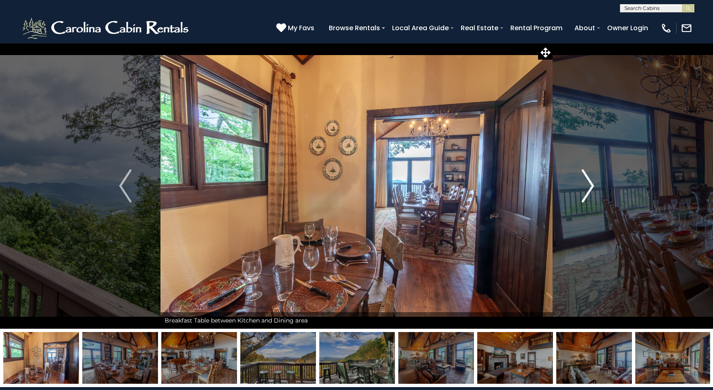
click at [590, 185] on img "Next" at bounding box center [587, 185] width 12 height 33
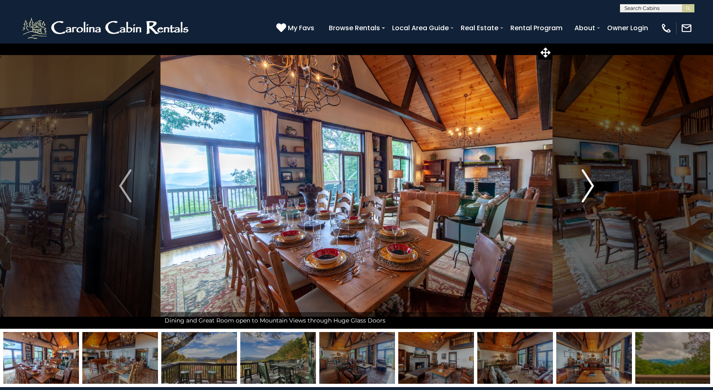
click at [590, 185] on img "Next" at bounding box center [587, 185] width 12 height 33
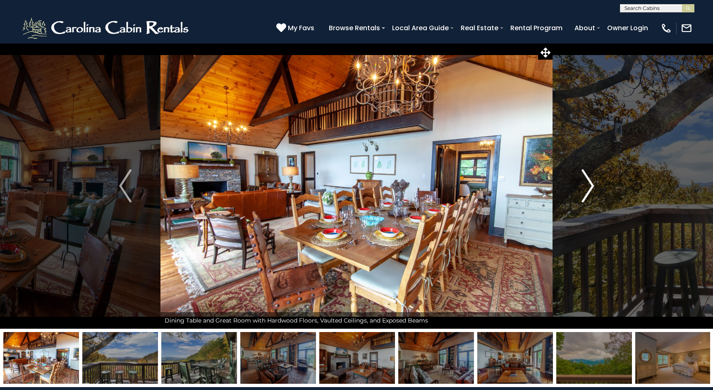
click at [590, 185] on img "Next" at bounding box center [587, 185] width 12 height 33
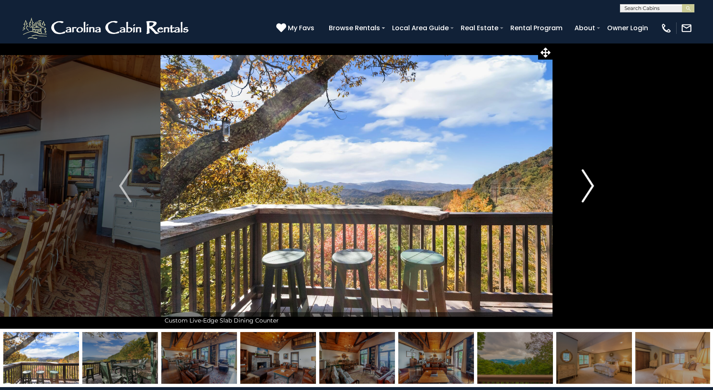
click at [590, 185] on img "Next" at bounding box center [587, 185] width 12 height 33
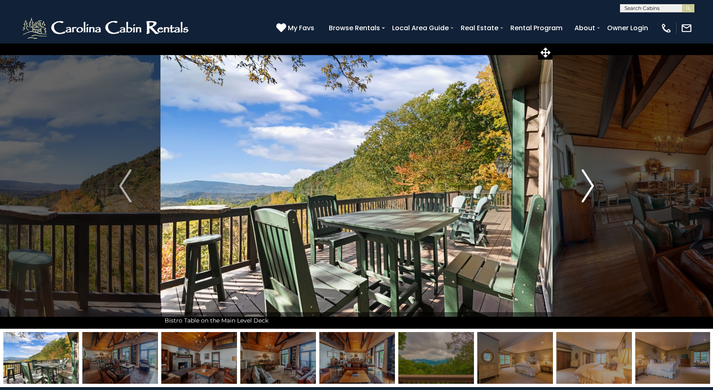
click at [590, 185] on img "Next" at bounding box center [587, 185] width 12 height 33
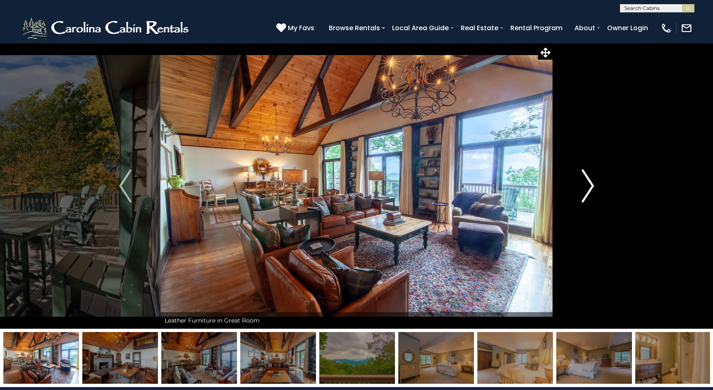
click at [590, 185] on img "Next" at bounding box center [587, 185] width 12 height 33
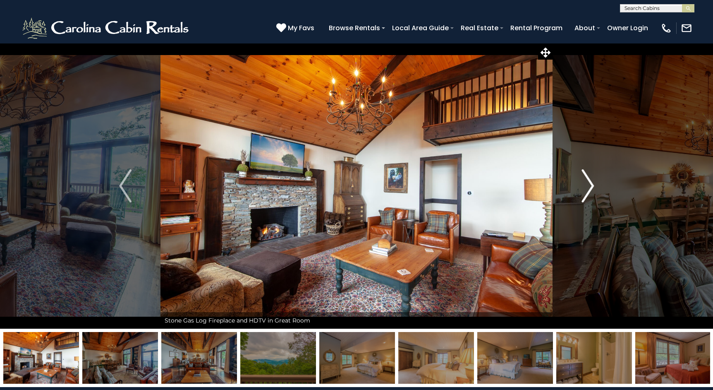
click at [590, 185] on img "Next" at bounding box center [587, 185] width 12 height 33
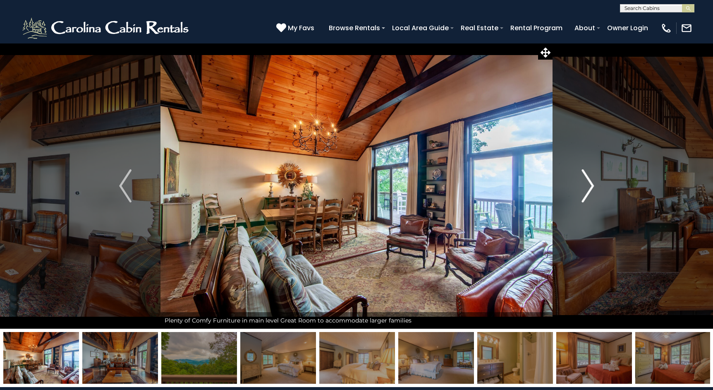
click at [590, 185] on img "Next" at bounding box center [587, 185] width 12 height 33
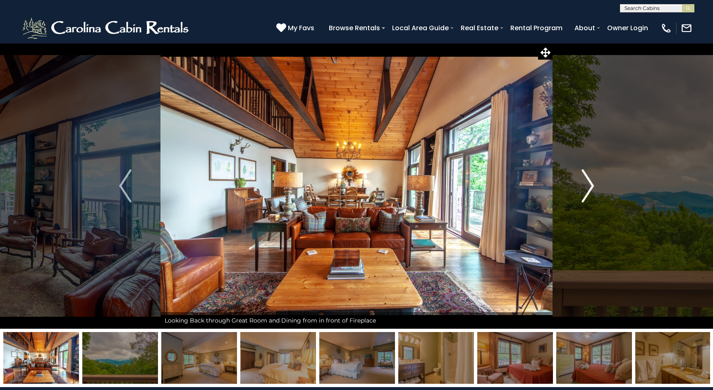
click at [590, 185] on img "Next" at bounding box center [587, 185] width 12 height 33
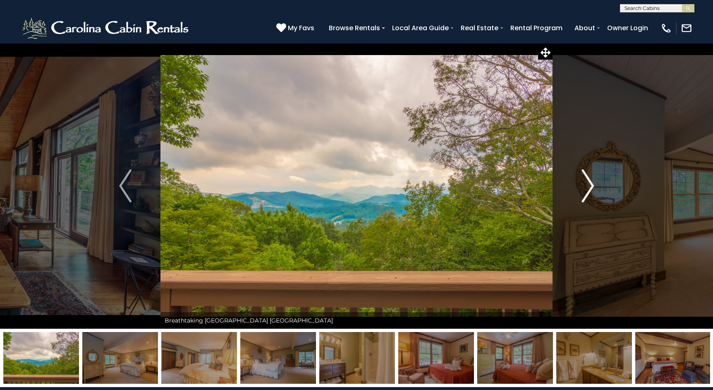
click at [590, 185] on img "Next" at bounding box center [587, 185] width 12 height 33
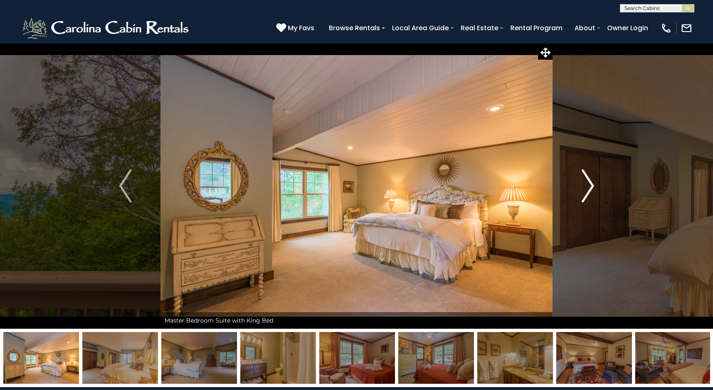
click at [590, 185] on img "Next" at bounding box center [587, 185] width 12 height 33
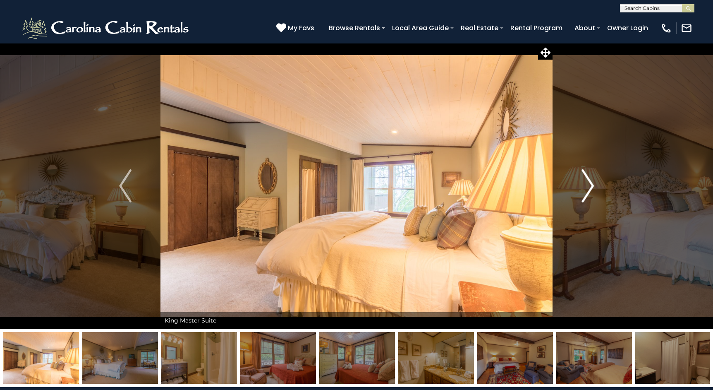
click at [590, 185] on img "Next" at bounding box center [587, 185] width 12 height 33
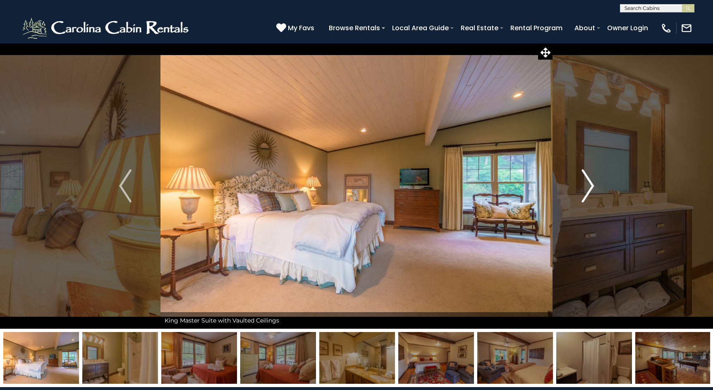
click at [590, 185] on img "Next" at bounding box center [587, 185] width 12 height 33
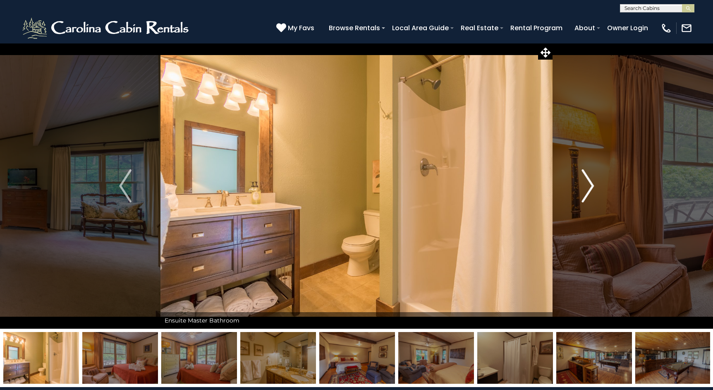
click at [590, 185] on img "Next" at bounding box center [587, 185] width 12 height 33
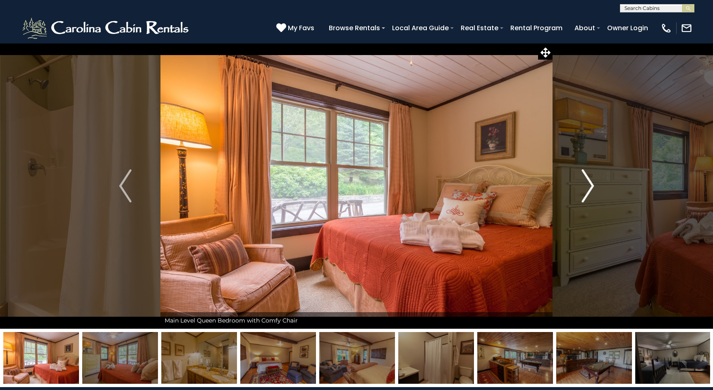
click at [590, 185] on img "Next" at bounding box center [587, 185] width 12 height 33
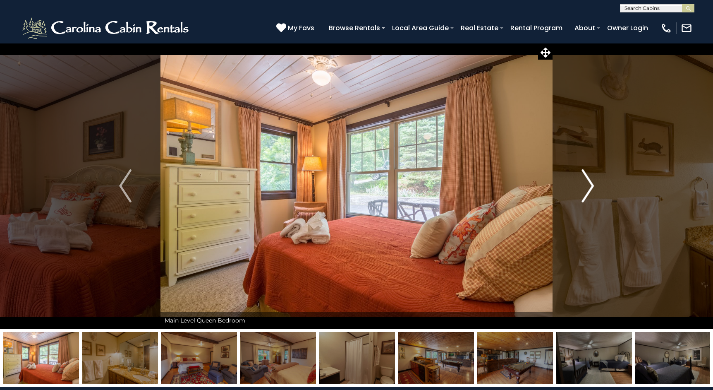
click at [590, 185] on img "Next" at bounding box center [587, 185] width 12 height 33
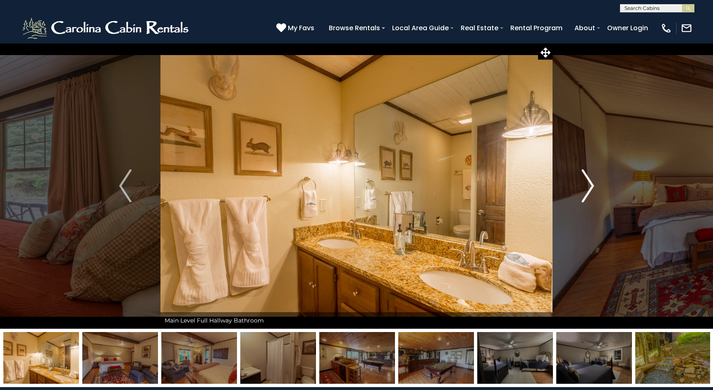
click at [590, 185] on img "Next" at bounding box center [587, 185] width 12 height 33
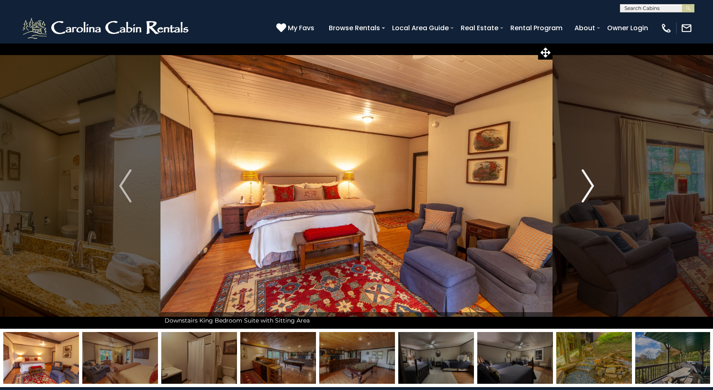
click at [590, 185] on img "Next" at bounding box center [587, 185] width 12 height 33
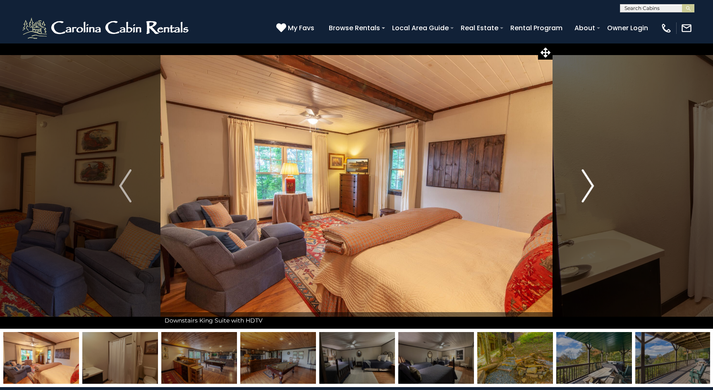
click at [590, 185] on img "Next" at bounding box center [587, 185] width 12 height 33
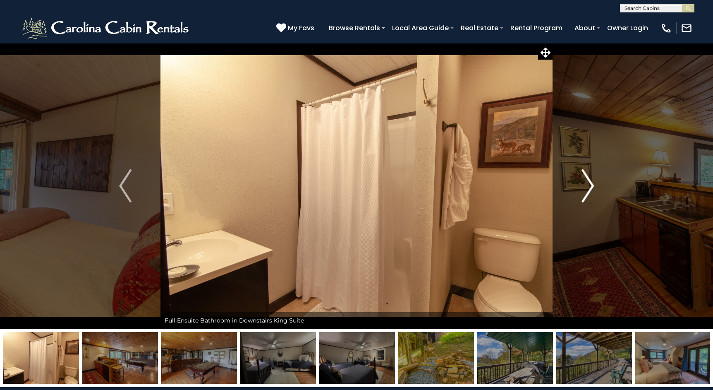
click at [590, 185] on img "Next" at bounding box center [587, 185] width 12 height 33
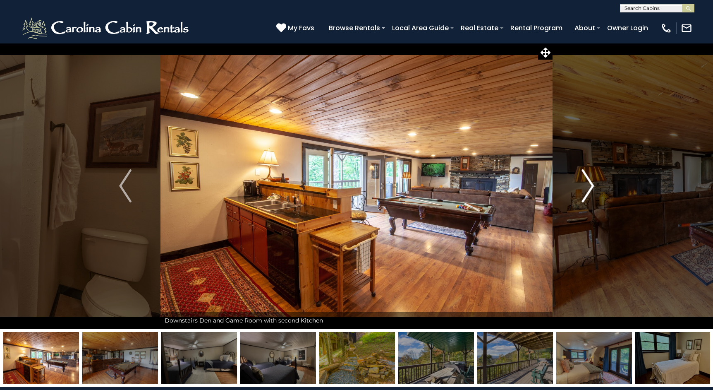
click at [590, 185] on img "Next" at bounding box center [587, 185] width 12 height 33
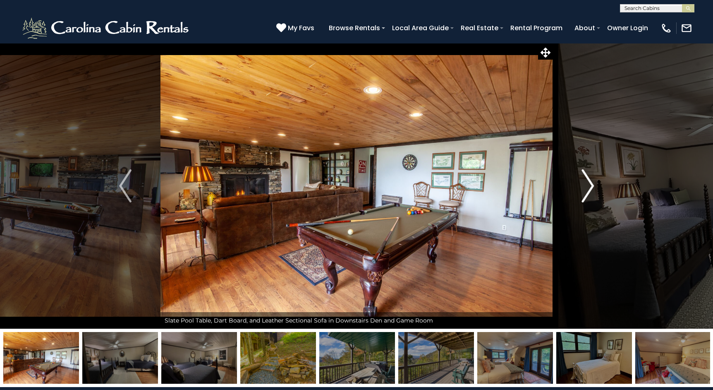
click at [590, 185] on img "Next" at bounding box center [587, 185] width 12 height 33
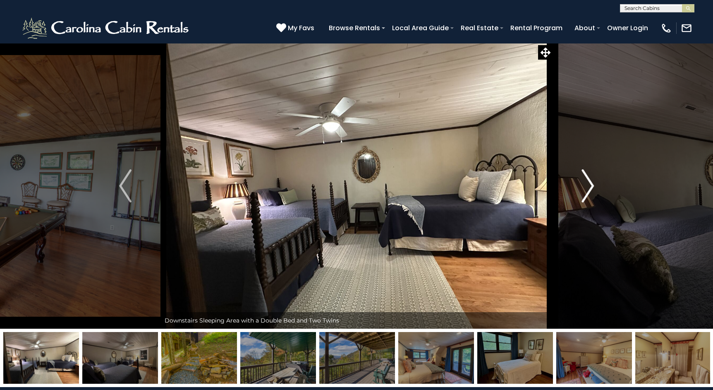
click at [590, 185] on img "Next" at bounding box center [587, 185] width 12 height 33
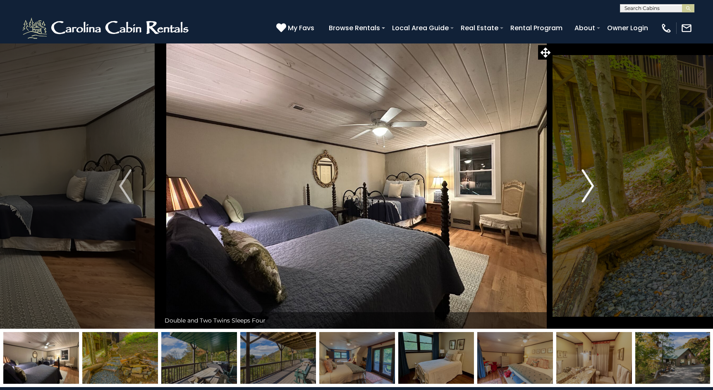
click at [590, 185] on img "Next" at bounding box center [587, 185] width 12 height 33
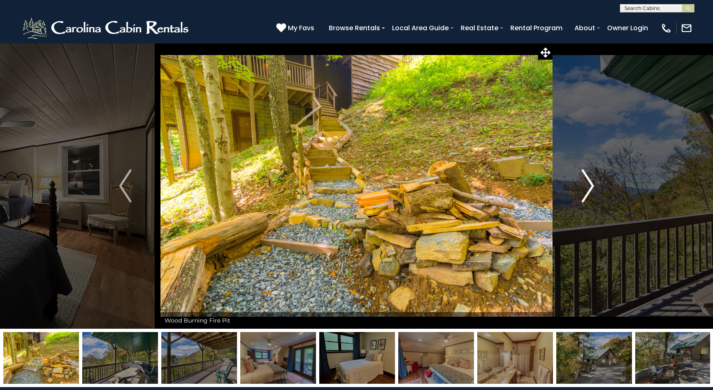
click at [590, 185] on img "Next" at bounding box center [587, 185] width 12 height 33
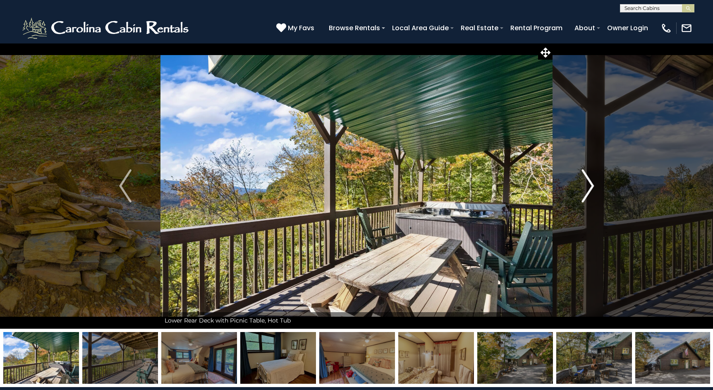
click at [590, 185] on img "Next" at bounding box center [587, 185] width 12 height 33
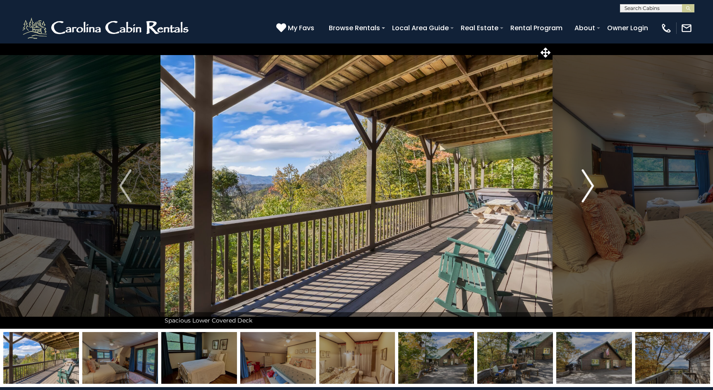
click at [590, 185] on img "Next" at bounding box center [587, 185] width 12 height 33
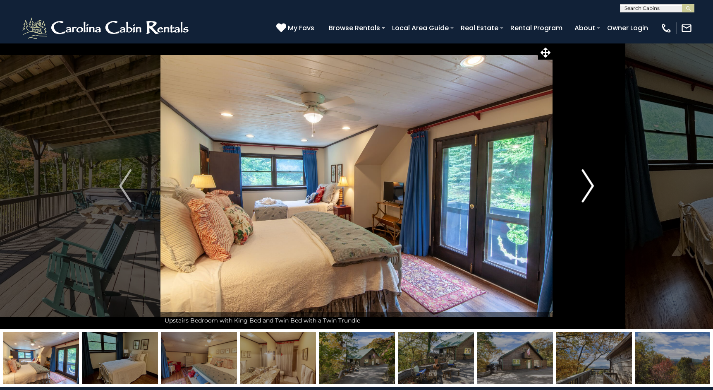
click at [590, 185] on img "Next" at bounding box center [587, 185] width 12 height 33
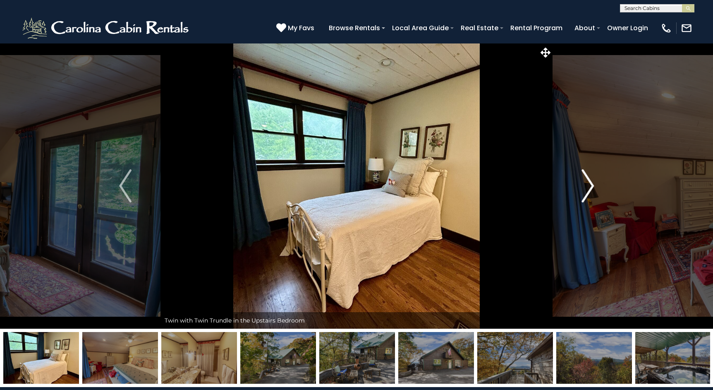
click at [590, 185] on img "Next" at bounding box center [587, 185] width 12 height 33
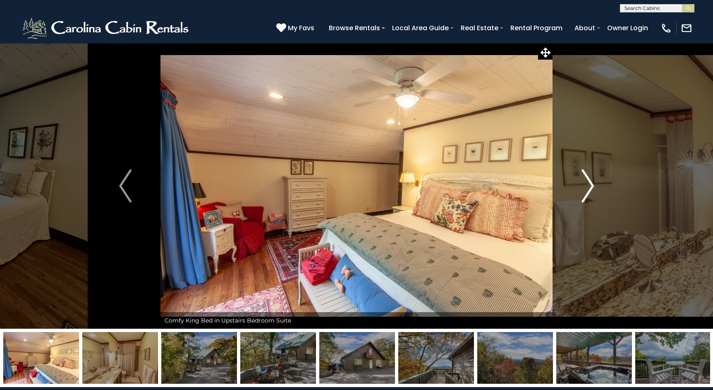
click at [590, 185] on img "Next" at bounding box center [587, 185] width 12 height 33
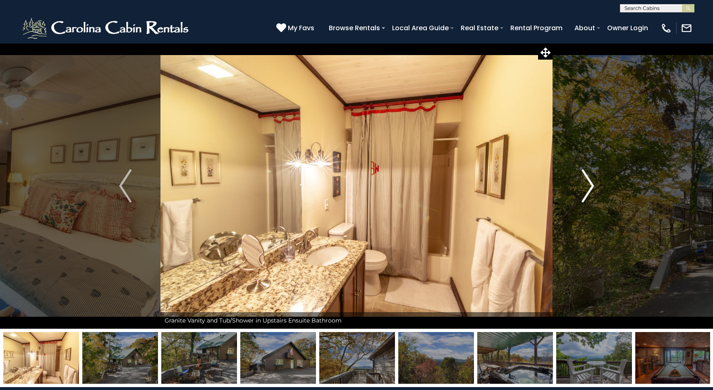
click at [590, 185] on img "Next" at bounding box center [587, 185] width 12 height 33
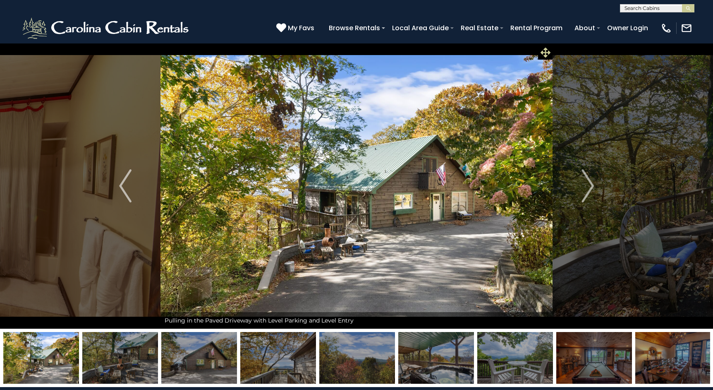
click at [545, 50] on icon at bounding box center [546, 53] width 10 height 10
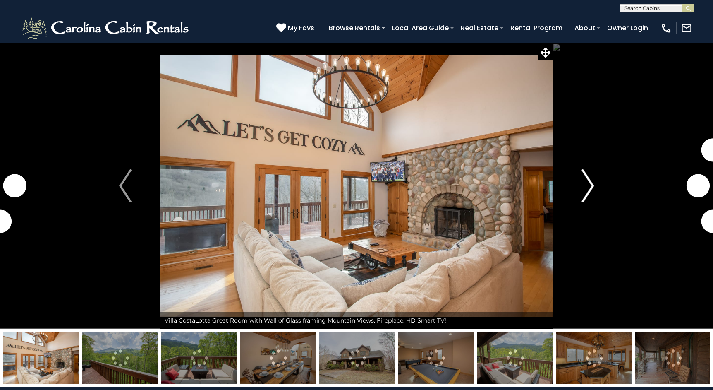
click at [589, 187] on img "Next" at bounding box center [587, 185] width 12 height 33
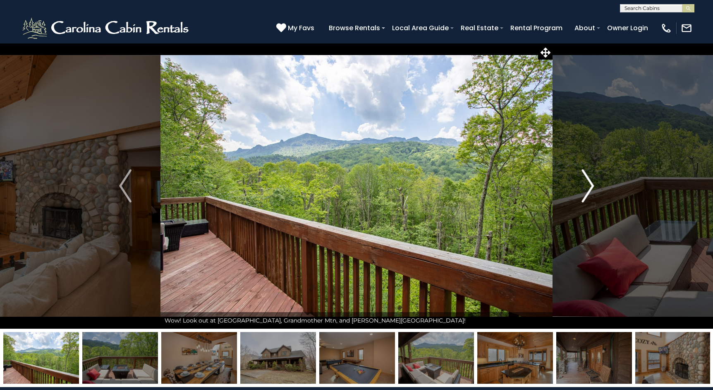
click at [589, 187] on img "Next" at bounding box center [587, 185] width 12 height 33
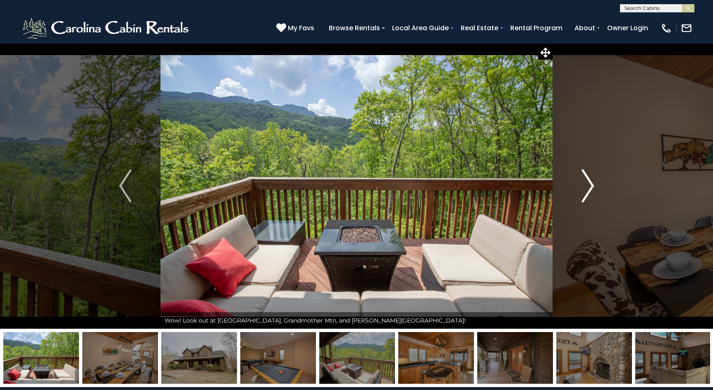
click at [589, 187] on img "Next" at bounding box center [587, 185] width 12 height 33
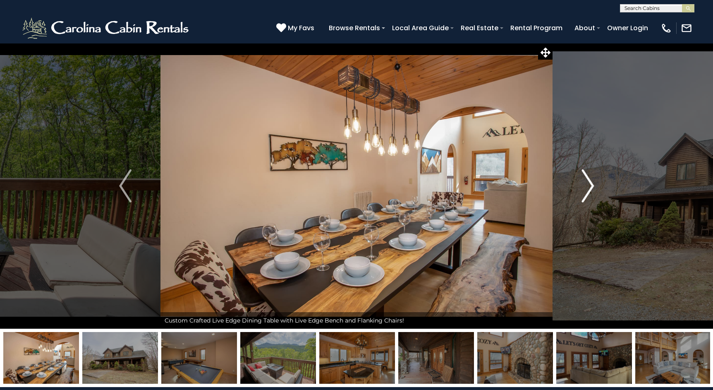
click at [589, 187] on img "Next" at bounding box center [587, 185] width 12 height 33
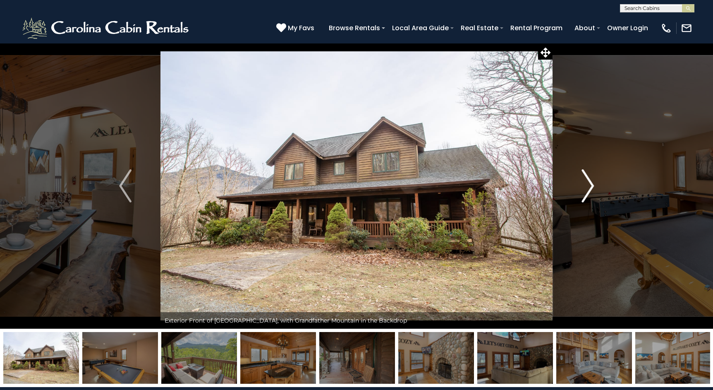
click at [589, 187] on img "Next" at bounding box center [587, 185] width 12 height 33
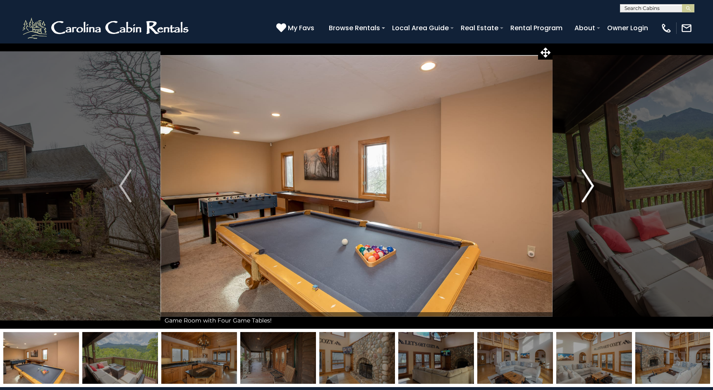
click at [589, 187] on img "Next" at bounding box center [587, 185] width 12 height 33
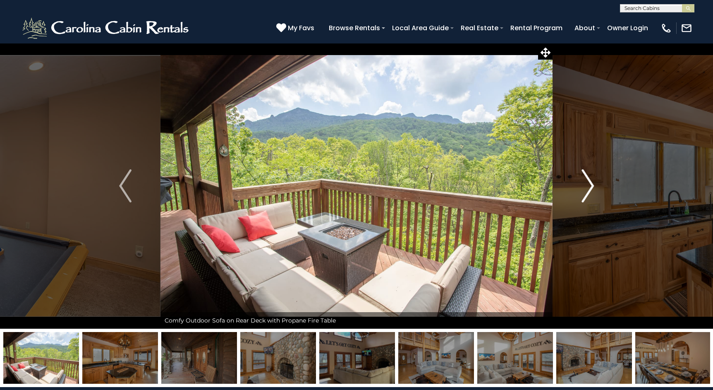
click at [589, 187] on img "Next" at bounding box center [587, 185] width 12 height 33
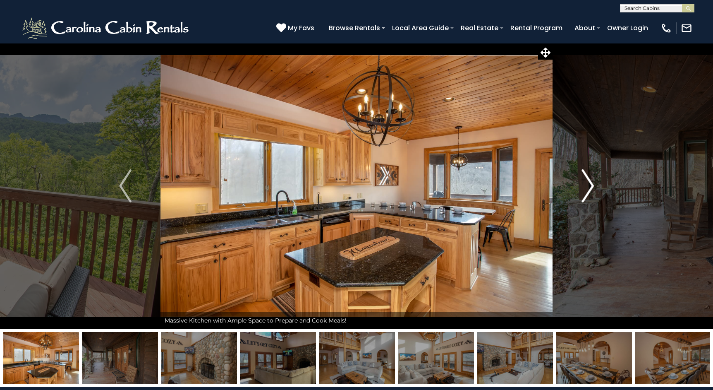
click at [589, 187] on img "Next" at bounding box center [587, 185] width 12 height 33
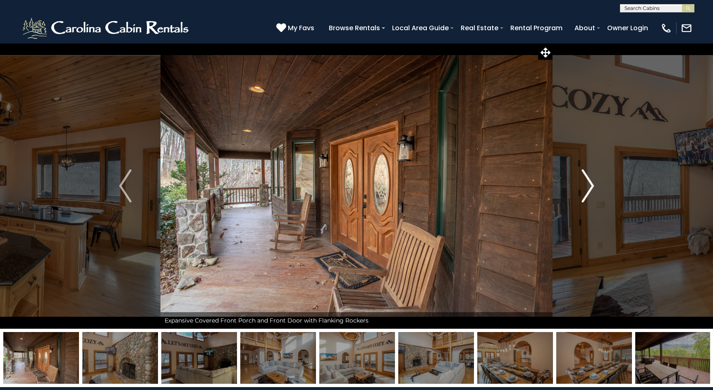
click at [589, 187] on img "Next" at bounding box center [587, 185] width 12 height 33
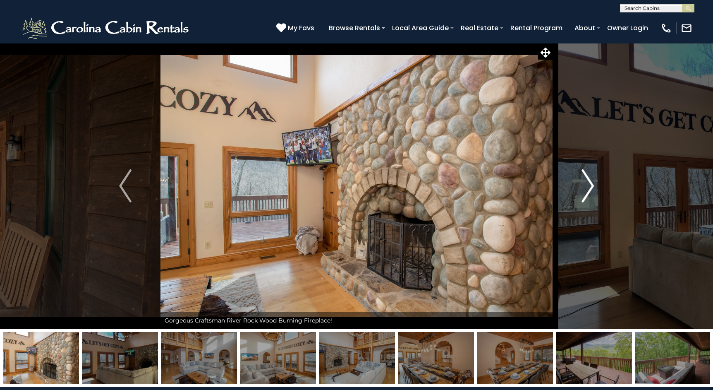
click at [589, 187] on img "Next" at bounding box center [587, 185] width 12 height 33
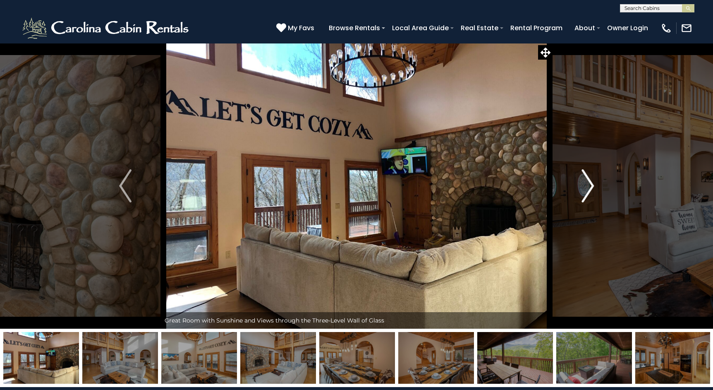
click at [589, 187] on img "Next" at bounding box center [587, 185] width 12 height 33
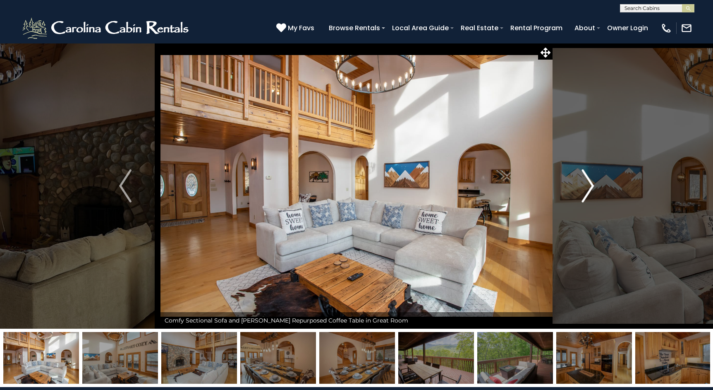
click at [589, 187] on img "Next" at bounding box center [587, 185] width 12 height 33
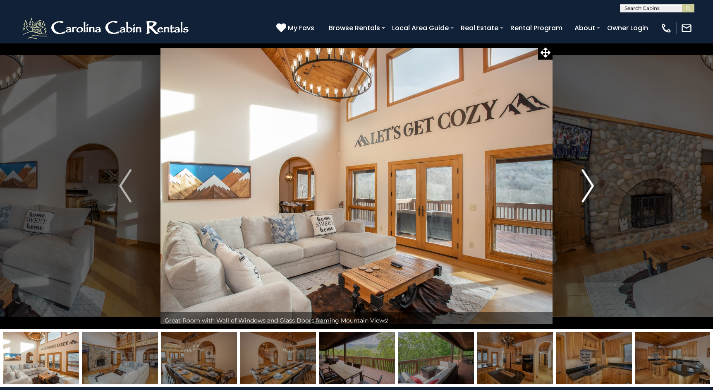
click at [589, 187] on img "Next" at bounding box center [587, 185] width 12 height 33
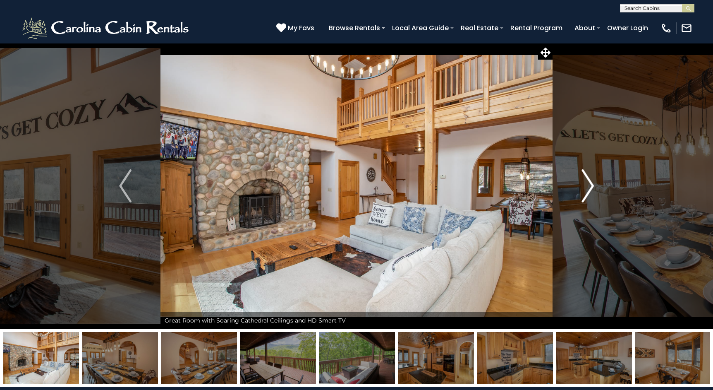
click at [589, 187] on img "Next" at bounding box center [587, 185] width 12 height 33
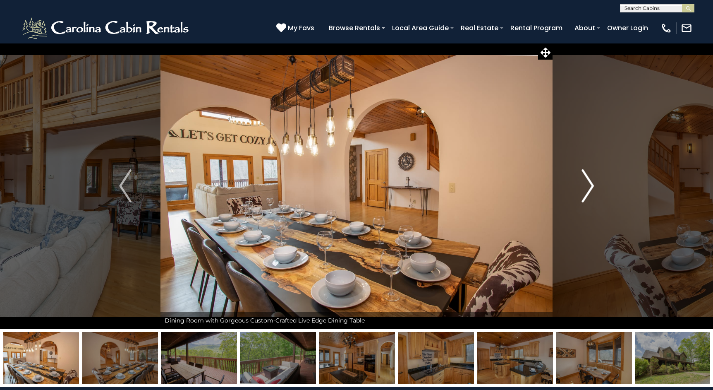
click at [589, 187] on img "Next" at bounding box center [587, 185] width 12 height 33
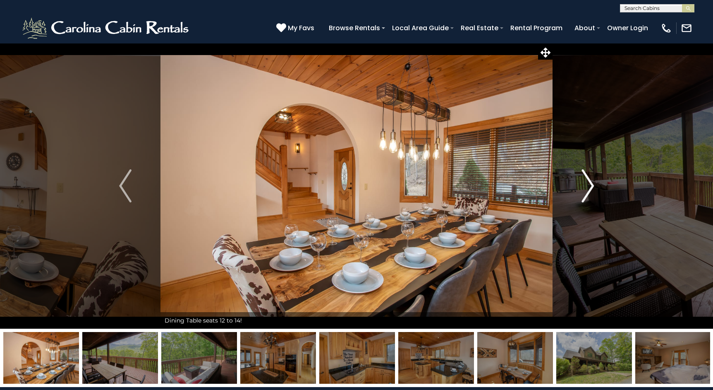
click at [589, 187] on img "Next" at bounding box center [587, 185] width 12 height 33
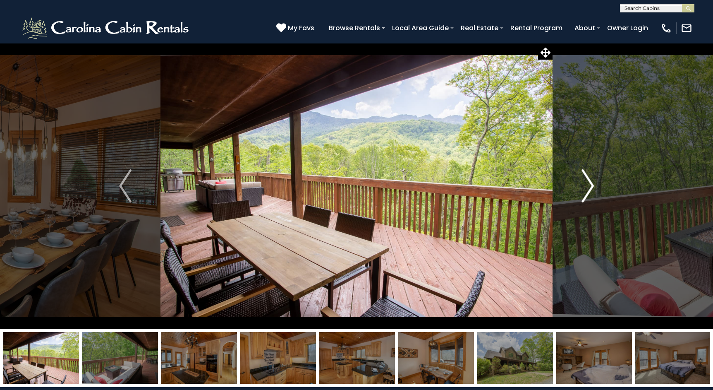
click at [589, 187] on img "Next" at bounding box center [587, 185] width 12 height 33
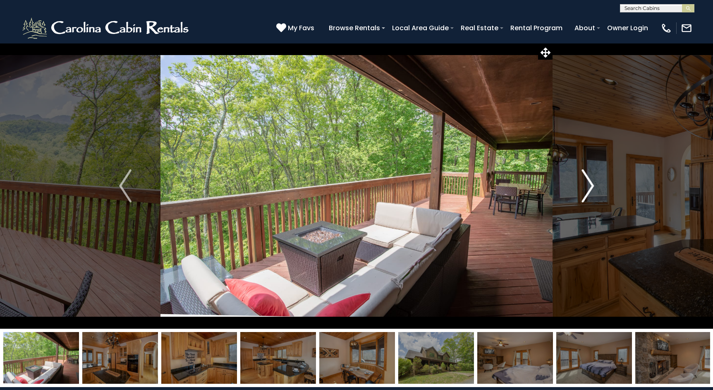
click at [589, 187] on img "Next" at bounding box center [587, 185] width 12 height 33
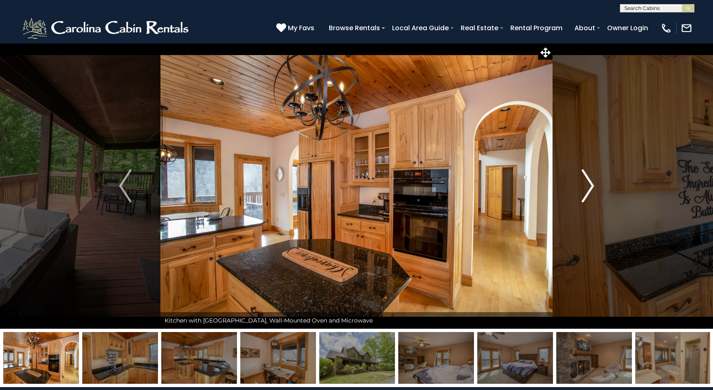
click at [589, 187] on img "Next" at bounding box center [587, 185] width 12 height 33
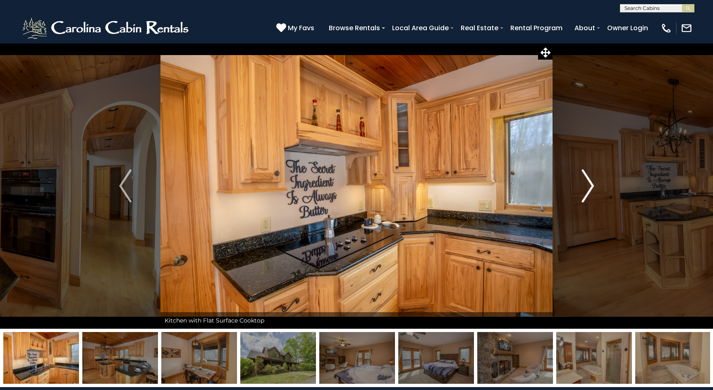
click at [589, 187] on img "Next" at bounding box center [587, 185] width 12 height 33
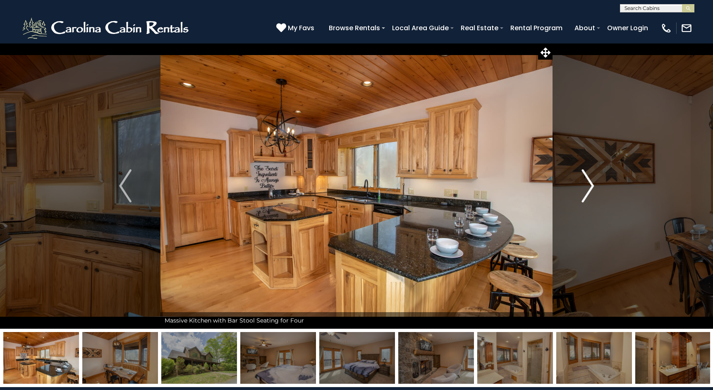
click at [589, 187] on img "Next" at bounding box center [587, 185] width 12 height 33
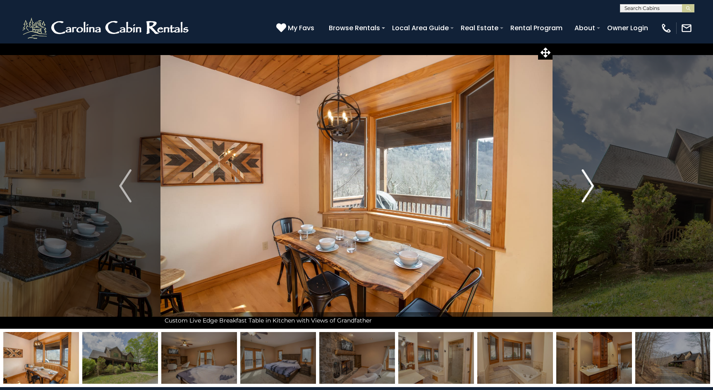
click at [589, 187] on img "Next" at bounding box center [587, 185] width 12 height 33
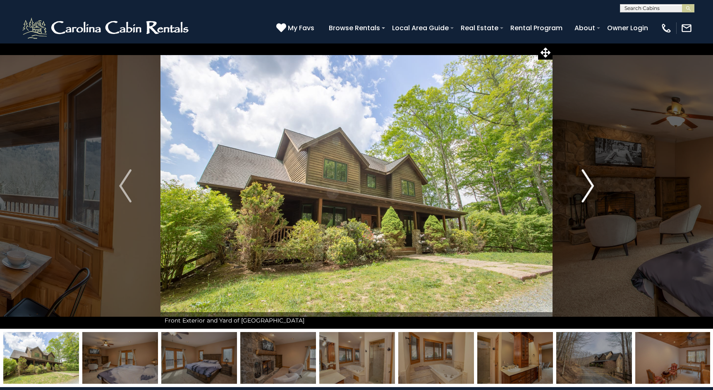
click at [589, 187] on img "Next" at bounding box center [587, 185] width 12 height 33
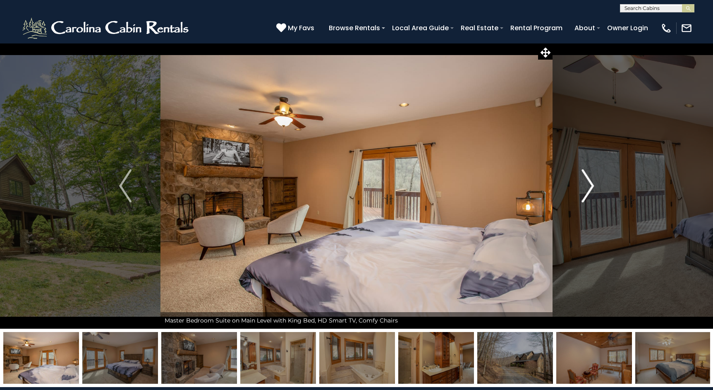
click at [589, 187] on img "Next" at bounding box center [587, 185] width 12 height 33
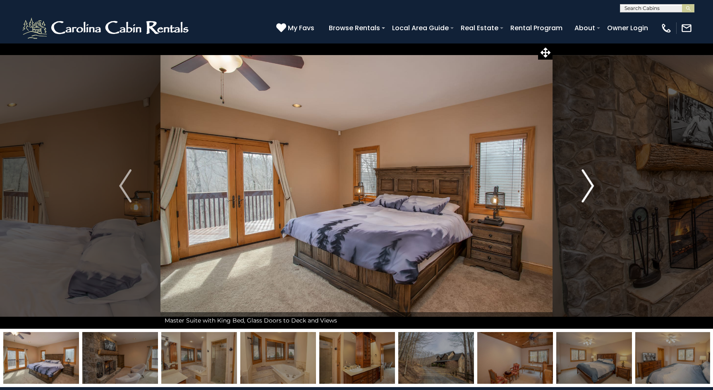
click at [589, 187] on img "Next" at bounding box center [587, 185] width 12 height 33
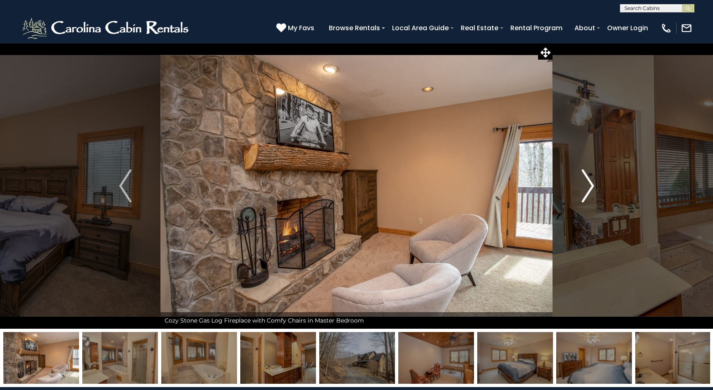
click at [589, 187] on img "Next" at bounding box center [587, 185] width 12 height 33
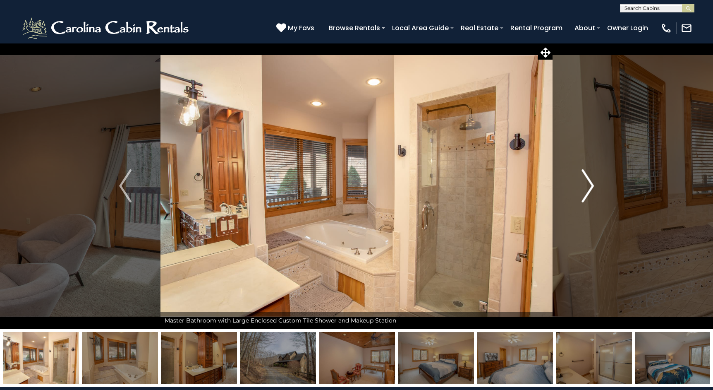
click at [589, 187] on img "Next" at bounding box center [587, 185] width 12 height 33
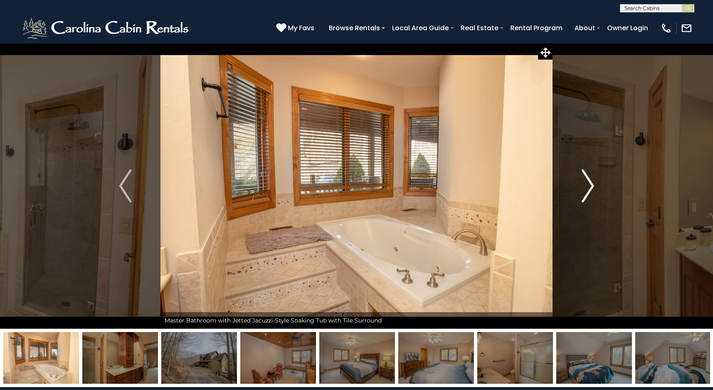
click at [589, 187] on img "Next" at bounding box center [587, 185] width 12 height 33
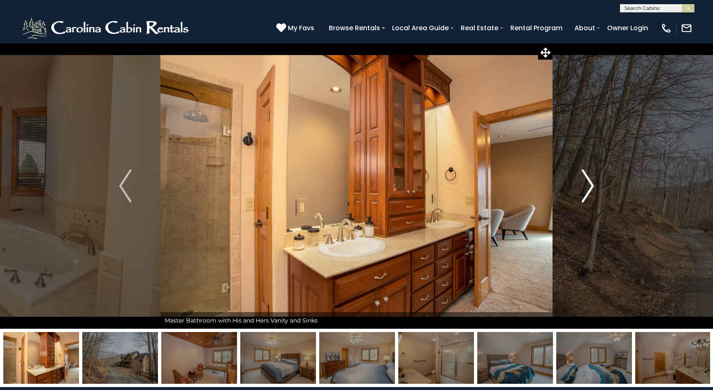
click at [589, 187] on img "Next" at bounding box center [587, 185] width 12 height 33
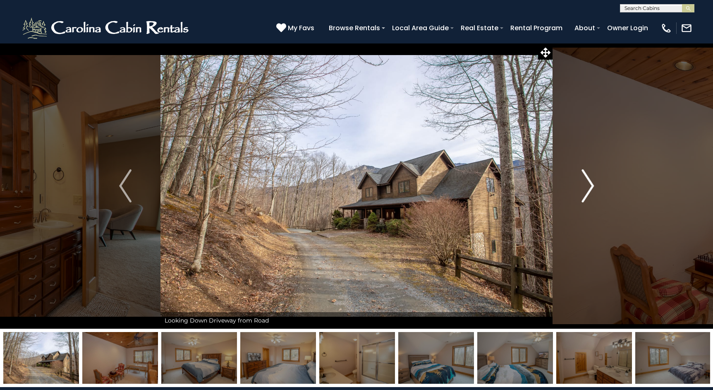
click at [589, 187] on img "Next" at bounding box center [587, 185] width 12 height 33
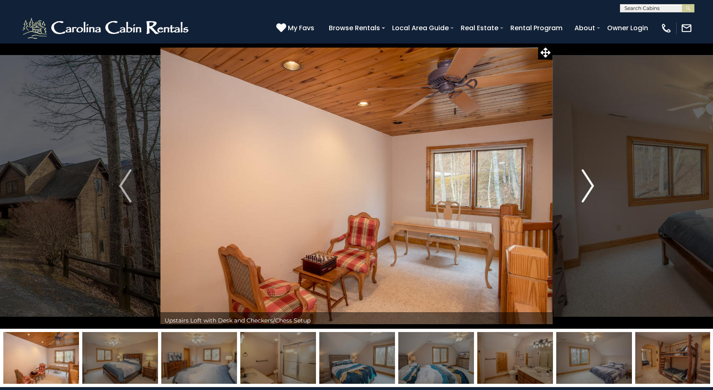
click at [589, 187] on img "Next" at bounding box center [587, 185] width 12 height 33
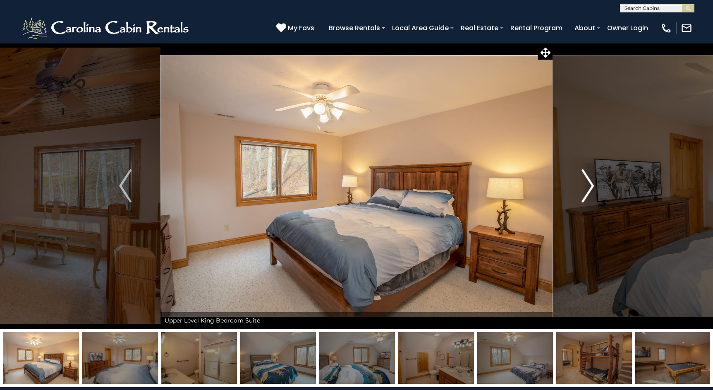
click at [589, 187] on img "Next" at bounding box center [587, 185] width 12 height 33
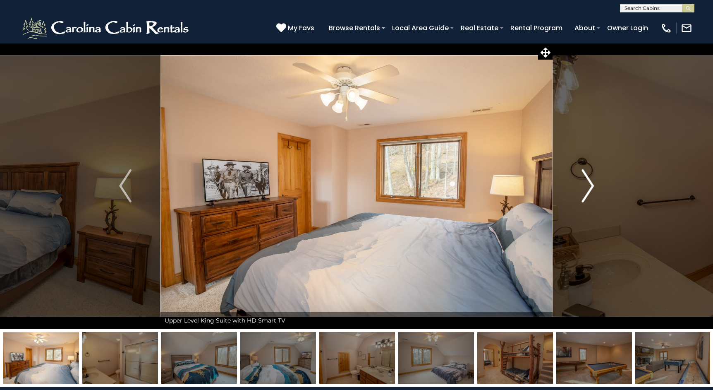
click at [589, 187] on img "Next" at bounding box center [587, 185] width 12 height 33
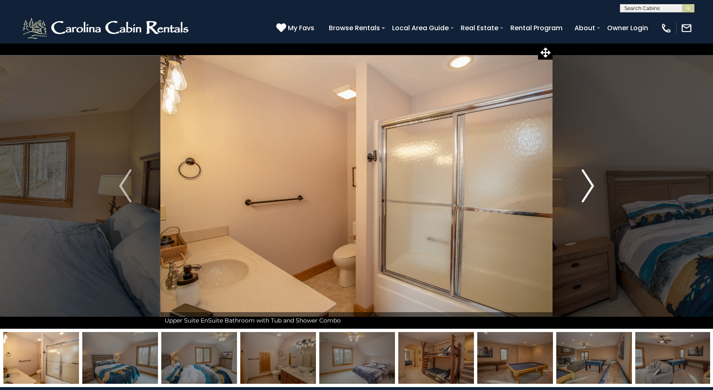
click at [589, 187] on img "Next" at bounding box center [587, 185] width 12 height 33
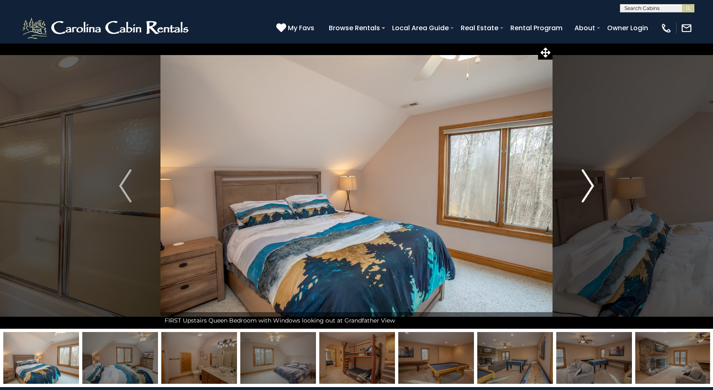
click at [589, 187] on img "Next" at bounding box center [587, 185] width 12 height 33
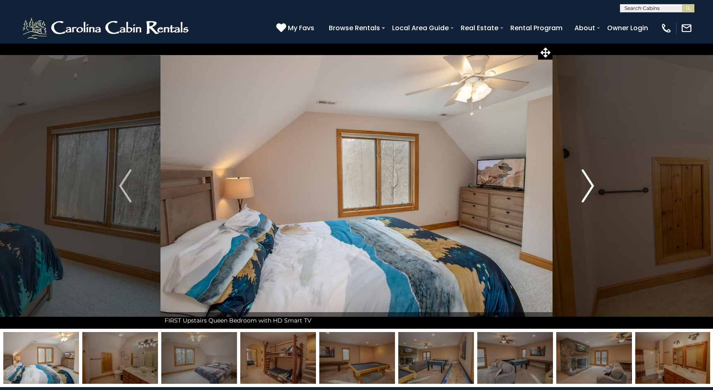
click at [589, 187] on img "Next" at bounding box center [587, 185] width 12 height 33
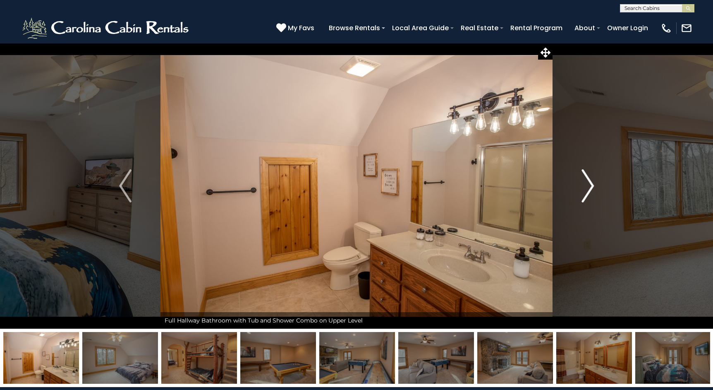
click at [589, 187] on img "Next" at bounding box center [587, 185] width 12 height 33
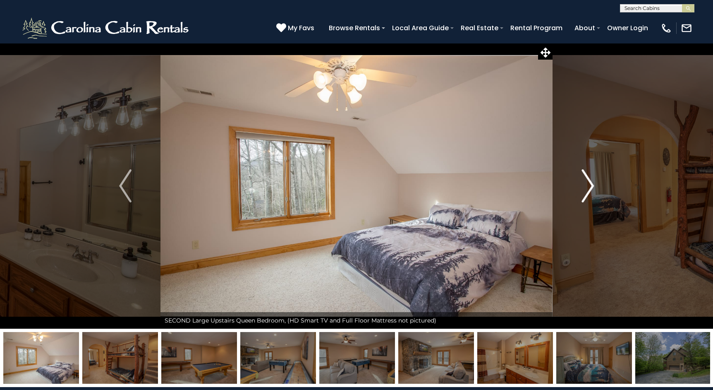
click at [589, 187] on img "Next" at bounding box center [587, 185] width 12 height 33
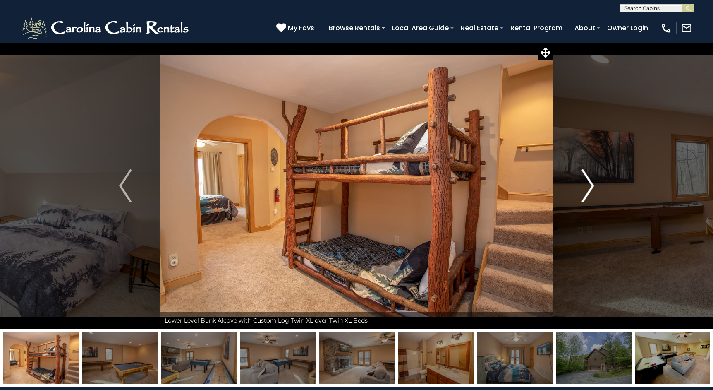
click at [589, 187] on img "Next" at bounding box center [587, 185] width 12 height 33
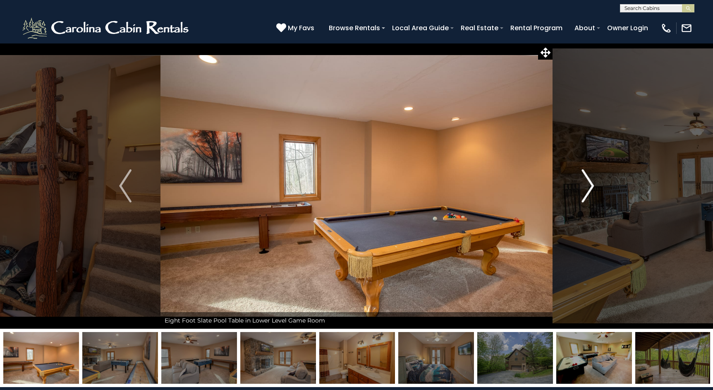
click at [589, 187] on img "Next" at bounding box center [587, 185] width 12 height 33
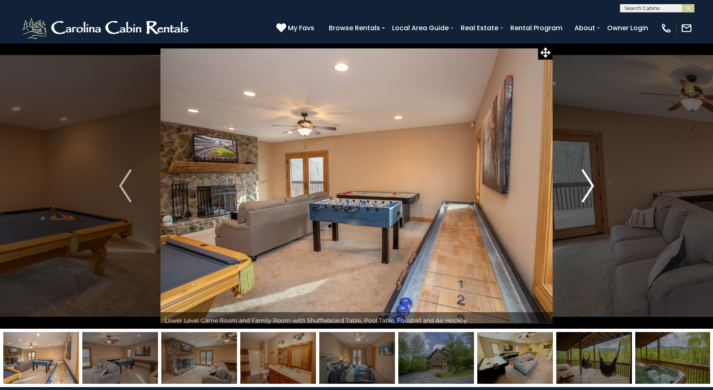
click at [589, 187] on img "Next" at bounding box center [587, 185] width 12 height 33
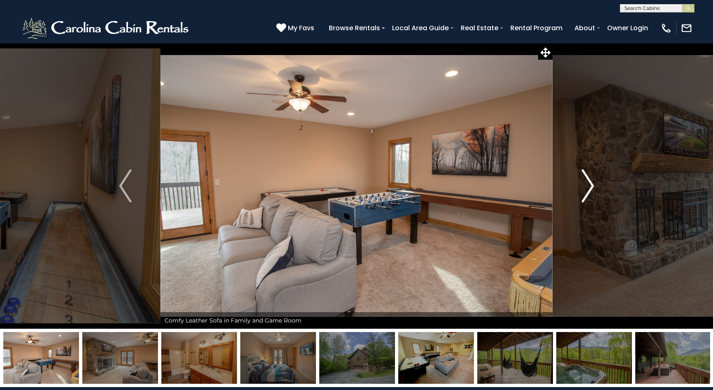
click at [589, 187] on img "Next" at bounding box center [587, 185] width 12 height 33
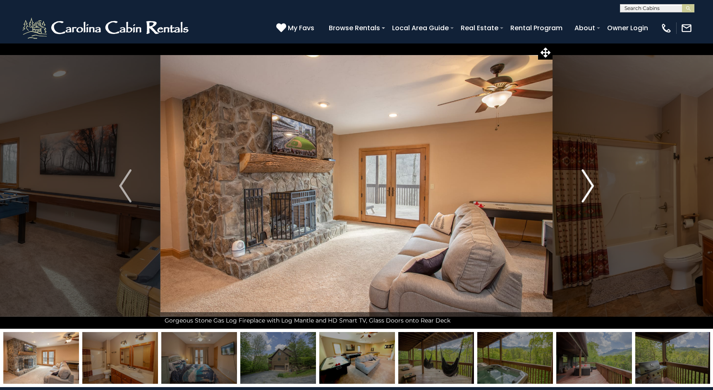
click at [589, 187] on img "Next" at bounding box center [587, 185] width 12 height 33
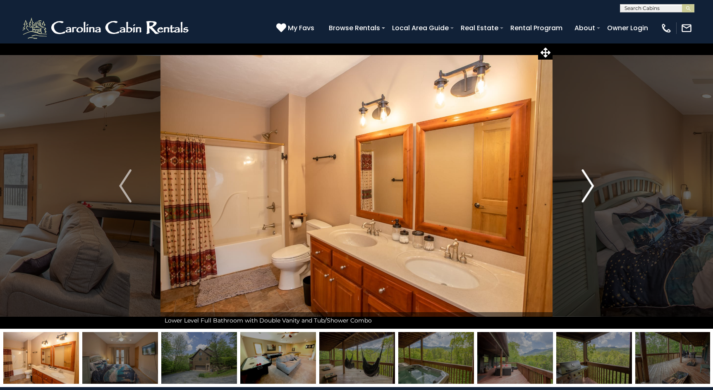
click at [589, 187] on img "Next" at bounding box center [587, 185] width 12 height 33
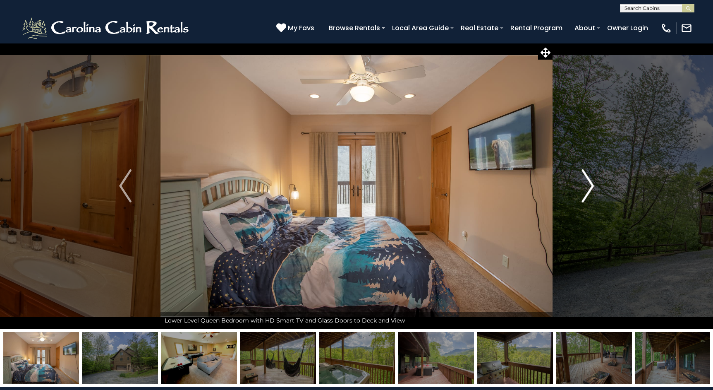
click at [589, 187] on img "Next" at bounding box center [587, 185] width 12 height 33
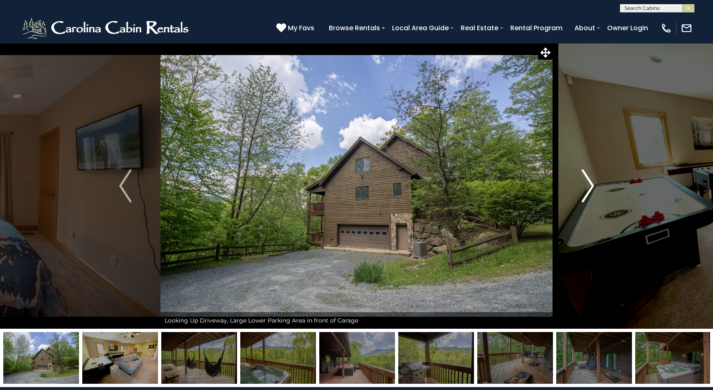
click at [589, 187] on img "Next" at bounding box center [587, 185] width 12 height 33
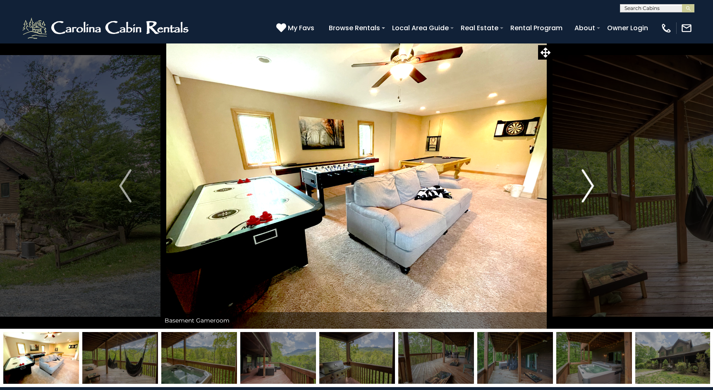
click at [589, 187] on img "Next" at bounding box center [587, 185] width 12 height 33
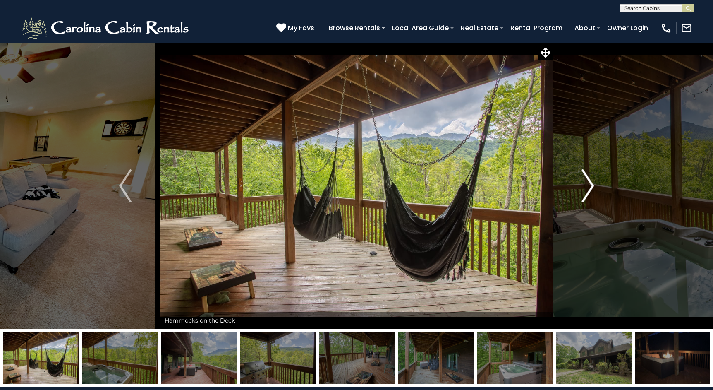
click at [589, 187] on img "Next" at bounding box center [587, 185] width 12 height 33
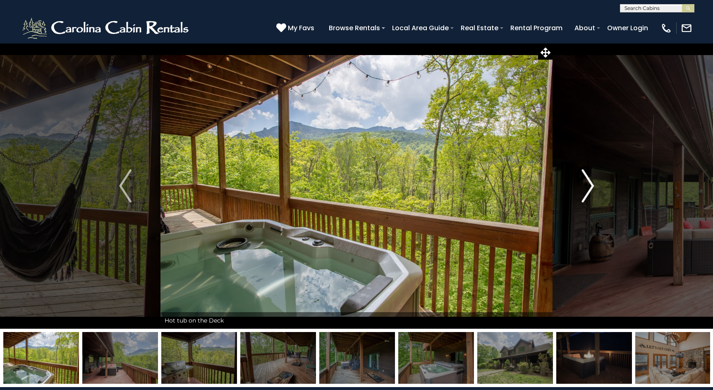
click at [589, 187] on img "Next" at bounding box center [587, 185] width 12 height 33
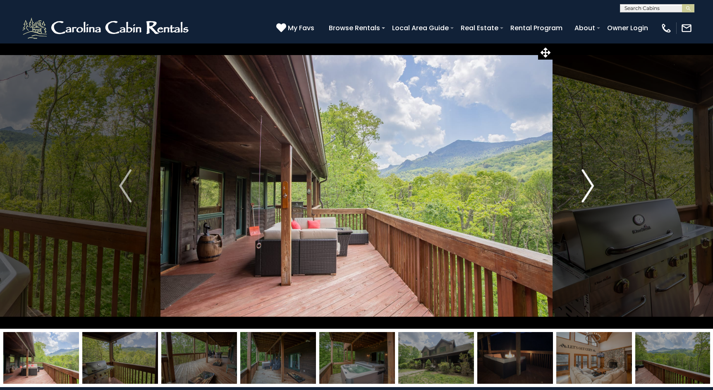
click at [589, 187] on img "Next" at bounding box center [587, 185] width 12 height 33
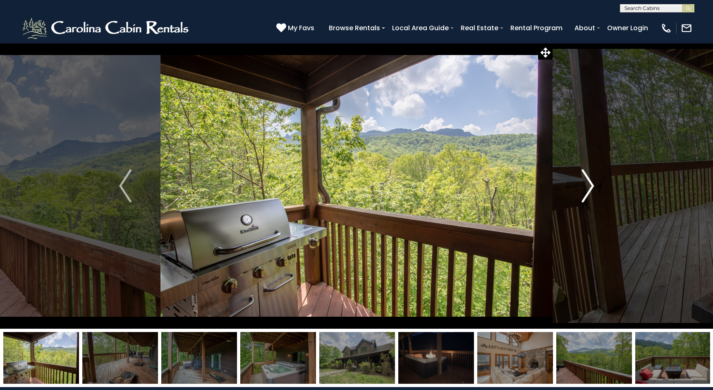
click at [589, 187] on img "Next" at bounding box center [587, 185] width 12 height 33
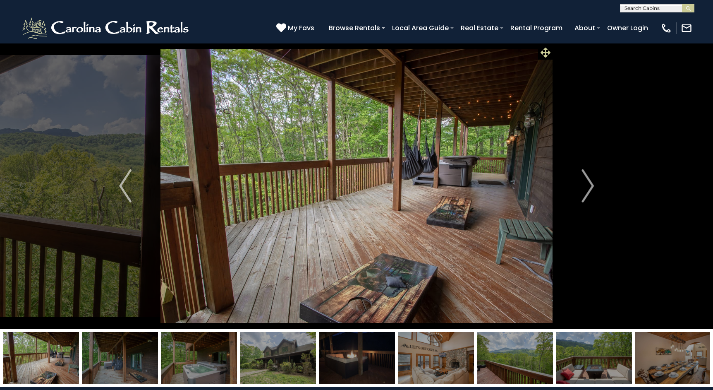
click at [546, 50] on icon at bounding box center [546, 53] width 10 height 10
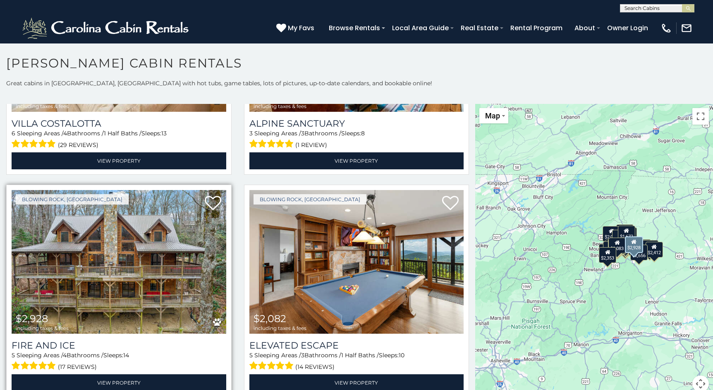
scroll to position [2381, 0]
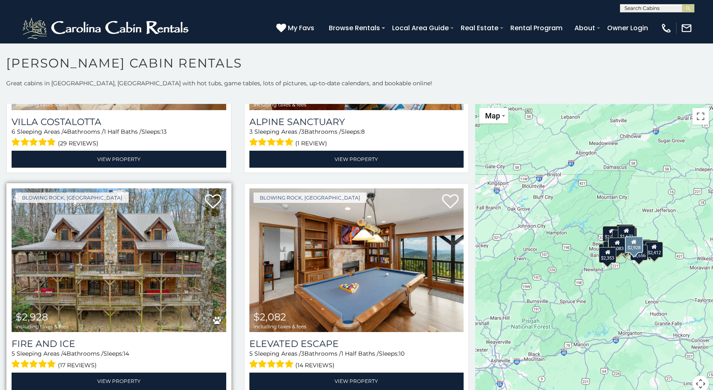
click at [163, 235] on img at bounding box center [119, 260] width 215 height 144
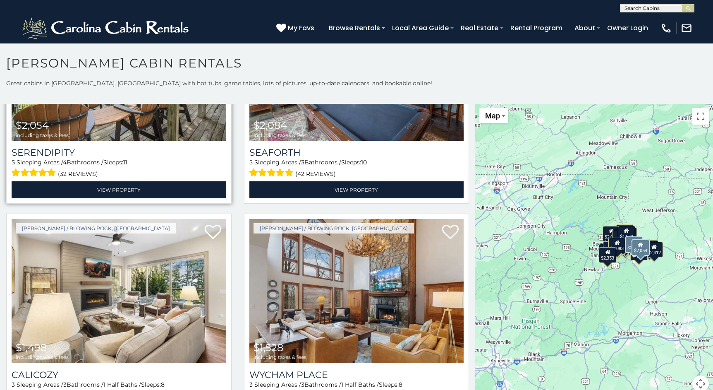
scroll to position [2796, 0]
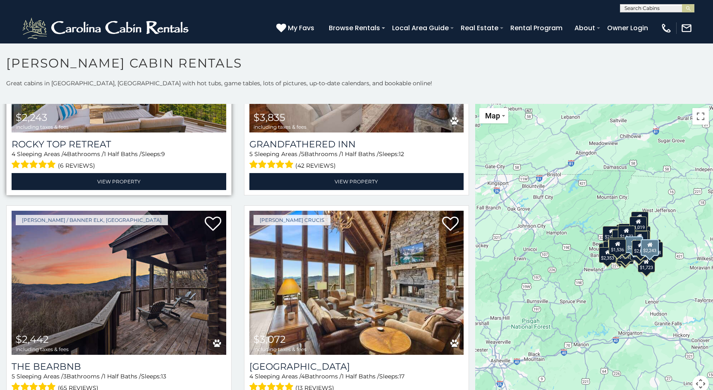
scroll to position [376, 0]
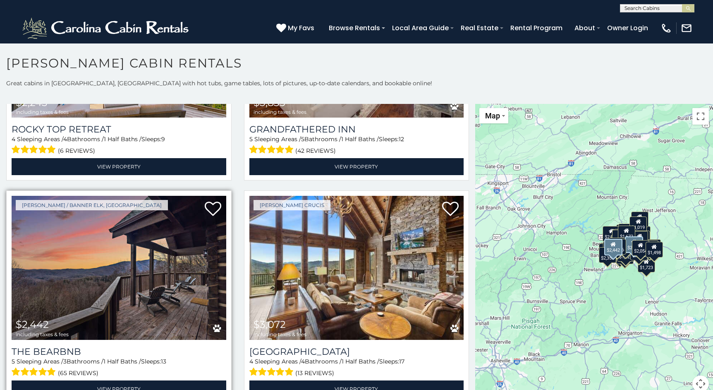
click at [186, 287] on img at bounding box center [119, 268] width 215 height 144
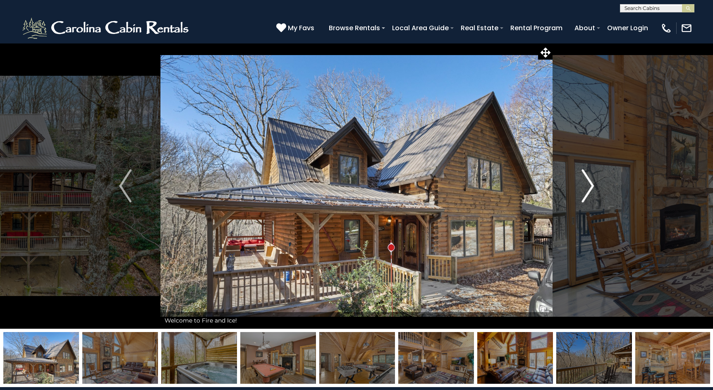
click at [593, 186] on img "Next" at bounding box center [587, 185] width 12 height 33
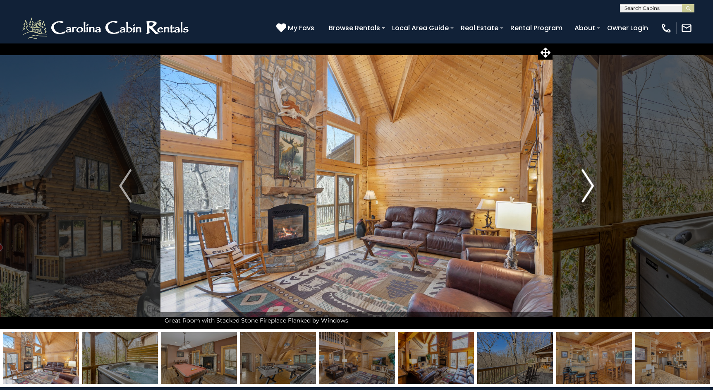
click at [584, 184] on img "Next" at bounding box center [587, 185] width 12 height 33
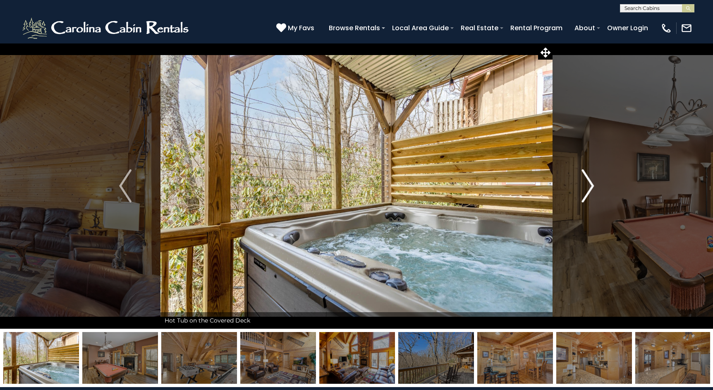
click at [584, 184] on img "Next" at bounding box center [587, 185] width 12 height 33
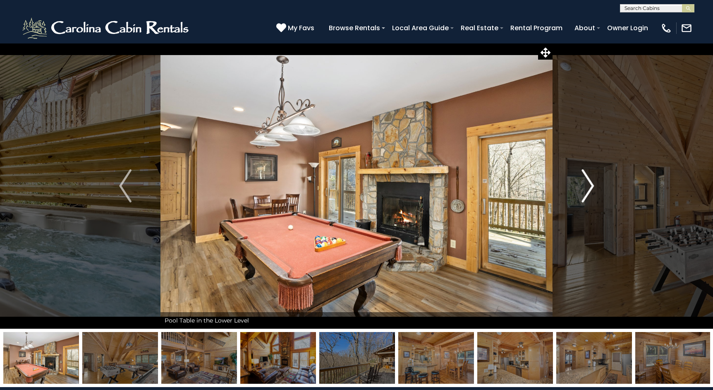
click at [584, 184] on img "Next" at bounding box center [587, 185] width 12 height 33
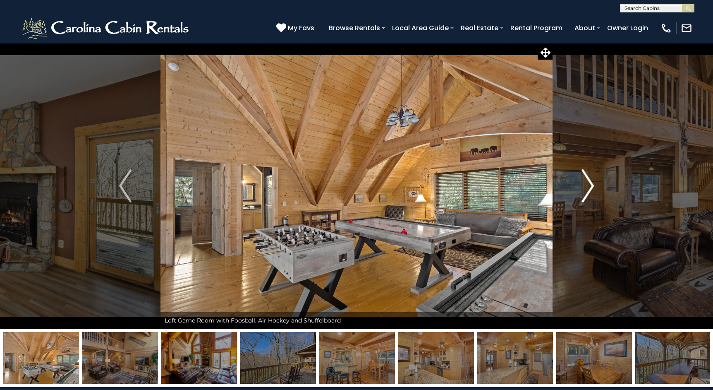
click at [584, 184] on img "Next" at bounding box center [587, 185] width 12 height 33
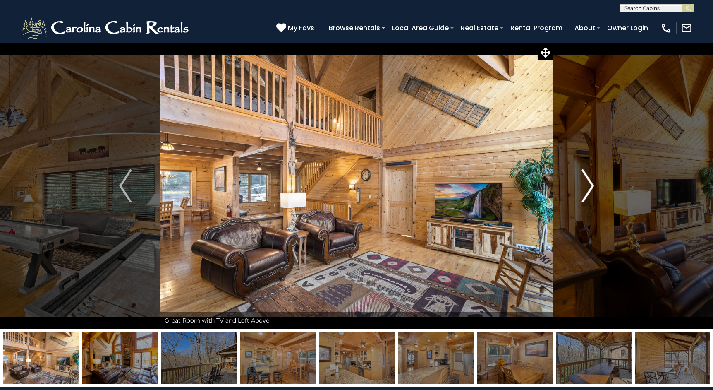
click at [584, 184] on img "Next" at bounding box center [587, 185] width 12 height 33
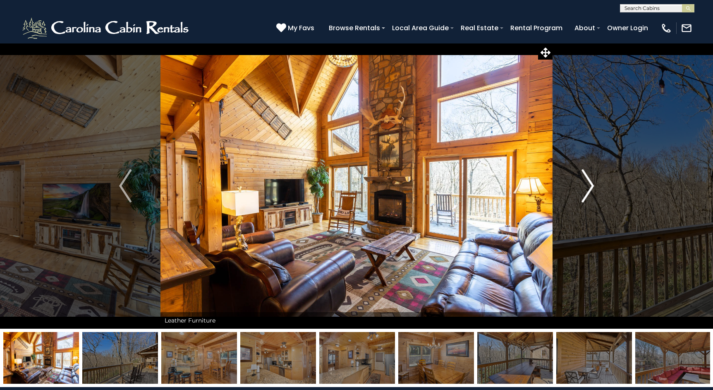
click at [584, 184] on img "Next" at bounding box center [587, 185] width 12 height 33
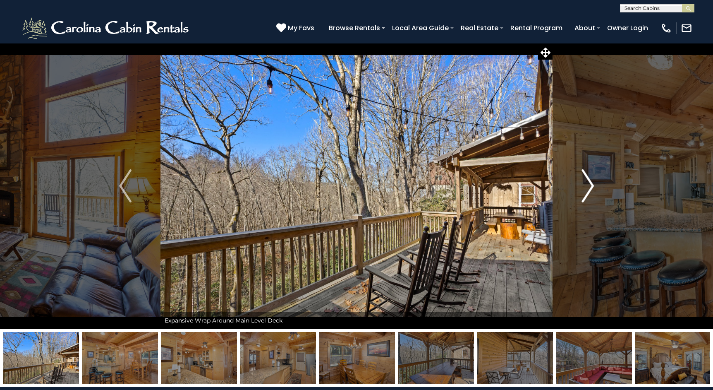
click at [584, 184] on img "Next" at bounding box center [587, 185] width 12 height 33
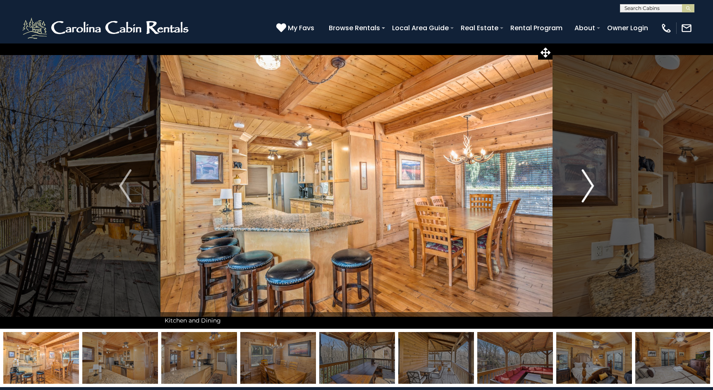
click at [584, 184] on img "Next" at bounding box center [587, 185] width 12 height 33
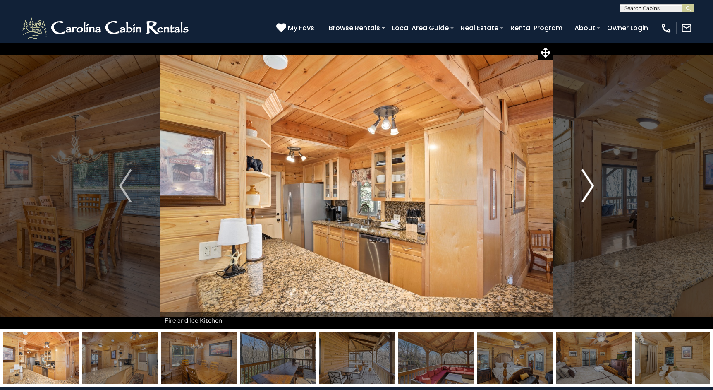
click at [584, 184] on img "Next" at bounding box center [587, 185] width 12 height 33
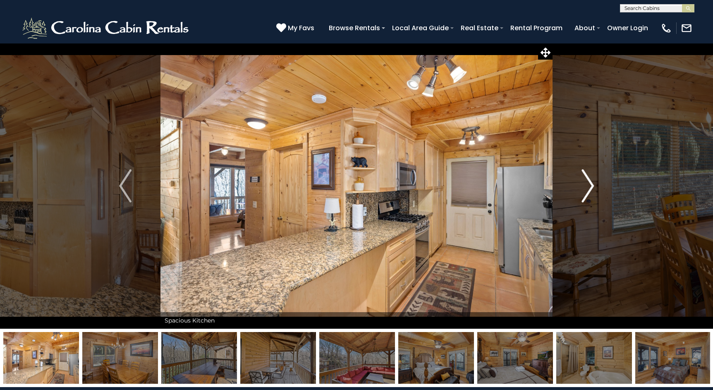
click at [584, 184] on img "Next" at bounding box center [587, 185] width 12 height 33
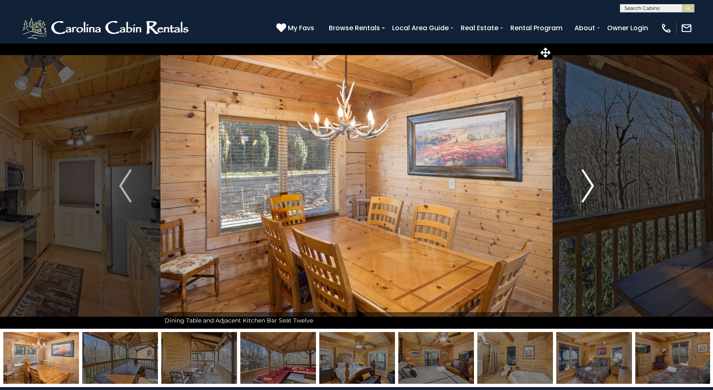
click at [584, 184] on img "Next" at bounding box center [587, 185] width 12 height 33
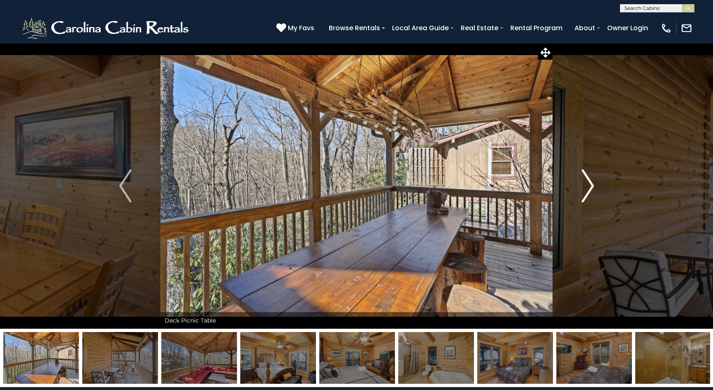
click at [584, 184] on img "Next" at bounding box center [587, 185] width 12 height 33
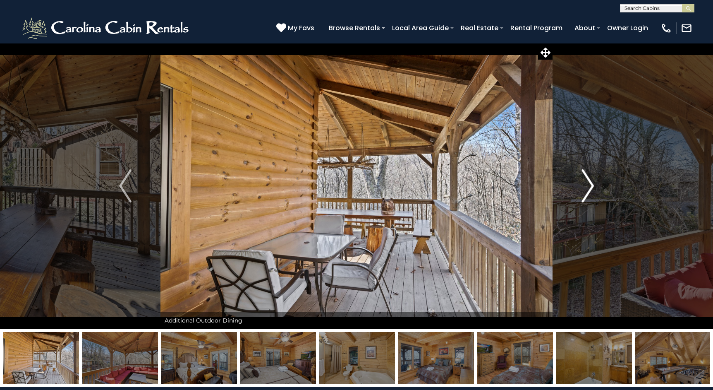
click at [584, 184] on img "Next" at bounding box center [587, 185] width 12 height 33
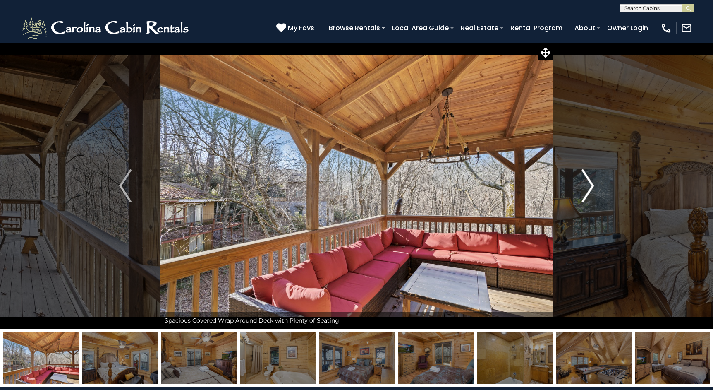
click at [584, 184] on img "Next" at bounding box center [587, 185] width 12 height 33
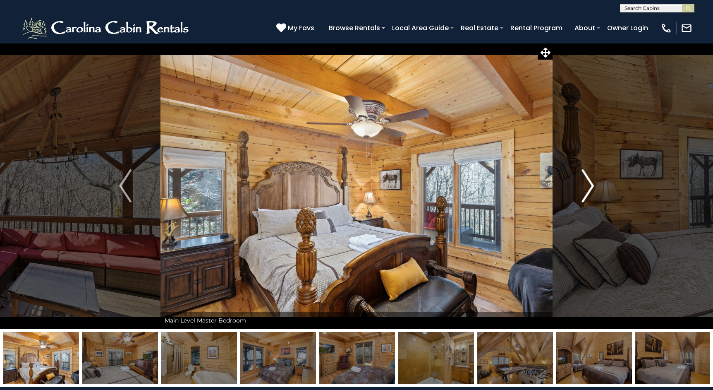
click at [584, 184] on img "Next" at bounding box center [587, 185] width 12 height 33
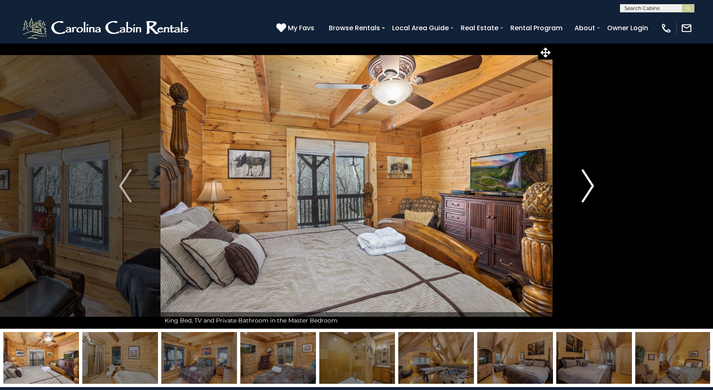
click at [584, 184] on img "Next" at bounding box center [587, 185] width 12 height 33
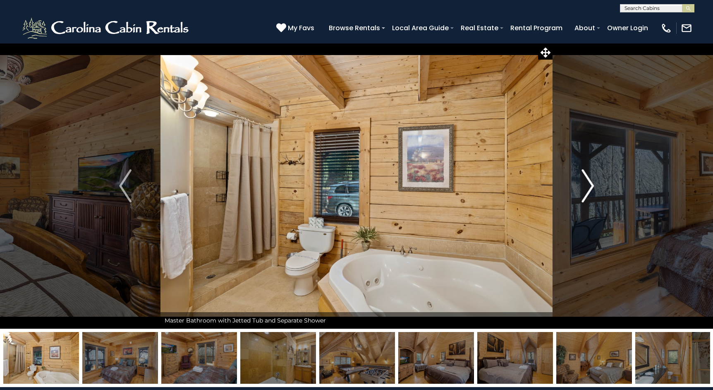
click at [584, 184] on img "Next" at bounding box center [587, 185] width 12 height 33
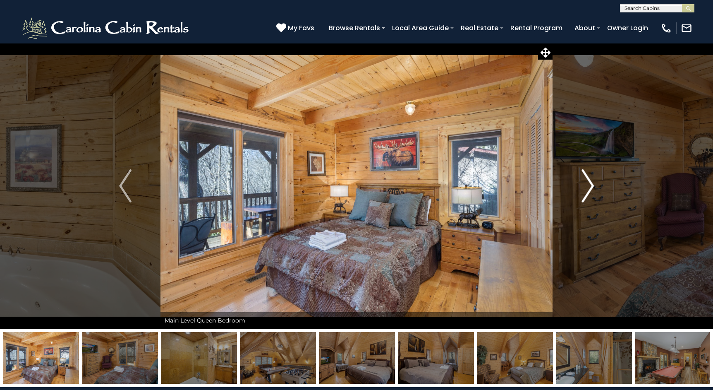
click at [584, 184] on img "Next" at bounding box center [587, 185] width 12 height 33
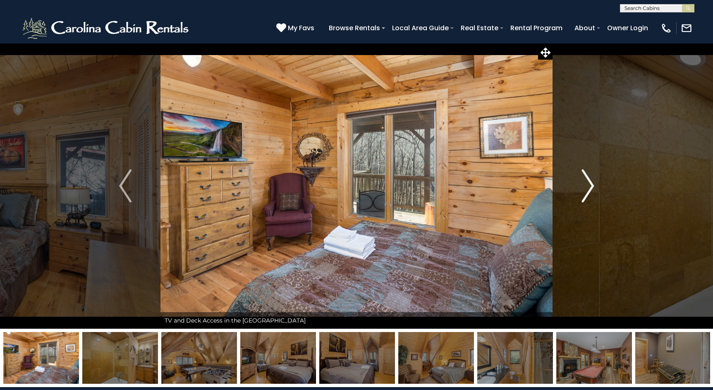
click at [584, 184] on img "Next" at bounding box center [587, 185] width 12 height 33
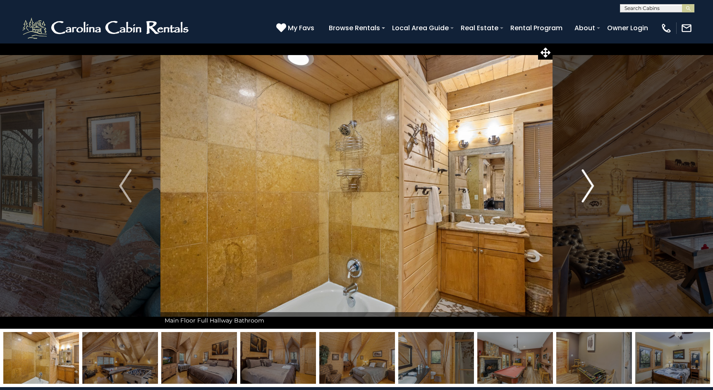
click at [584, 184] on img "Next" at bounding box center [587, 185] width 12 height 33
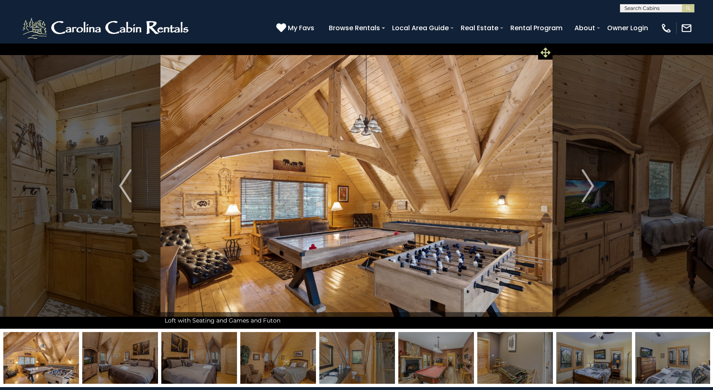
click at [547, 50] on icon at bounding box center [546, 53] width 10 height 10
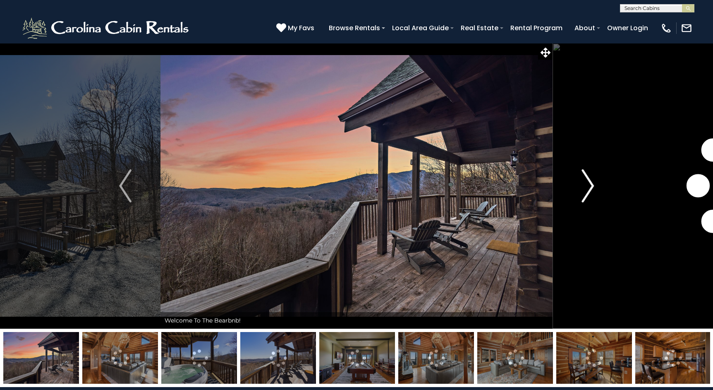
click at [590, 190] on img "Next" at bounding box center [587, 185] width 12 height 33
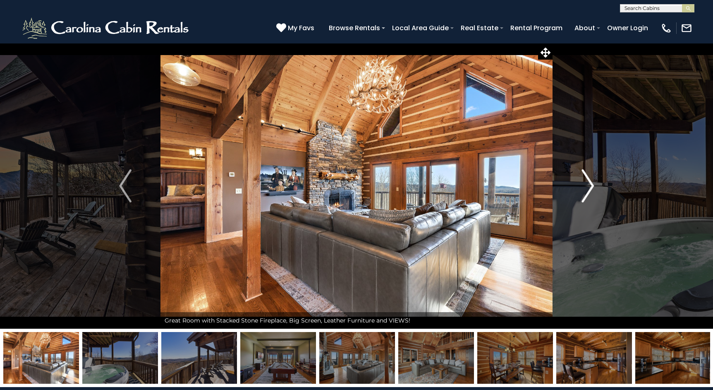
click at [590, 190] on img "Next" at bounding box center [587, 185] width 12 height 33
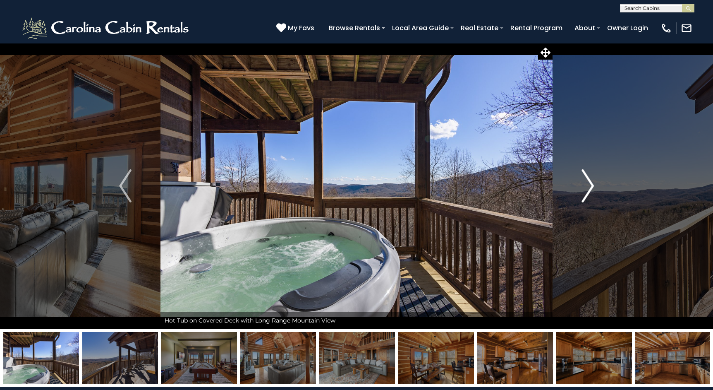
click at [590, 190] on img "Next" at bounding box center [587, 185] width 12 height 33
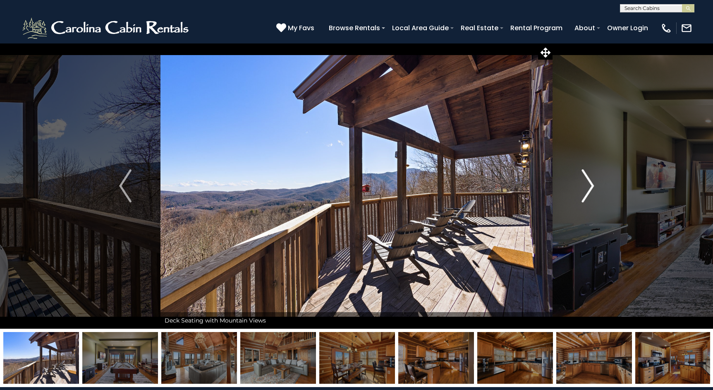
click at [590, 190] on img "Next" at bounding box center [587, 185] width 12 height 33
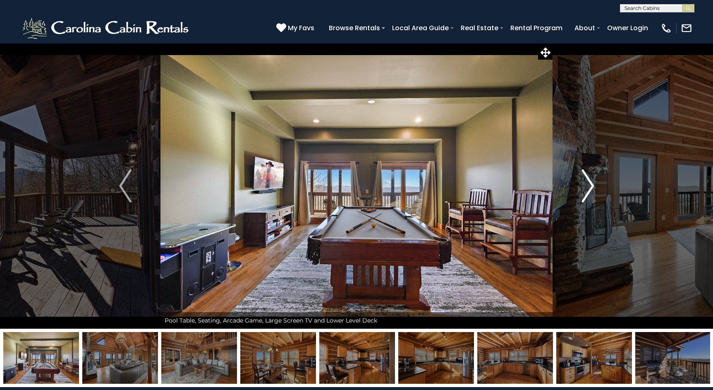
click at [590, 190] on img "Next" at bounding box center [587, 185] width 12 height 33
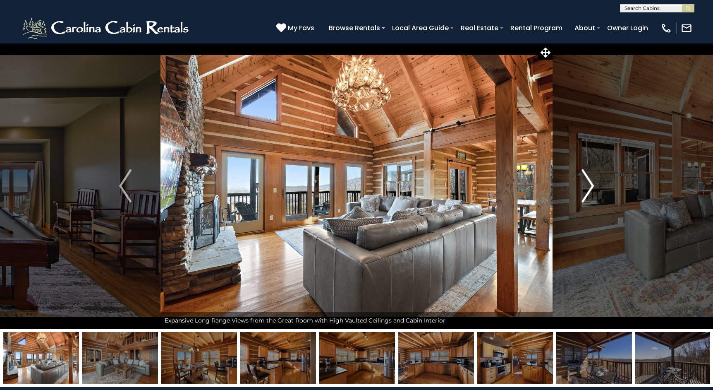
click at [590, 190] on img "Next" at bounding box center [587, 185] width 12 height 33
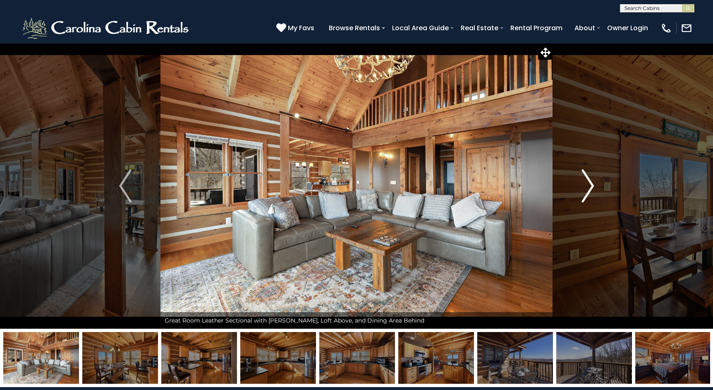
click at [590, 190] on img "Next" at bounding box center [587, 185] width 12 height 33
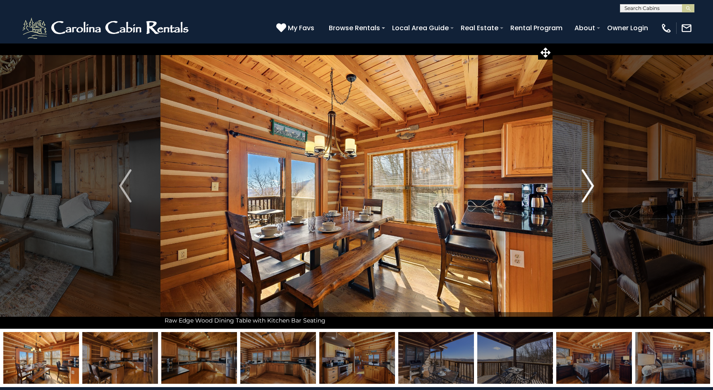
click at [590, 190] on img "Next" at bounding box center [587, 185] width 12 height 33
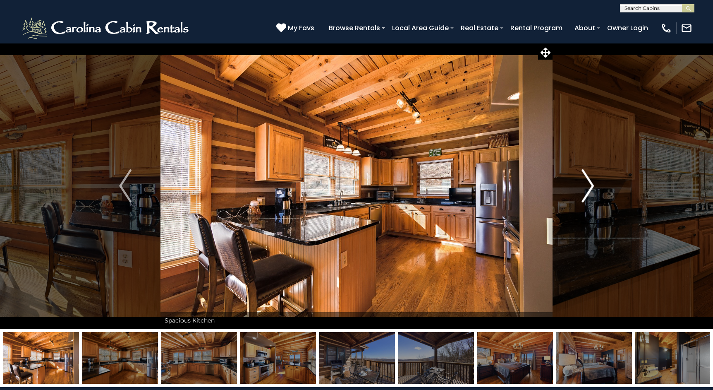
click at [590, 190] on img "Next" at bounding box center [587, 185] width 12 height 33
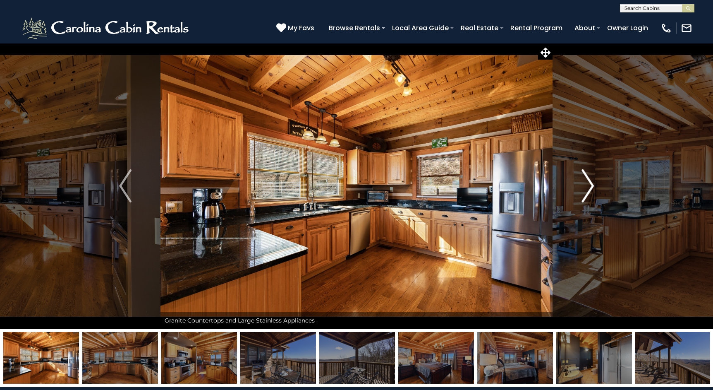
click at [590, 190] on img "Next" at bounding box center [587, 185] width 12 height 33
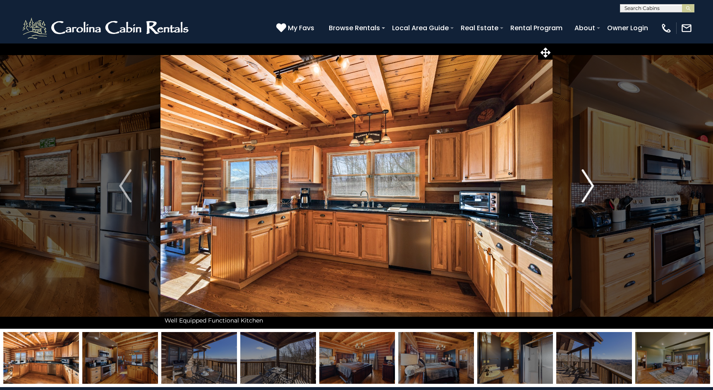
click at [590, 190] on img "Next" at bounding box center [587, 185] width 12 height 33
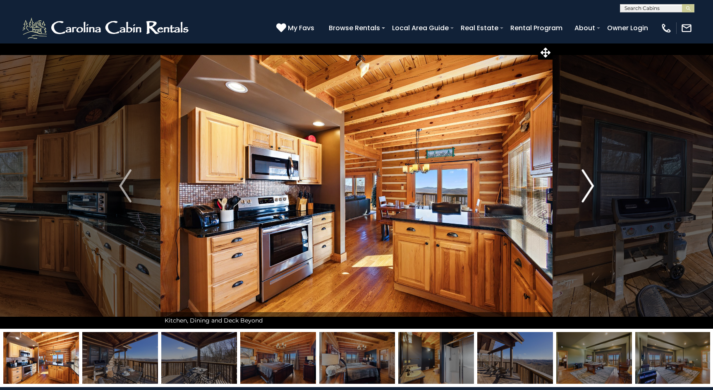
click at [590, 190] on img "Next" at bounding box center [587, 185] width 12 height 33
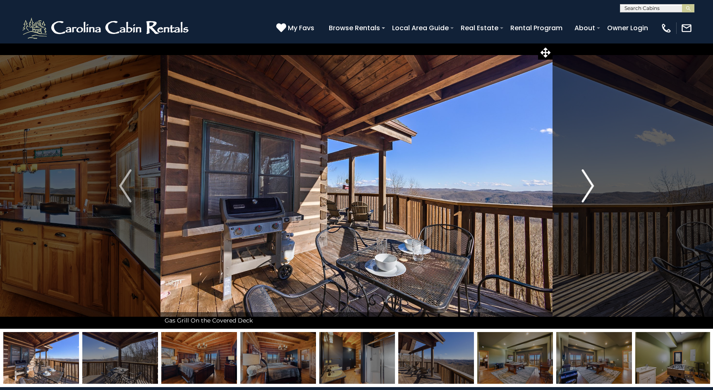
click at [590, 190] on img "Next" at bounding box center [587, 185] width 12 height 33
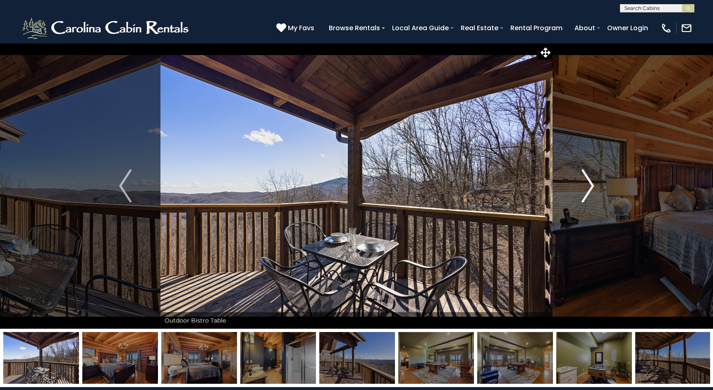
click at [590, 190] on img "Next" at bounding box center [587, 185] width 12 height 33
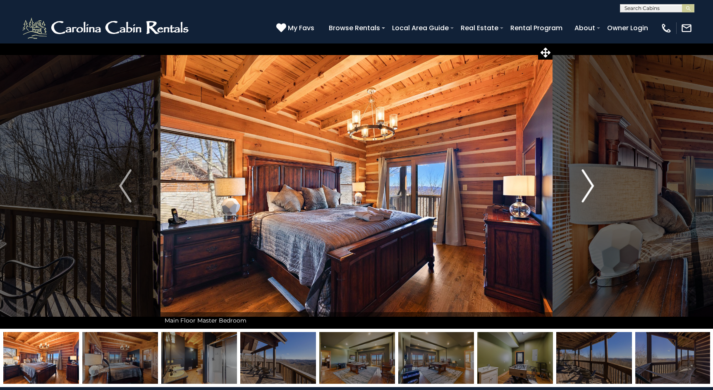
click at [590, 190] on img "Next" at bounding box center [587, 185] width 12 height 33
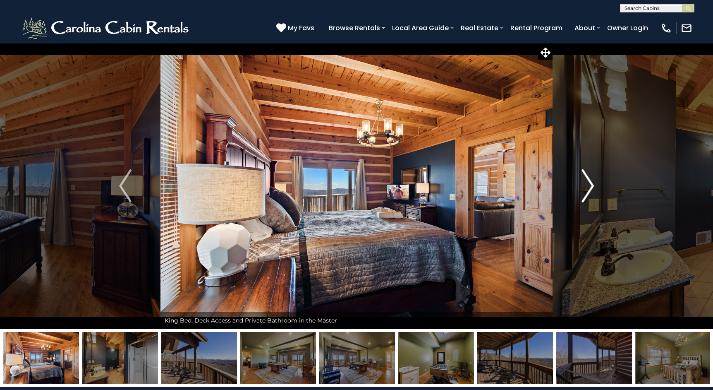
click at [590, 190] on img "Next" at bounding box center [587, 185] width 12 height 33
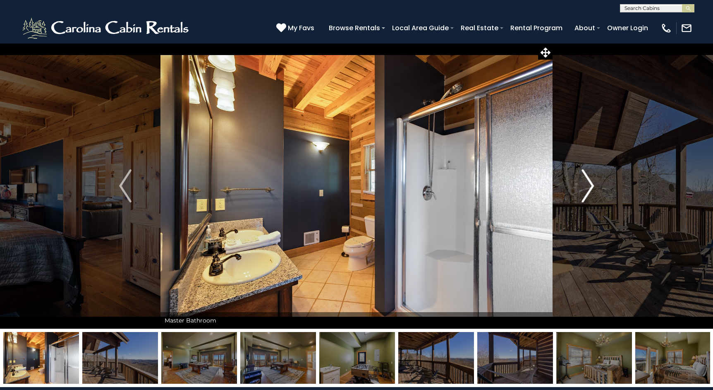
click at [590, 190] on img "Next" at bounding box center [587, 185] width 12 height 33
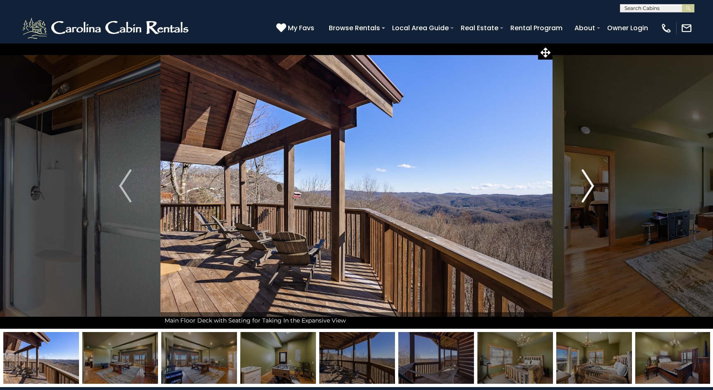
click at [590, 190] on img "Next" at bounding box center [587, 185] width 12 height 33
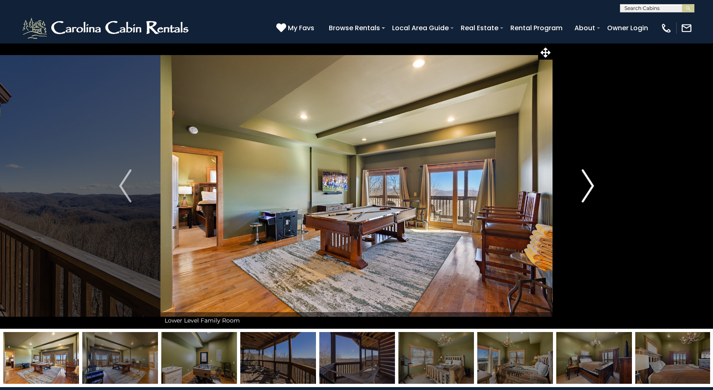
click at [590, 190] on img "Next" at bounding box center [587, 185] width 12 height 33
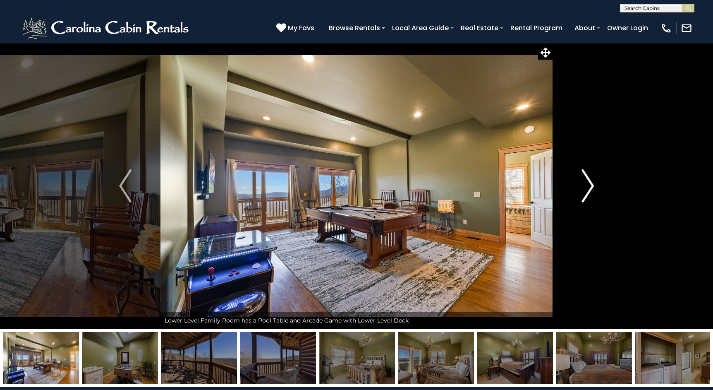
click at [590, 190] on img "Next" at bounding box center [587, 185] width 12 height 33
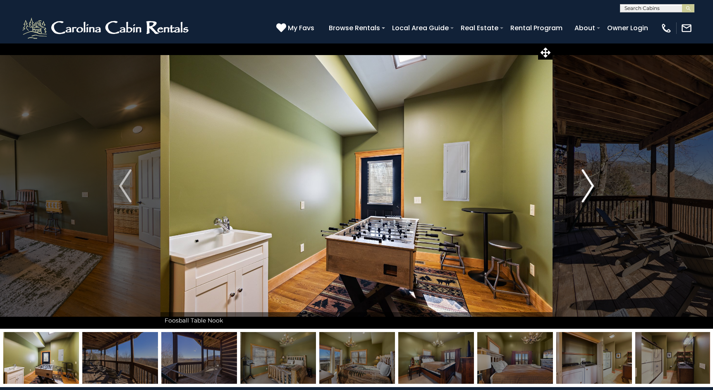
click at [590, 190] on img "Next" at bounding box center [587, 185] width 12 height 33
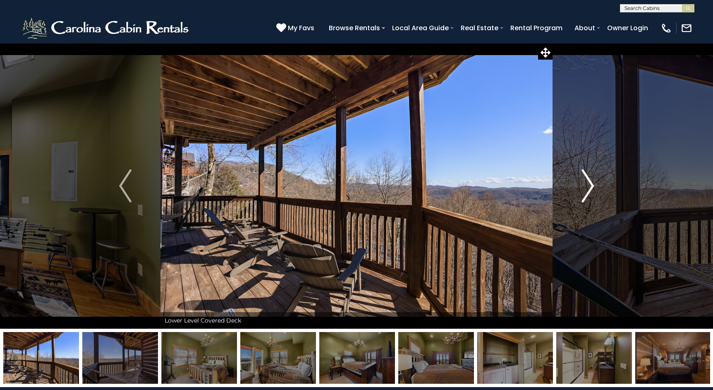
click at [590, 190] on img "Next" at bounding box center [587, 185] width 12 height 33
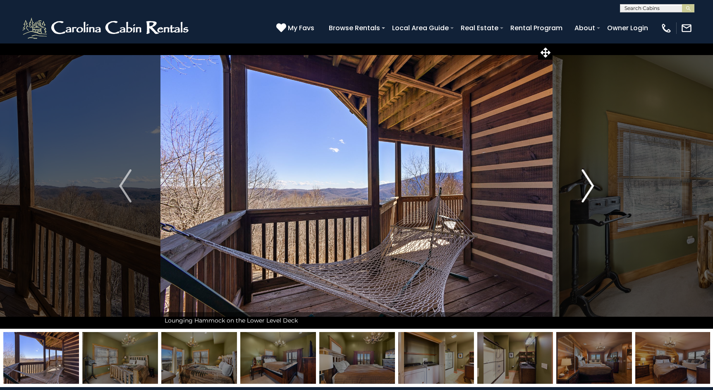
click at [590, 190] on img "Next" at bounding box center [587, 185] width 12 height 33
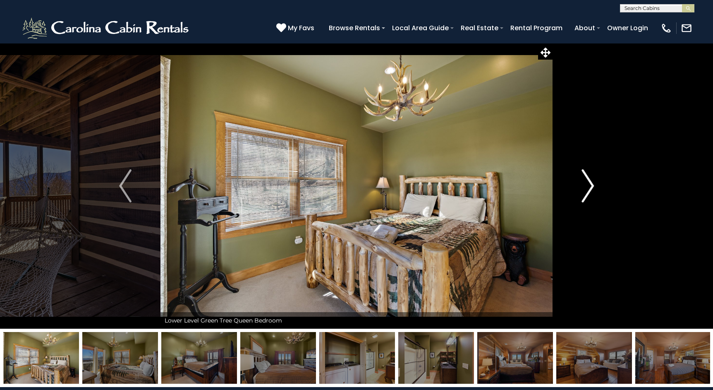
click at [590, 190] on img "Next" at bounding box center [587, 185] width 12 height 33
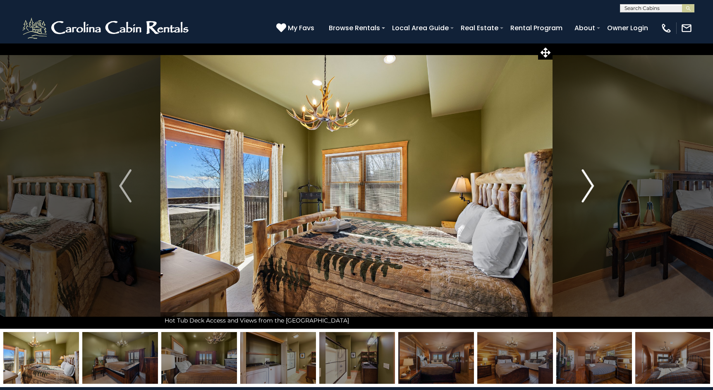
click at [590, 190] on img "Next" at bounding box center [587, 185] width 12 height 33
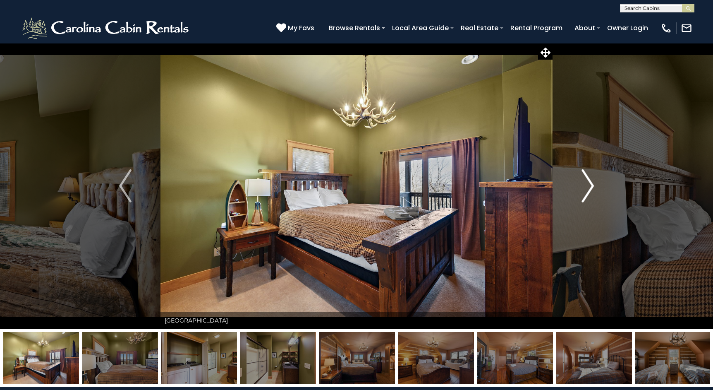
click at [590, 190] on img "Next" at bounding box center [587, 185] width 12 height 33
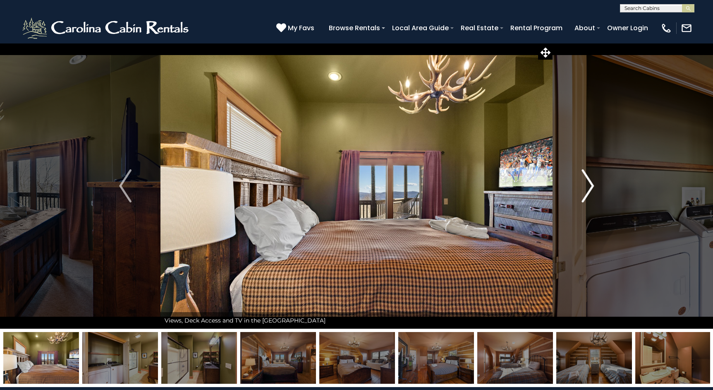
click at [590, 190] on img "Next" at bounding box center [587, 185] width 12 height 33
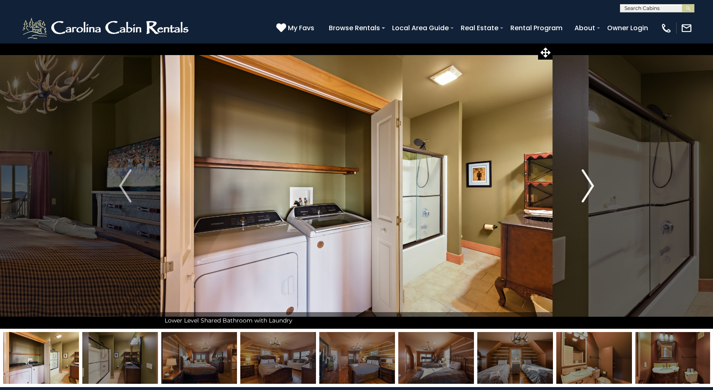
click at [590, 190] on img "Next" at bounding box center [587, 185] width 12 height 33
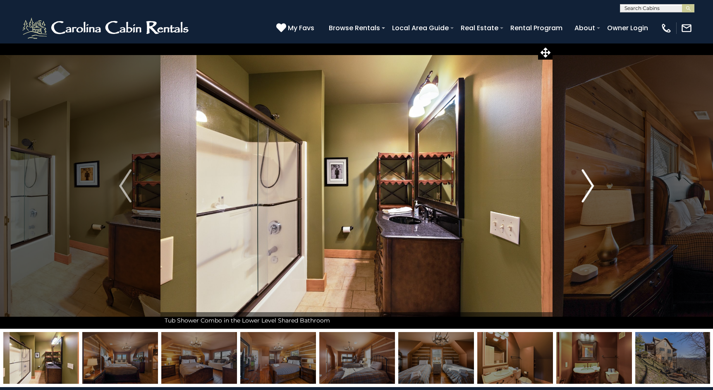
click at [590, 190] on img "Next" at bounding box center [587, 185] width 12 height 33
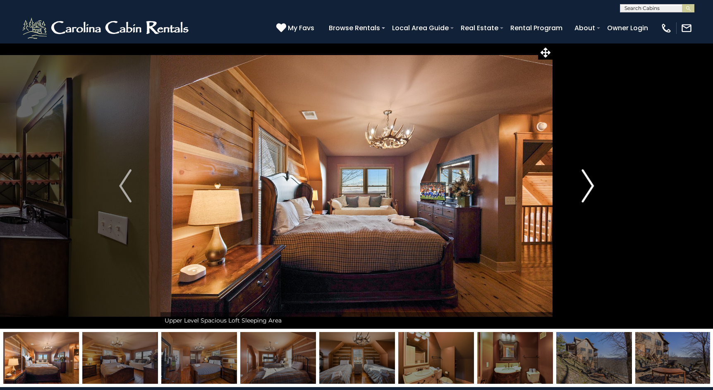
click at [590, 190] on img "Next" at bounding box center [587, 185] width 12 height 33
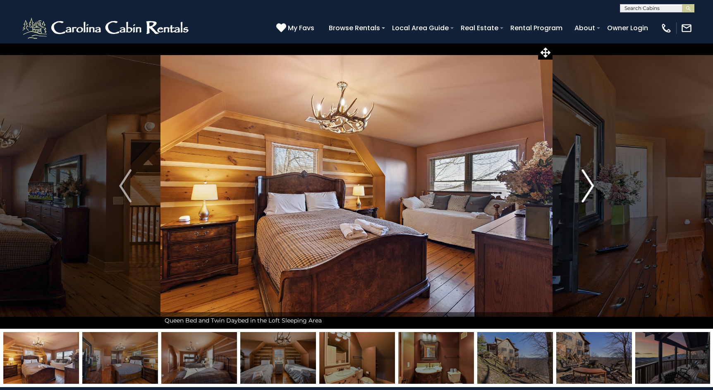
click at [590, 190] on img "Next" at bounding box center [587, 185] width 12 height 33
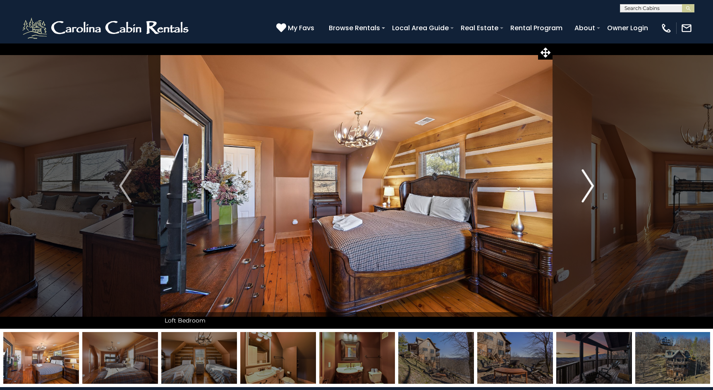
click at [590, 190] on img "Next" at bounding box center [587, 185] width 12 height 33
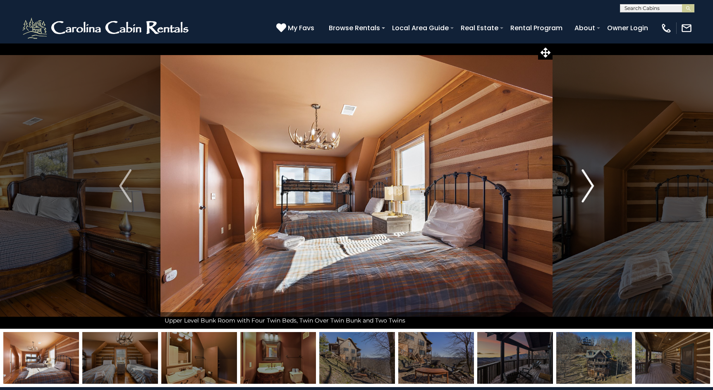
click at [590, 190] on img "Next" at bounding box center [587, 185] width 12 height 33
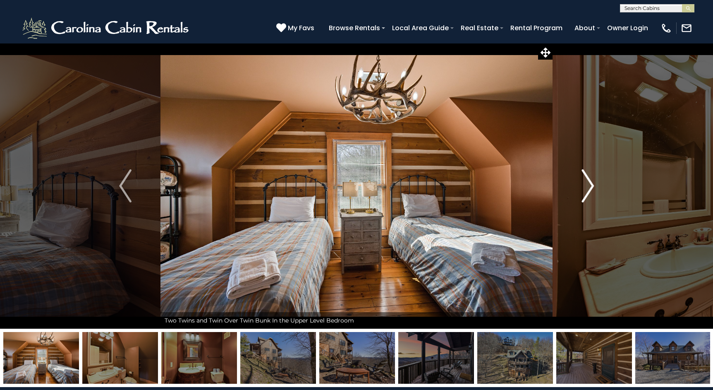
click at [590, 190] on img "Next" at bounding box center [587, 185] width 12 height 33
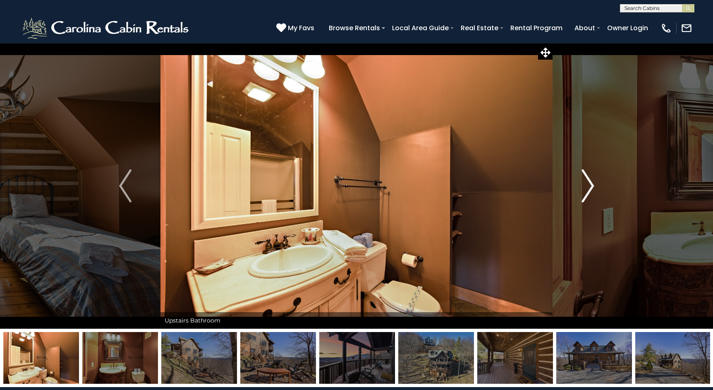
click at [590, 190] on img "Next" at bounding box center [587, 185] width 12 height 33
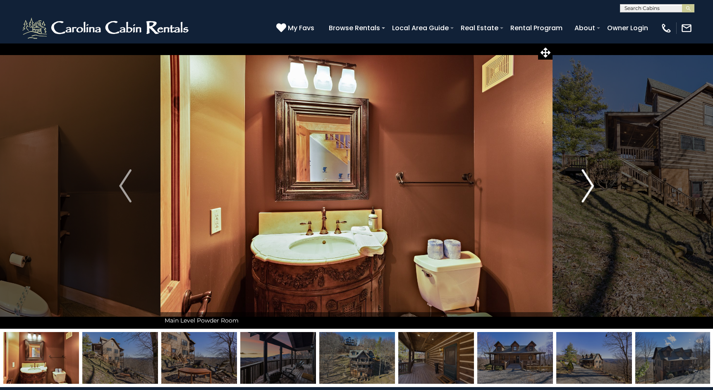
click at [590, 190] on img "Next" at bounding box center [587, 185] width 12 height 33
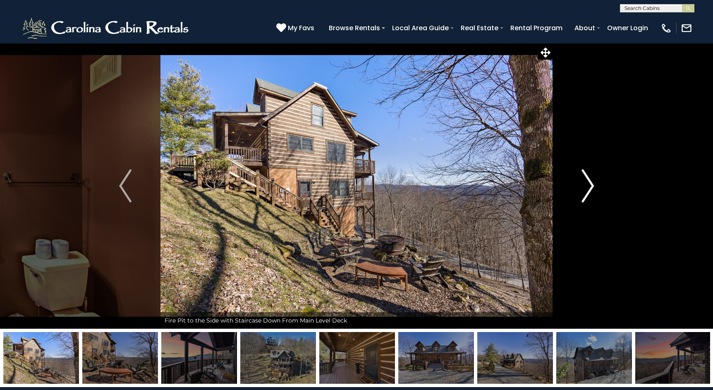
click at [590, 190] on img "Next" at bounding box center [587, 185] width 12 height 33
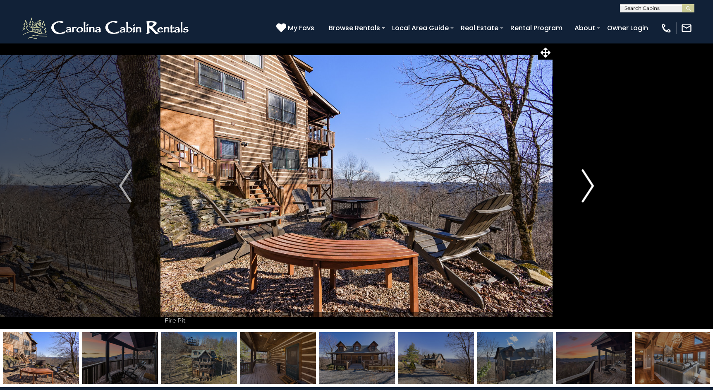
click at [590, 190] on img "Next" at bounding box center [587, 185] width 12 height 33
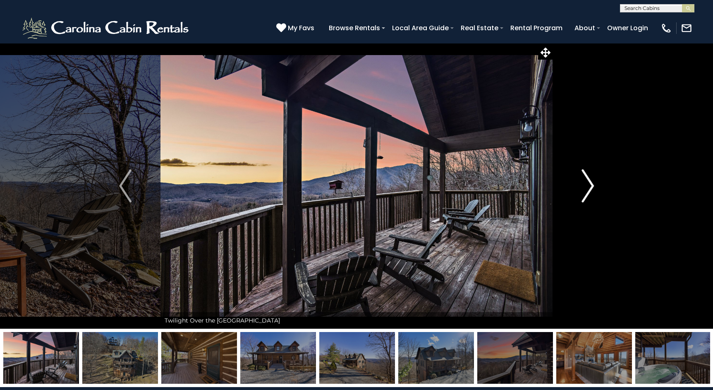
click at [590, 190] on img "Next" at bounding box center [587, 185] width 12 height 33
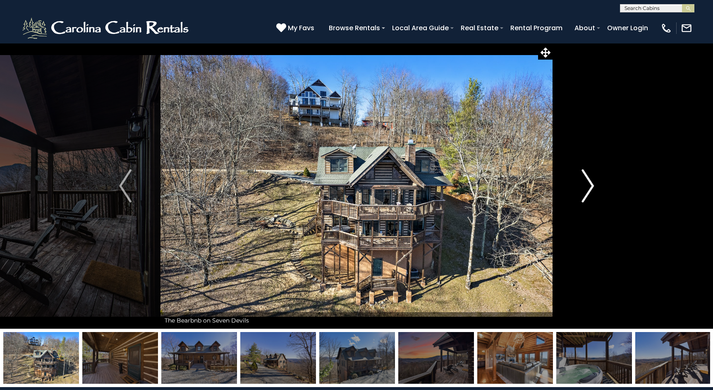
click at [590, 190] on img "Next" at bounding box center [587, 185] width 12 height 33
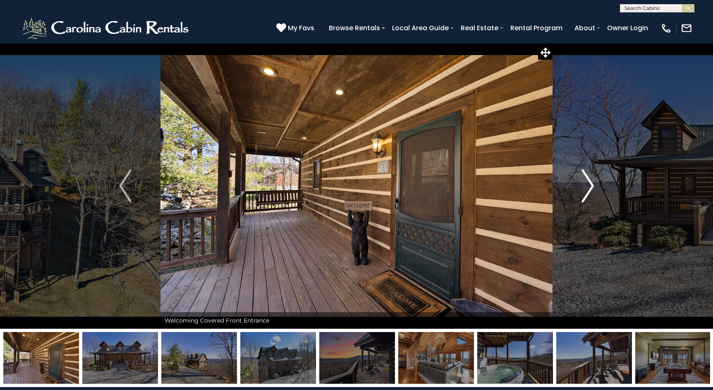
click at [590, 190] on img "Next" at bounding box center [587, 185] width 12 height 33
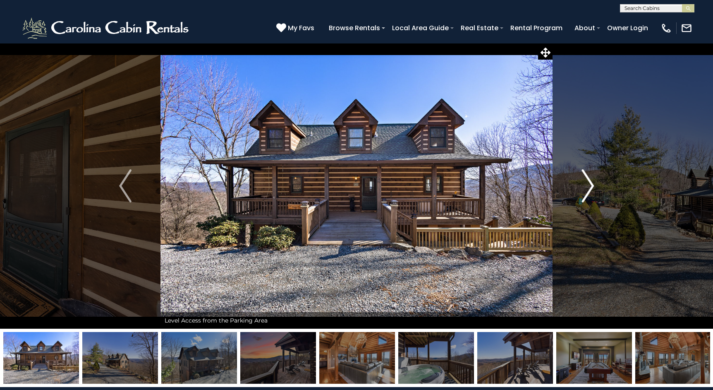
click at [590, 190] on img "Next" at bounding box center [587, 185] width 12 height 33
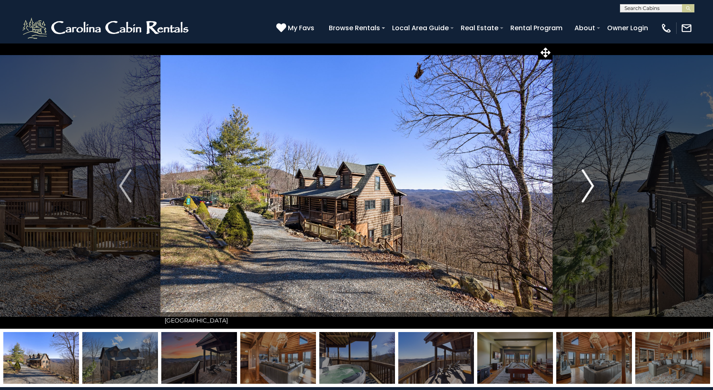
click at [590, 190] on img "Next" at bounding box center [587, 185] width 12 height 33
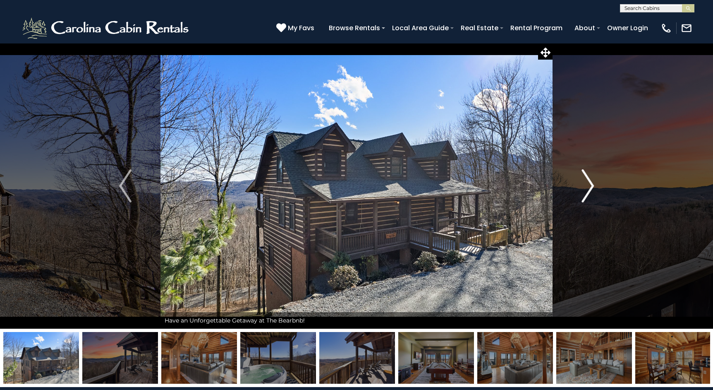
click at [590, 190] on img "Next" at bounding box center [587, 185] width 12 height 33
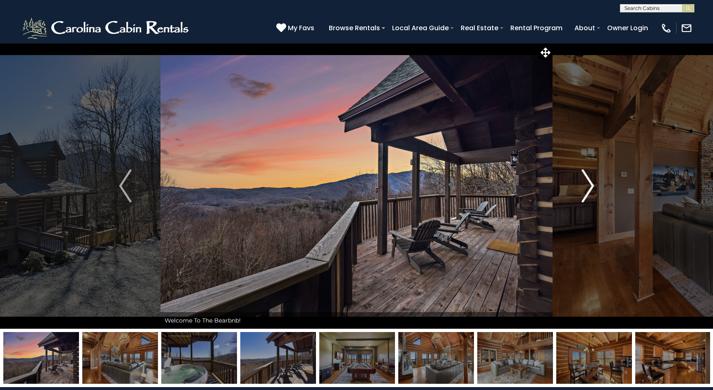
click at [590, 190] on img "Next" at bounding box center [587, 185] width 12 height 33
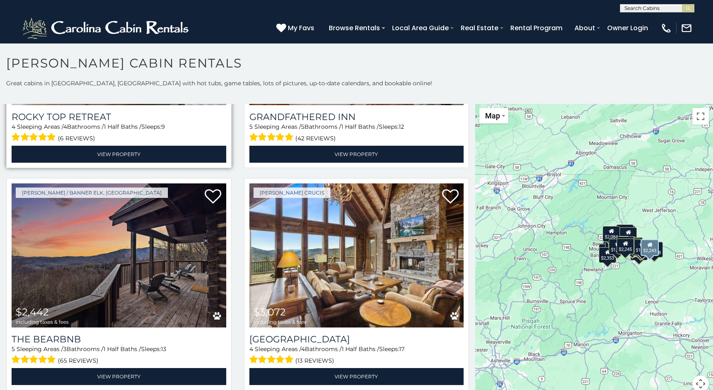
scroll to position [389, 0]
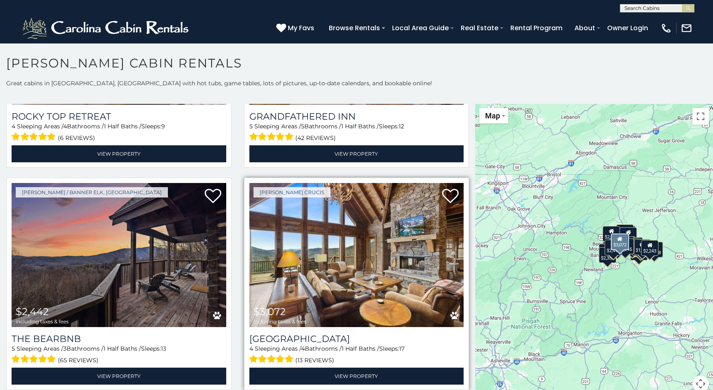
click at [306, 273] on img at bounding box center [356, 255] width 215 height 144
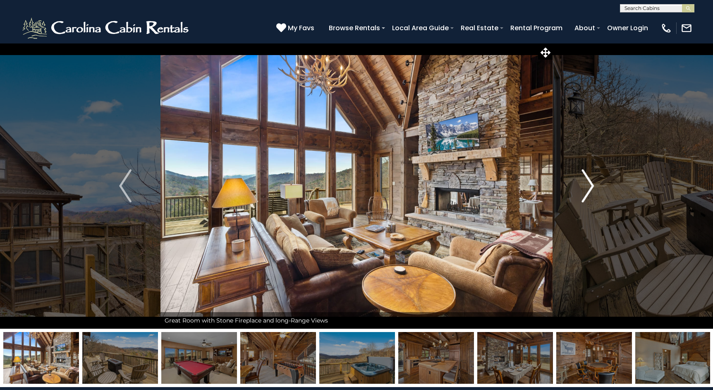
click at [590, 184] on img "Next" at bounding box center [587, 185] width 12 height 33
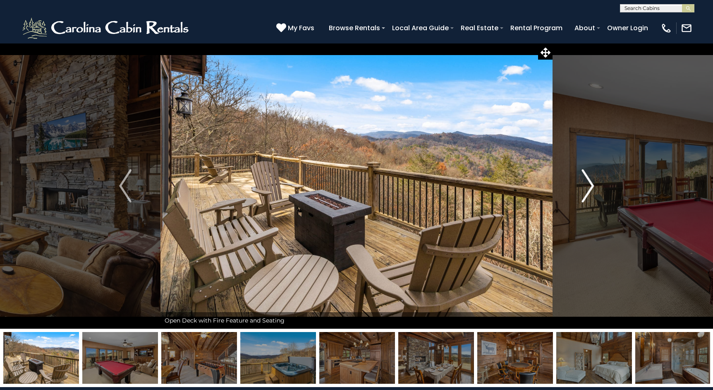
click at [590, 184] on img "Next" at bounding box center [587, 185] width 12 height 33
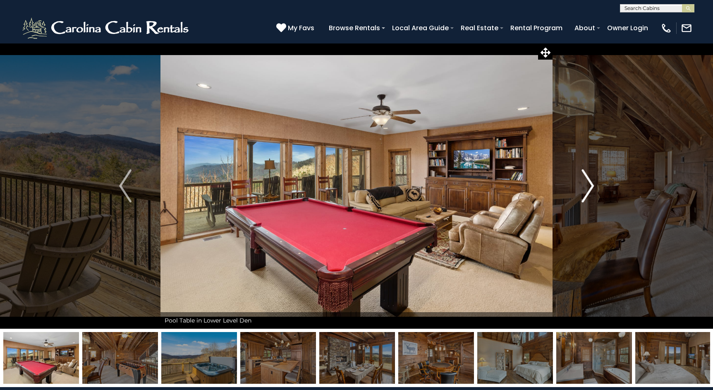
click at [590, 184] on img "Next" at bounding box center [587, 185] width 12 height 33
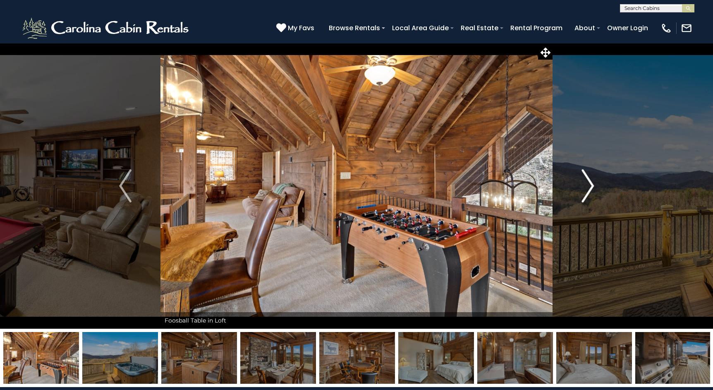
click at [590, 184] on img "Next" at bounding box center [587, 185] width 12 height 33
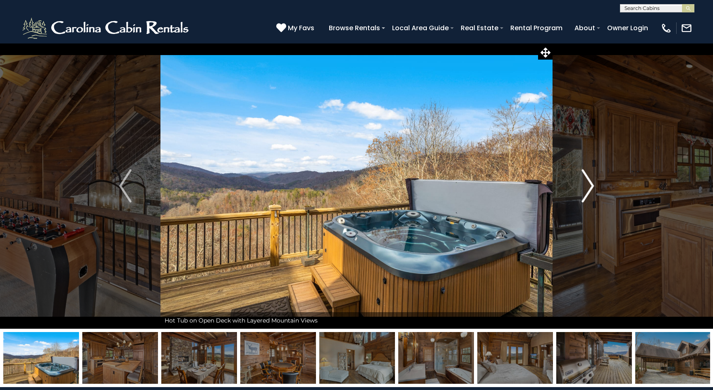
click at [590, 184] on img "Next" at bounding box center [587, 185] width 12 height 33
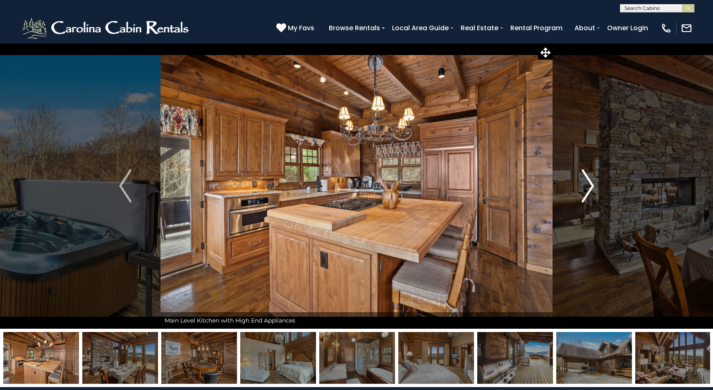
click at [590, 184] on img "Next" at bounding box center [587, 185] width 12 height 33
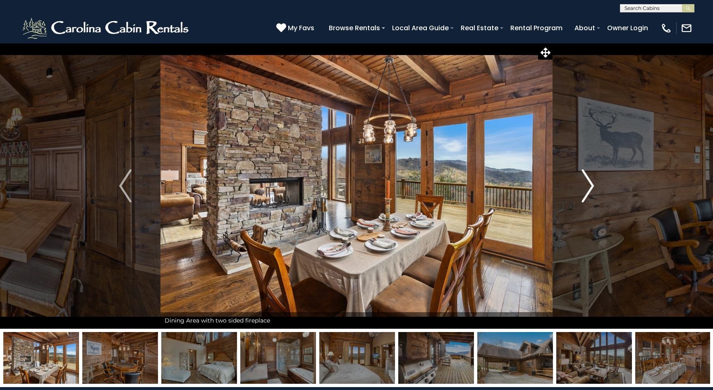
click at [590, 184] on img "Next" at bounding box center [587, 185] width 12 height 33
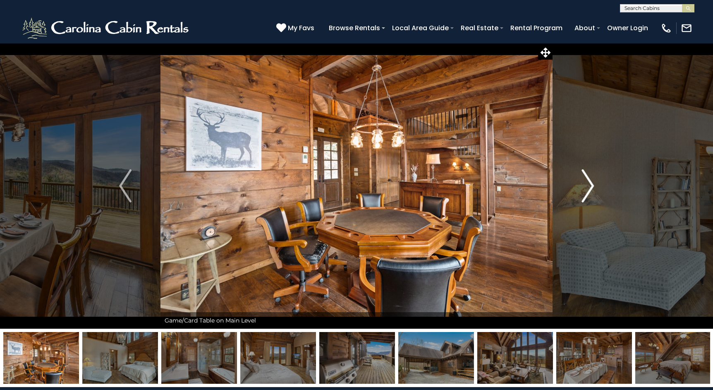
click at [590, 184] on img "Next" at bounding box center [587, 185] width 12 height 33
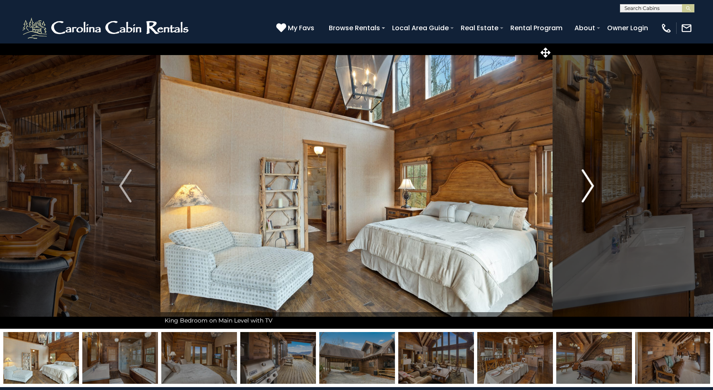
click at [590, 184] on img "Next" at bounding box center [587, 185] width 12 height 33
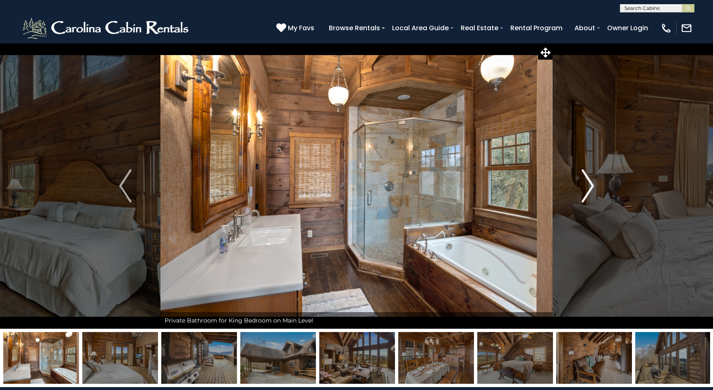
click at [590, 184] on img "Next" at bounding box center [587, 185] width 12 height 33
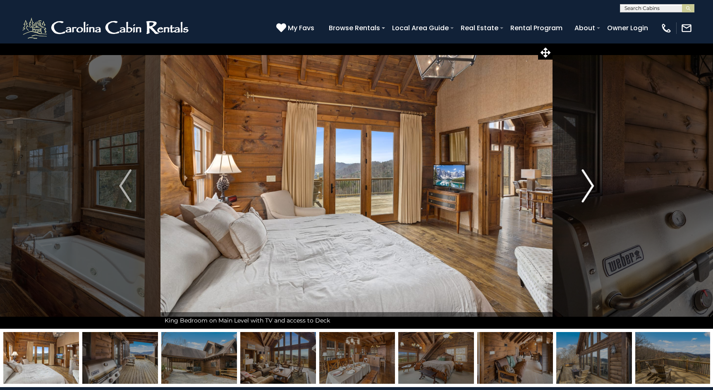
click at [590, 184] on img "Next" at bounding box center [587, 185] width 12 height 33
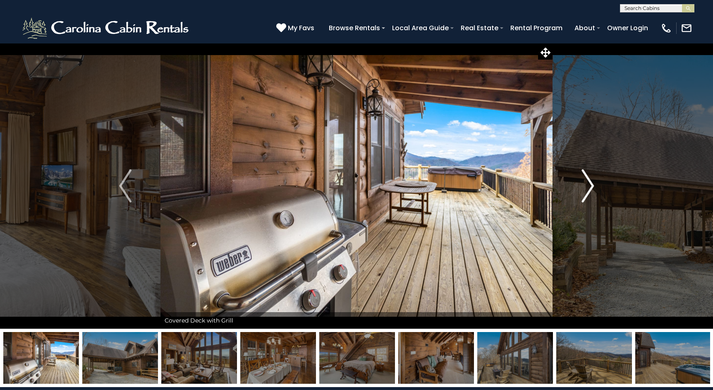
click at [590, 184] on img "Next" at bounding box center [587, 185] width 12 height 33
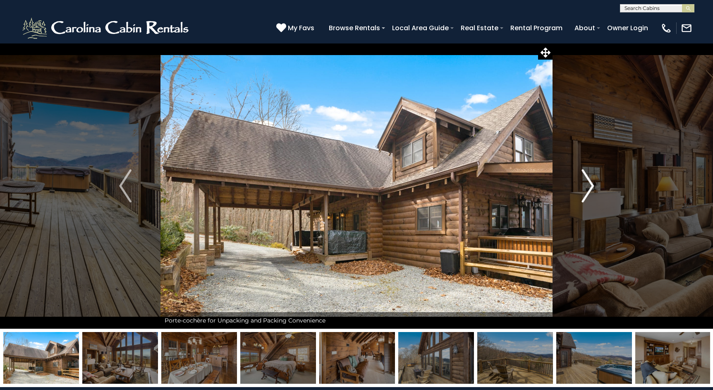
click at [590, 184] on img "Next" at bounding box center [587, 185] width 12 height 33
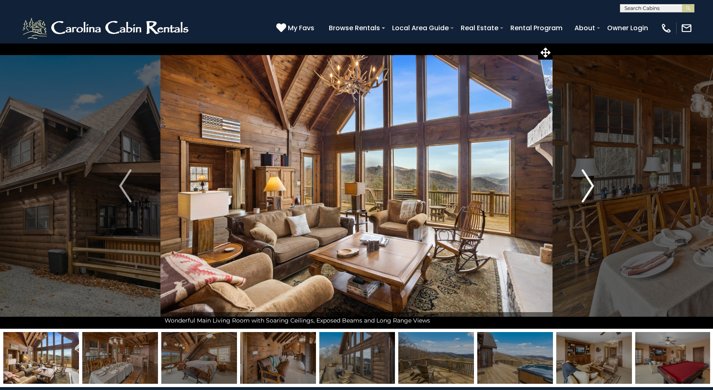
click at [590, 184] on img "Next" at bounding box center [587, 185] width 12 height 33
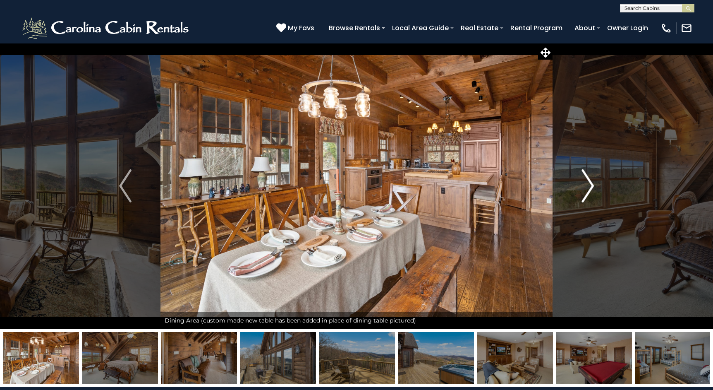
click at [590, 184] on img "Next" at bounding box center [587, 185] width 12 height 33
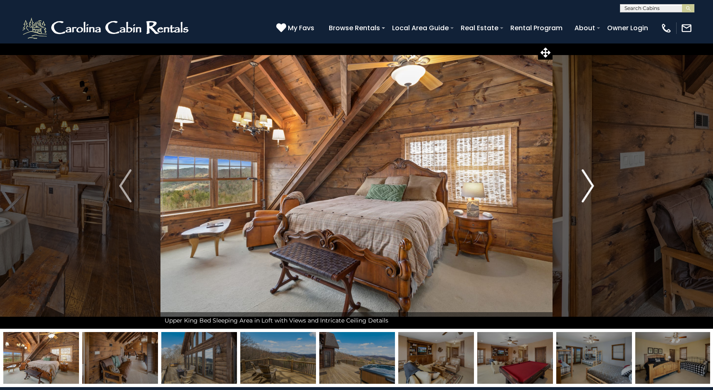
click at [590, 184] on img "Next" at bounding box center [587, 185] width 12 height 33
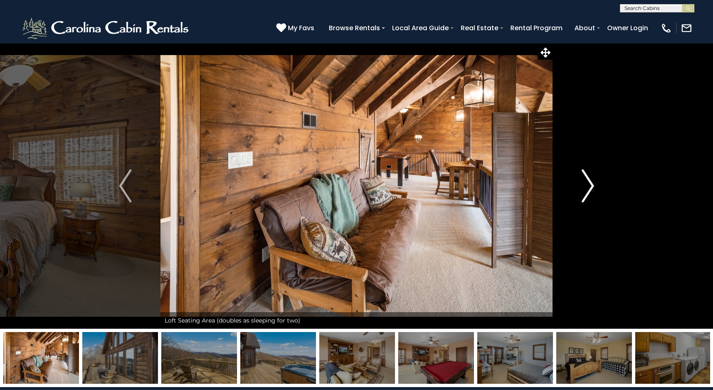
click at [590, 184] on img "Next" at bounding box center [587, 185] width 12 height 33
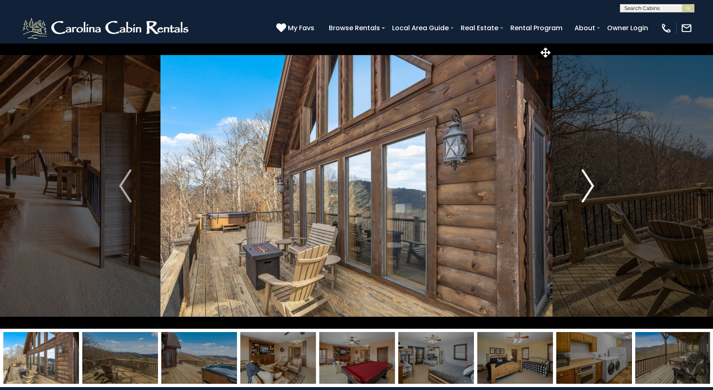
click at [590, 184] on img "Next" at bounding box center [587, 185] width 12 height 33
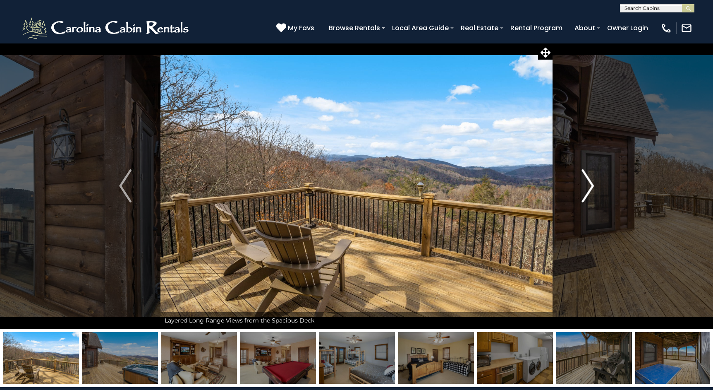
click at [590, 184] on img "Next" at bounding box center [587, 185] width 12 height 33
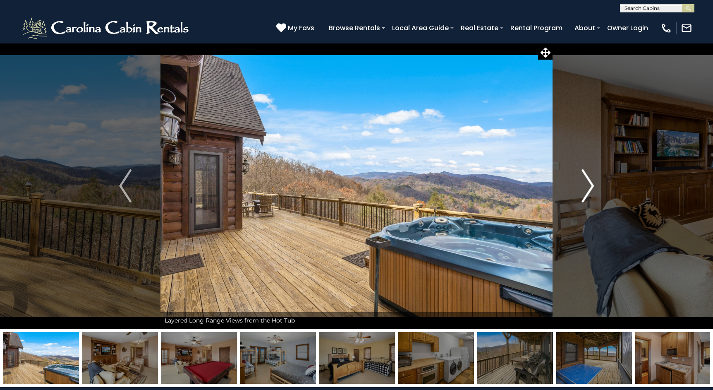
click at [590, 184] on img "Next" at bounding box center [587, 185] width 12 height 33
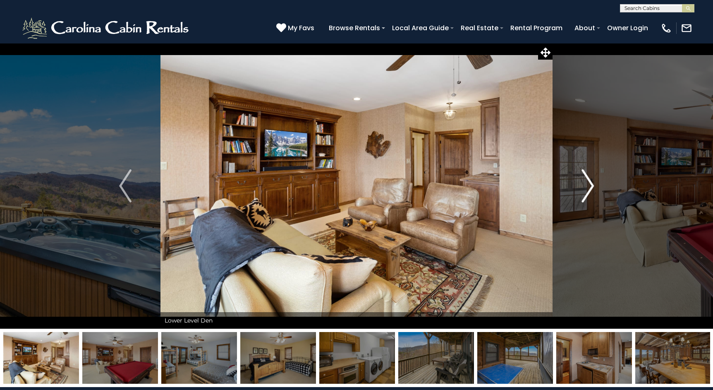
click at [590, 184] on img "Next" at bounding box center [587, 185] width 12 height 33
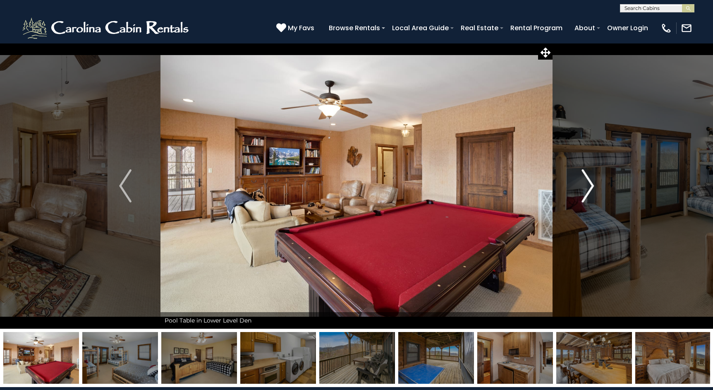
click at [590, 184] on img "Next" at bounding box center [587, 185] width 12 height 33
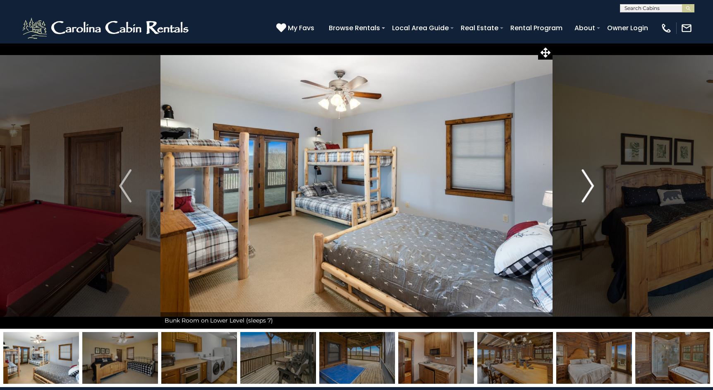
click at [590, 184] on img "Next" at bounding box center [587, 185] width 12 height 33
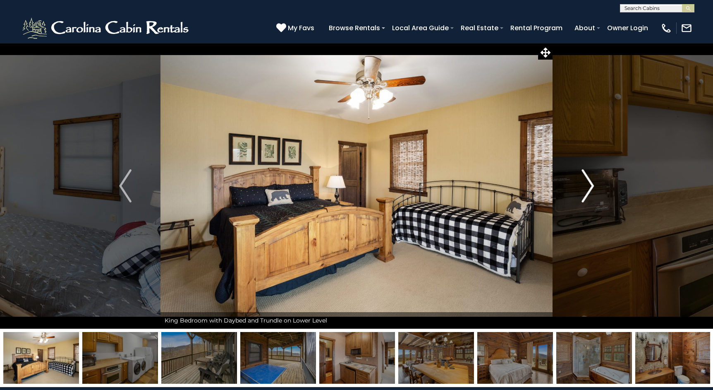
click at [590, 184] on img "Next" at bounding box center [587, 185] width 12 height 33
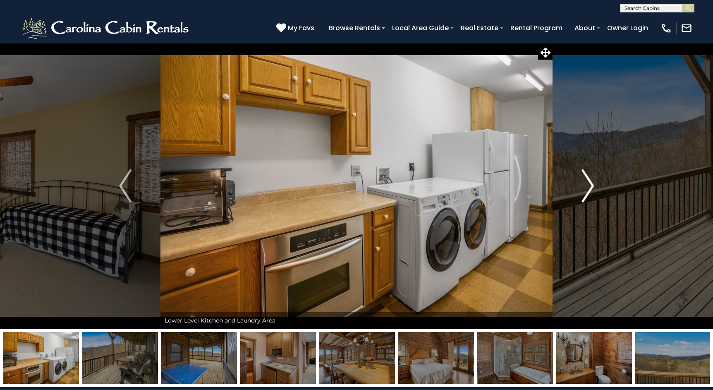
click at [590, 184] on img "Next" at bounding box center [587, 185] width 12 height 33
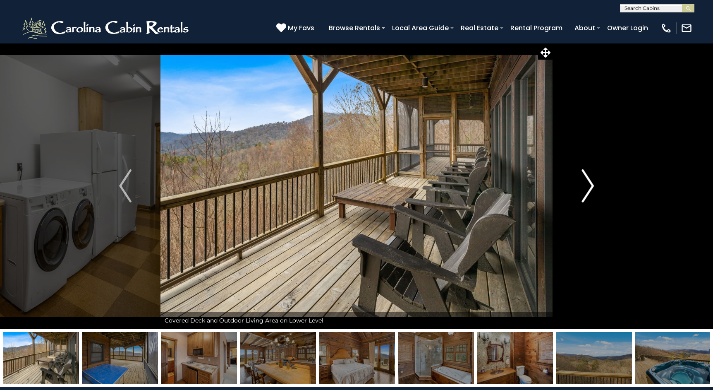
click at [590, 184] on img "Next" at bounding box center [587, 185] width 12 height 33
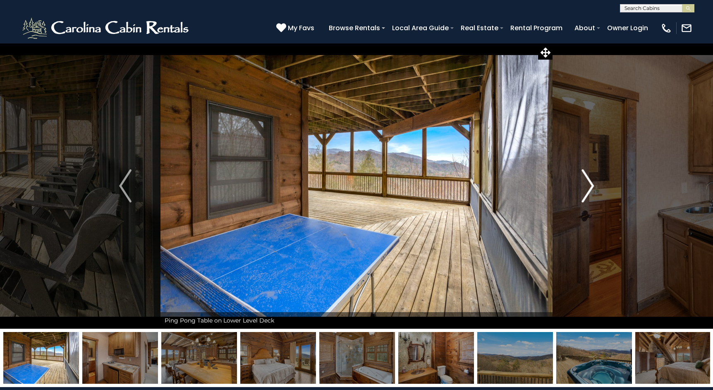
click at [590, 184] on img "Next" at bounding box center [587, 185] width 12 height 33
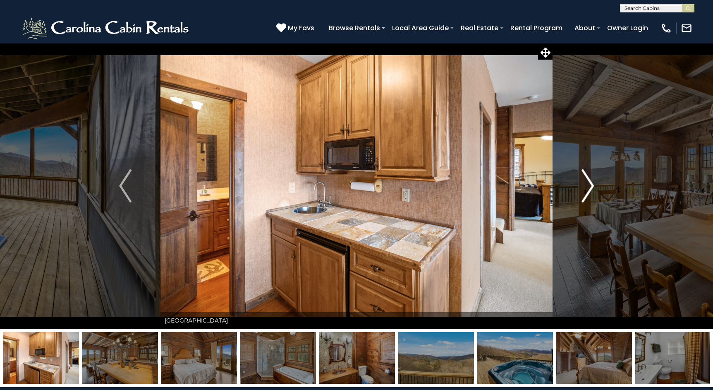
click at [590, 184] on img "Next" at bounding box center [587, 185] width 12 height 33
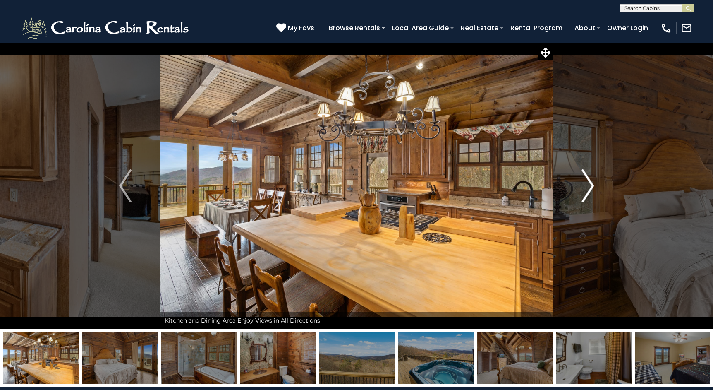
click at [590, 184] on img "Next" at bounding box center [587, 185] width 12 height 33
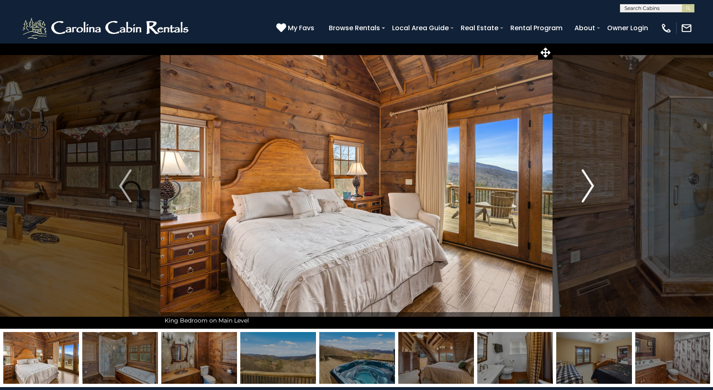
click at [590, 184] on img "Next" at bounding box center [587, 185] width 12 height 33
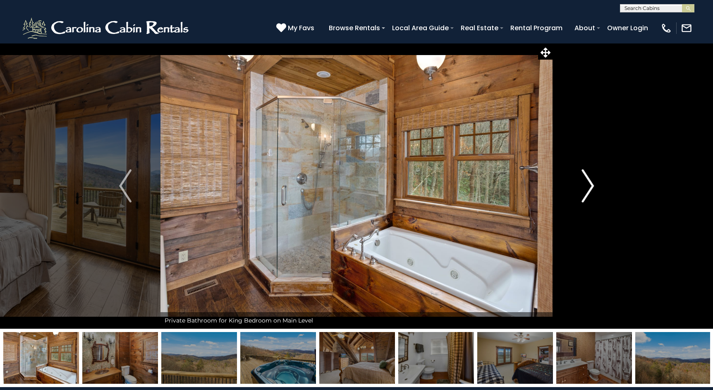
click at [590, 184] on img "Next" at bounding box center [587, 185] width 12 height 33
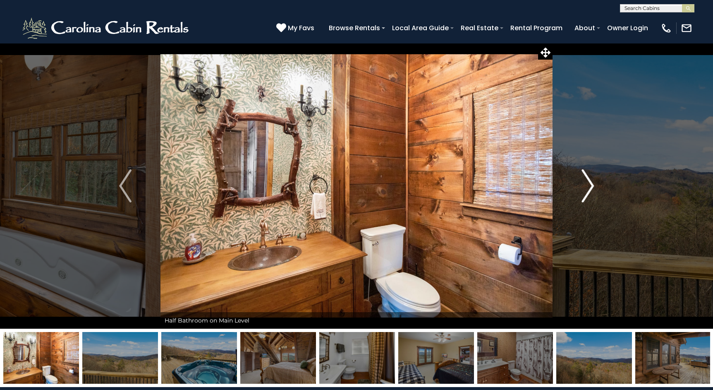
click at [590, 184] on img "Next" at bounding box center [587, 185] width 12 height 33
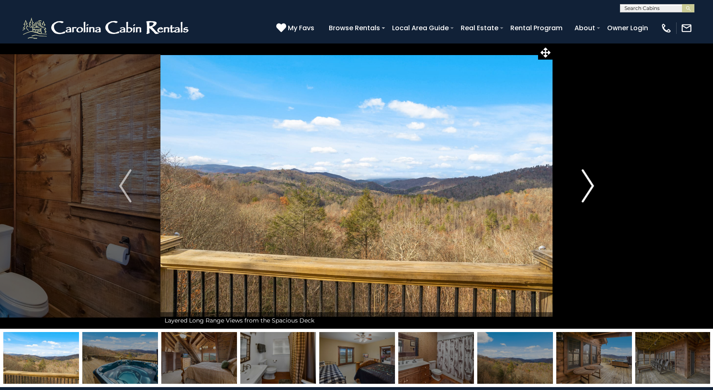
click at [590, 184] on img "Next" at bounding box center [587, 185] width 12 height 33
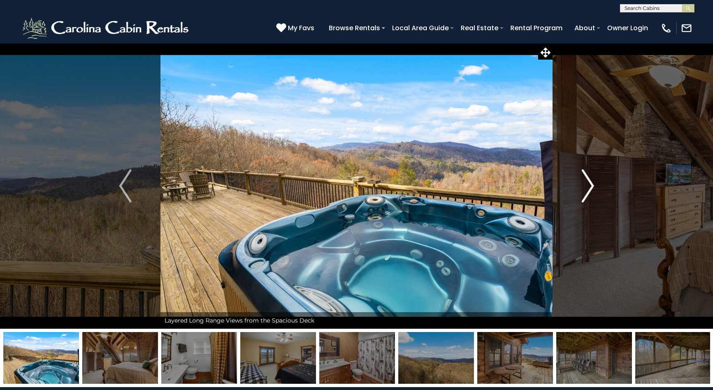
click at [590, 184] on img "Next" at bounding box center [587, 185] width 12 height 33
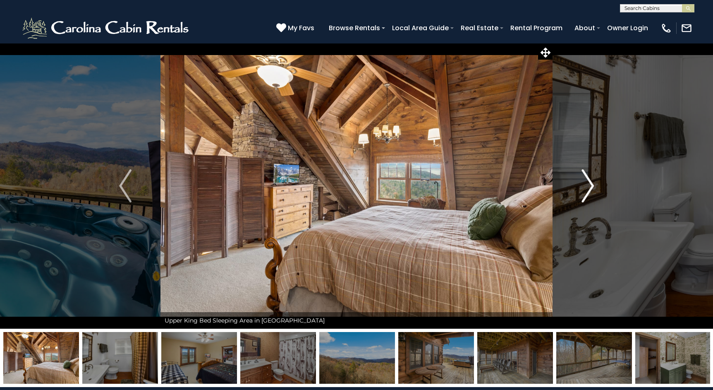
click at [590, 184] on img "Next" at bounding box center [587, 185] width 12 height 33
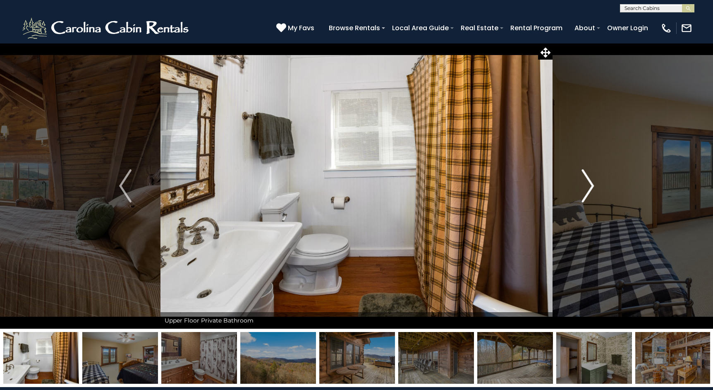
click at [590, 184] on img "Next" at bounding box center [587, 185] width 12 height 33
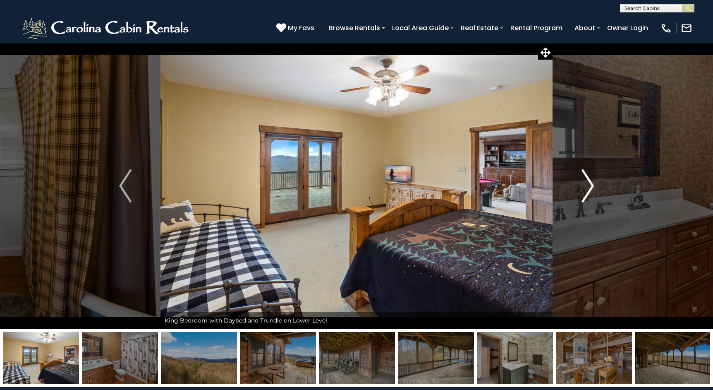
click at [590, 184] on img "Next" at bounding box center [587, 185] width 12 height 33
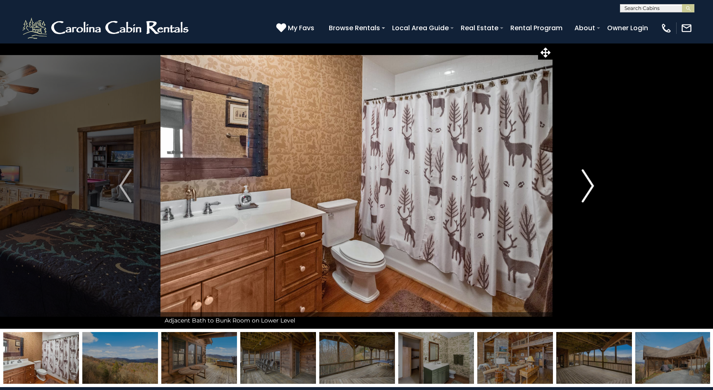
click at [590, 184] on img "Next" at bounding box center [587, 185] width 12 height 33
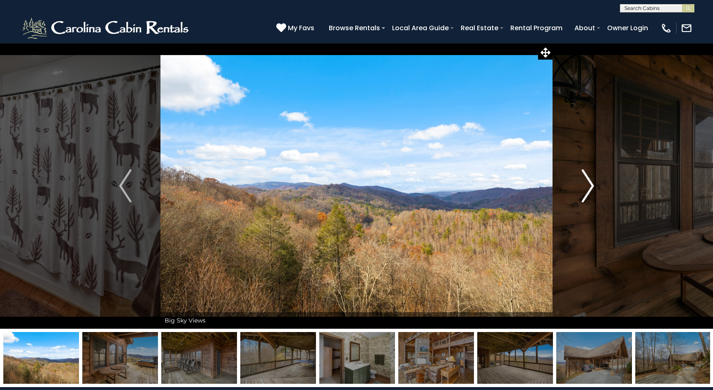
click at [590, 184] on img "Next" at bounding box center [587, 185] width 12 height 33
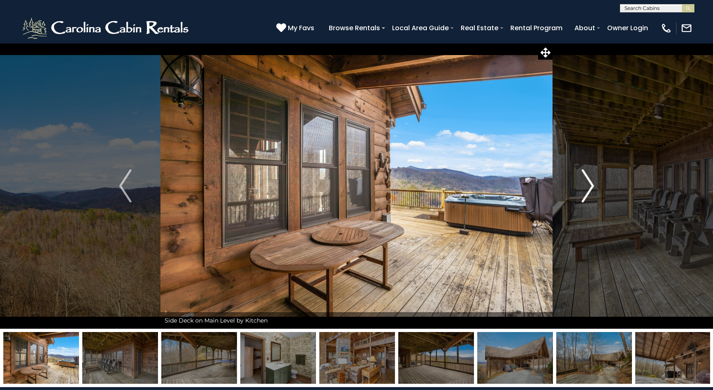
click at [590, 184] on img "Next" at bounding box center [587, 185] width 12 height 33
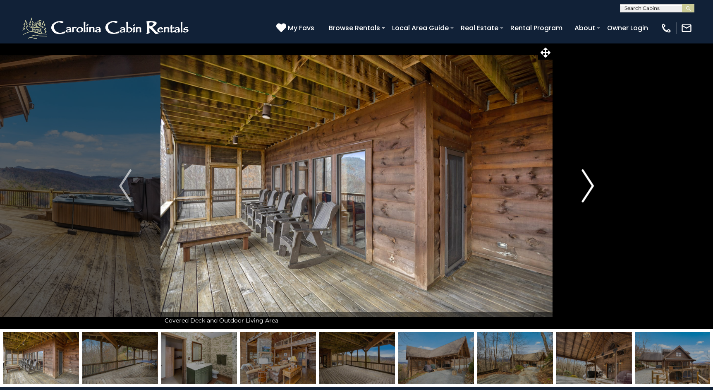
click at [590, 184] on img "Next" at bounding box center [587, 185] width 12 height 33
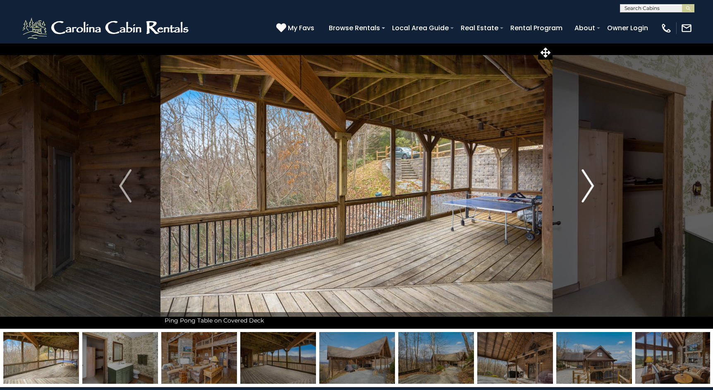
click at [590, 184] on img "Next" at bounding box center [587, 185] width 12 height 33
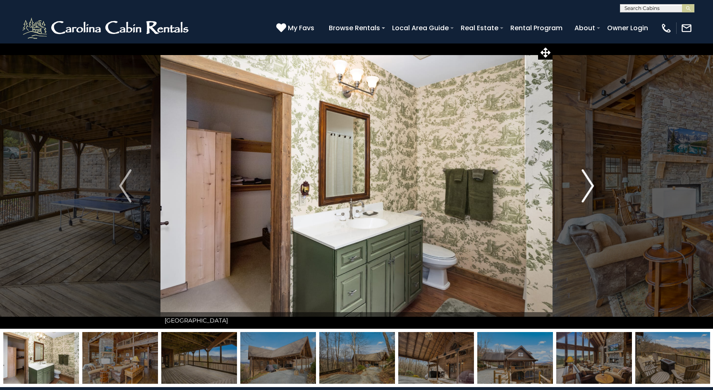
click at [590, 184] on img "Next" at bounding box center [587, 185] width 12 height 33
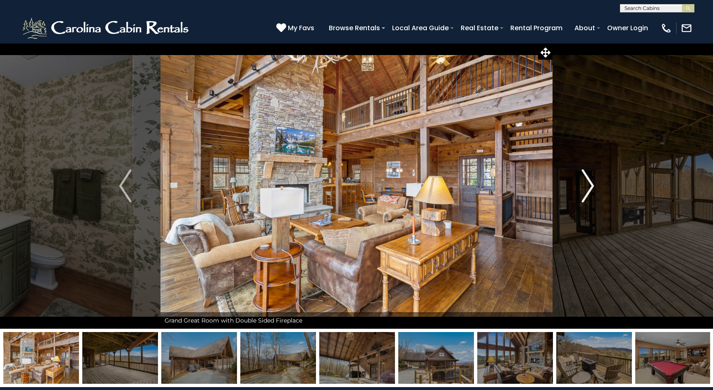
click at [590, 184] on img "Next" at bounding box center [587, 185] width 12 height 33
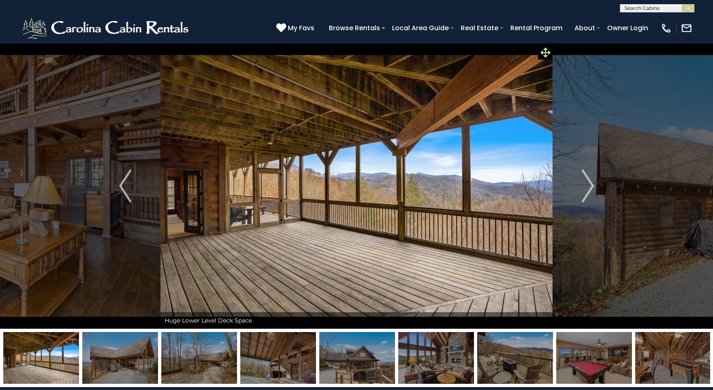
click at [544, 50] on icon at bounding box center [546, 53] width 10 height 10
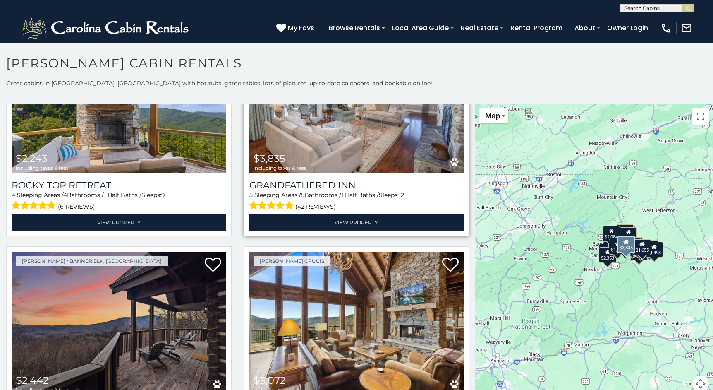
scroll to position [364, 0]
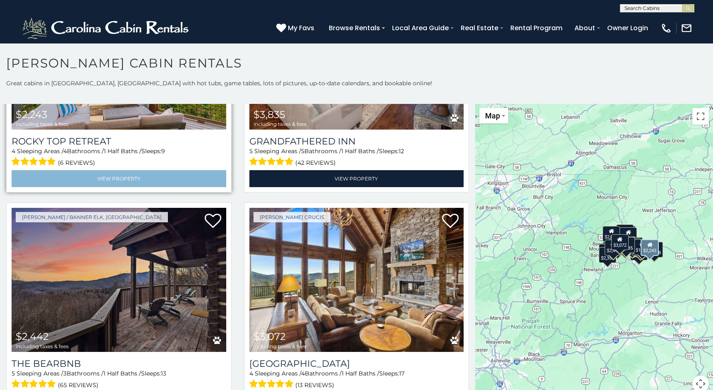
click at [127, 176] on link "View Property" at bounding box center [119, 178] width 215 height 17
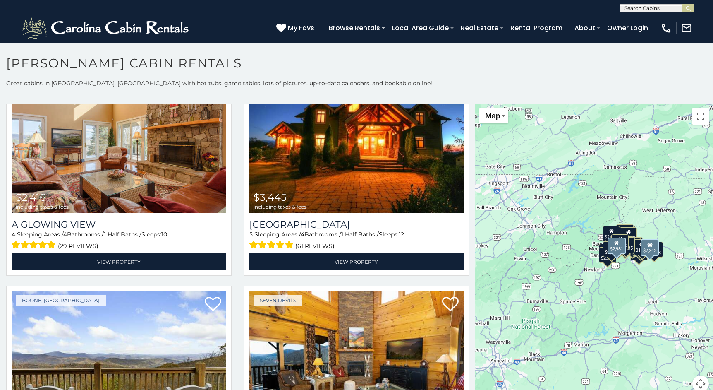
scroll to position [1170, 0]
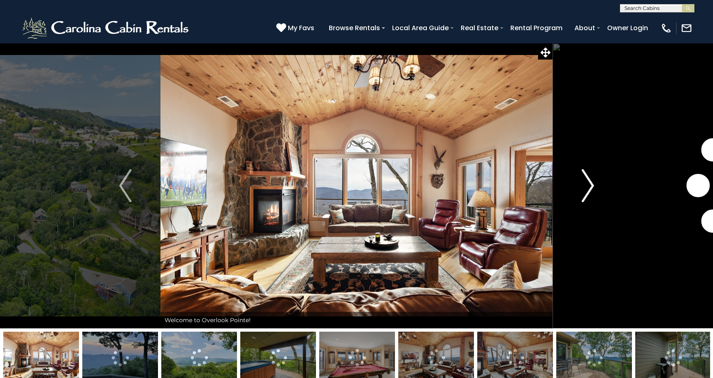
click at [591, 181] on img "Next" at bounding box center [587, 185] width 12 height 33
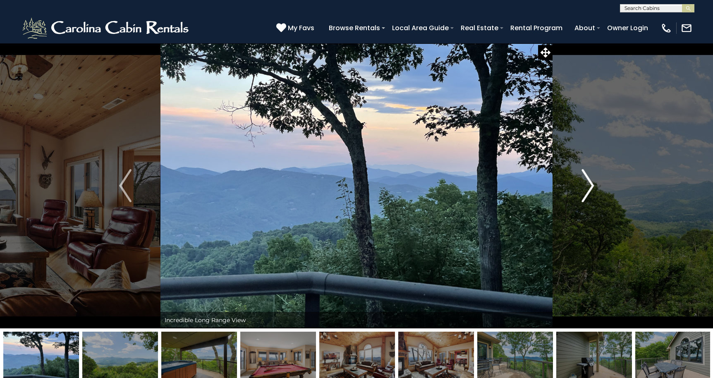
click at [591, 181] on img "Next" at bounding box center [587, 185] width 12 height 33
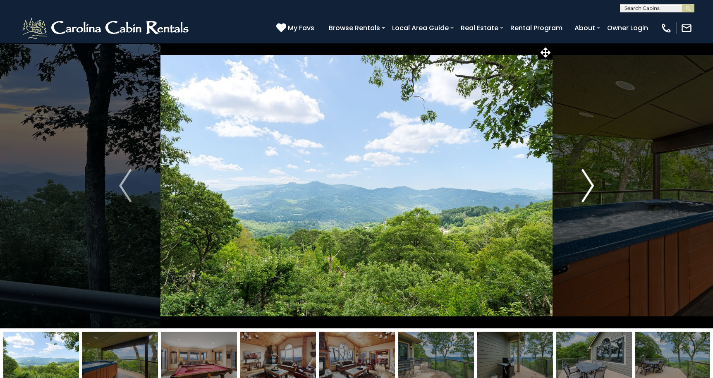
click at [591, 181] on img "Next" at bounding box center [587, 185] width 12 height 33
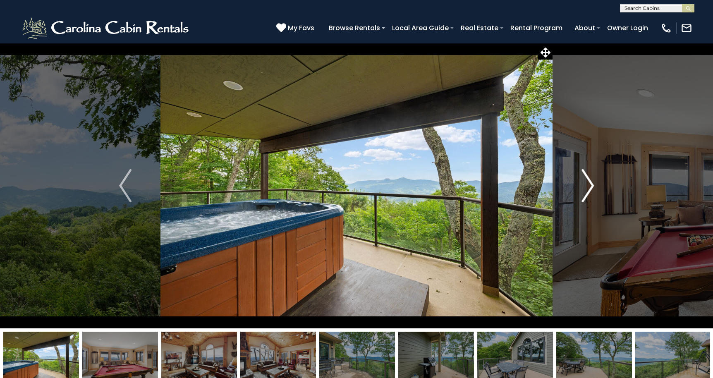
click at [591, 181] on img "Next" at bounding box center [587, 185] width 12 height 33
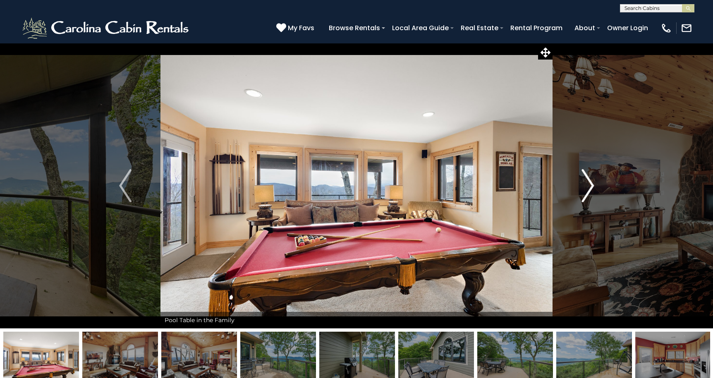
click at [591, 181] on img "Next" at bounding box center [587, 185] width 12 height 33
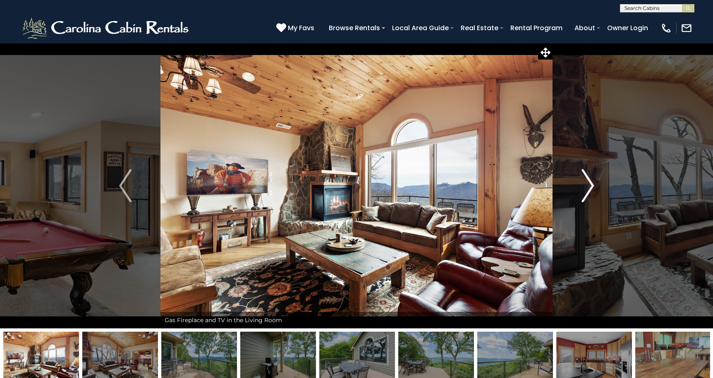
click at [591, 181] on img "Next" at bounding box center [587, 185] width 12 height 33
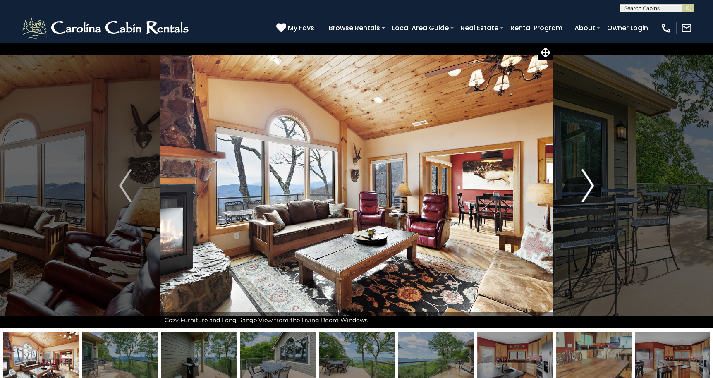
click at [591, 181] on img "Next" at bounding box center [587, 185] width 12 height 33
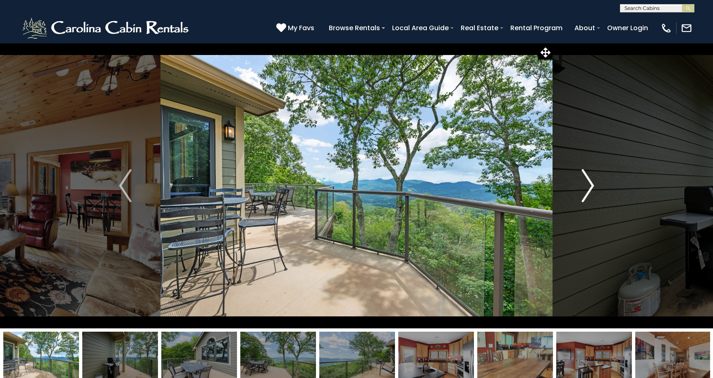
click at [591, 181] on img "Next" at bounding box center [587, 185] width 12 height 33
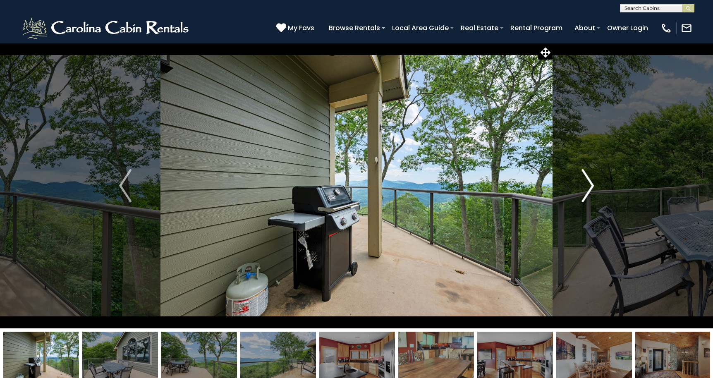
click at [591, 181] on img "Next" at bounding box center [587, 185] width 12 height 33
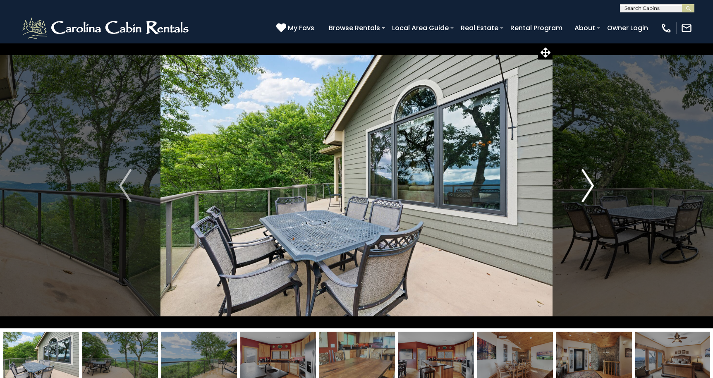
click at [591, 181] on img "Next" at bounding box center [587, 185] width 12 height 33
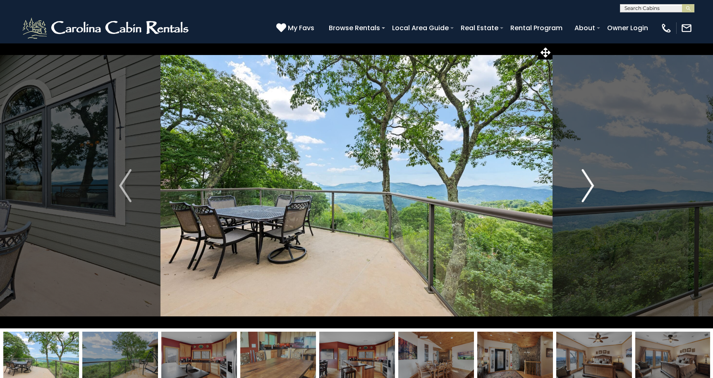
click at [591, 181] on img "Next" at bounding box center [587, 185] width 12 height 33
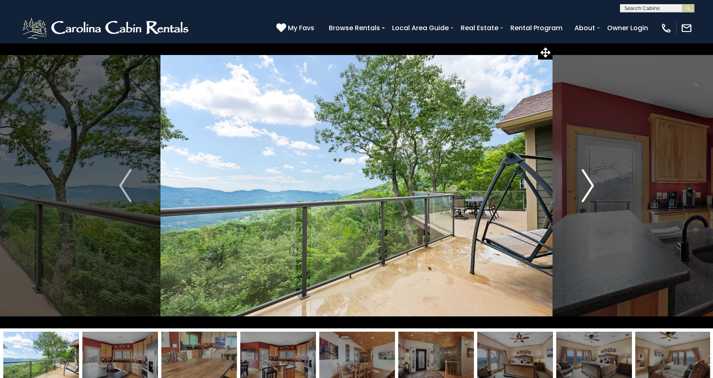
click at [591, 181] on img "Next" at bounding box center [587, 185] width 12 height 33
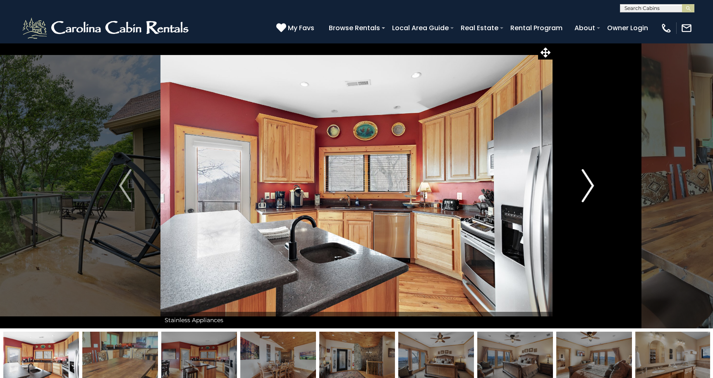
click at [591, 181] on img "Next" at bounding box center [587, 185] width 12 height 33
